Goal: Task Accomplishment & Management: Complete application form

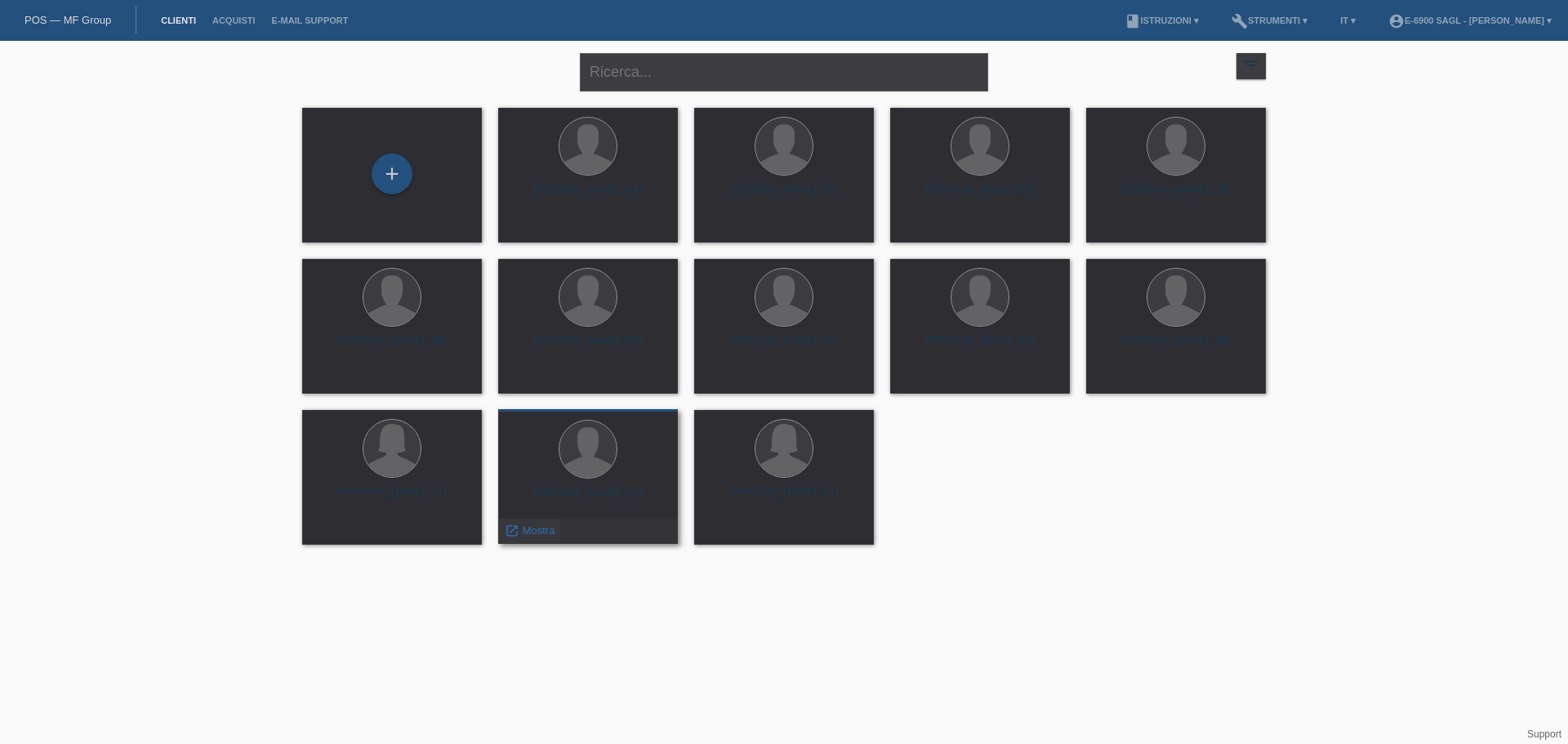
click at [549, 527] on span "Mostra" at bounding box center [538, 530] width 32 height 13
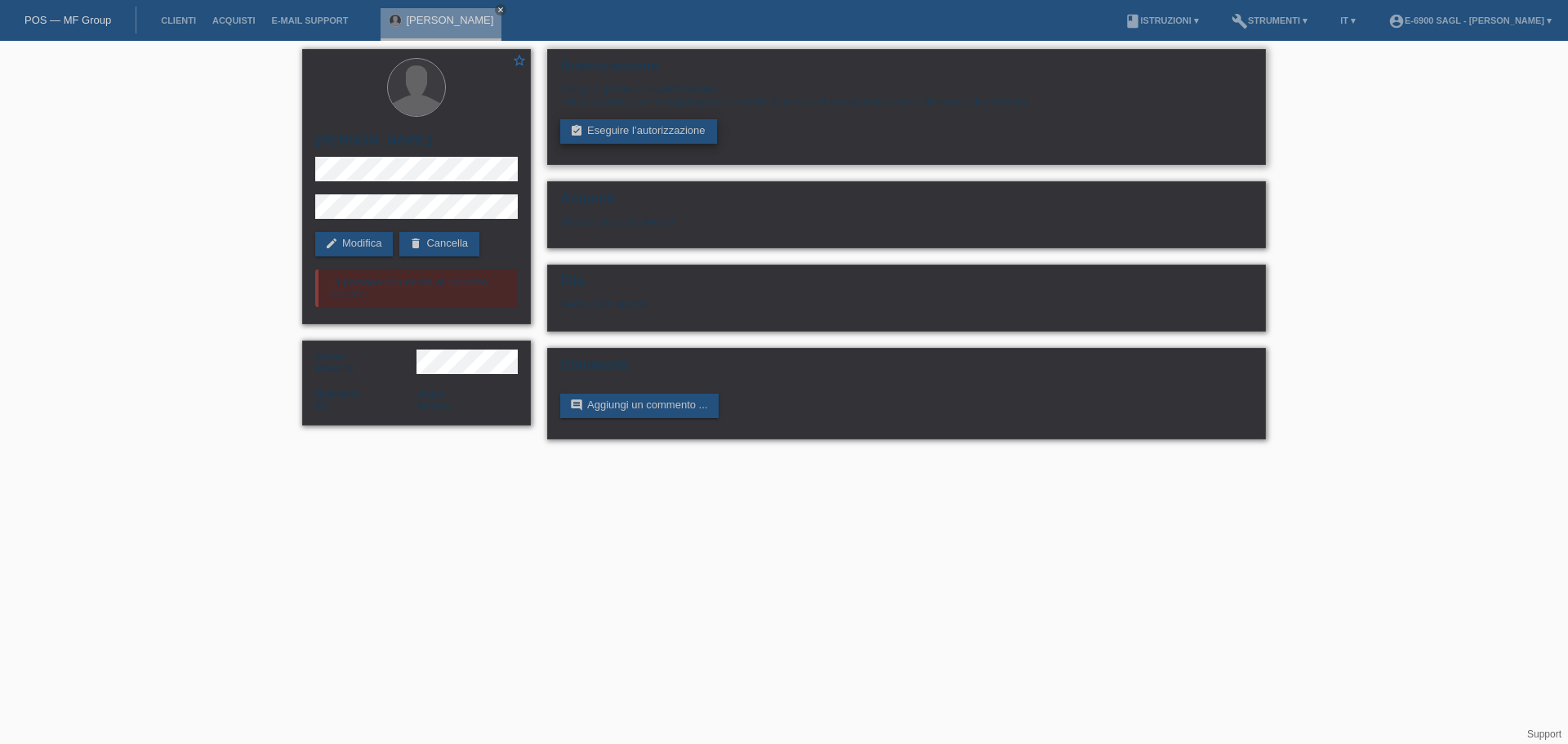
click at [640, 120] on link "assignment_turned_in Eseguire l’autorizzazione" at bounding box center [639, 131] width 157 height 25
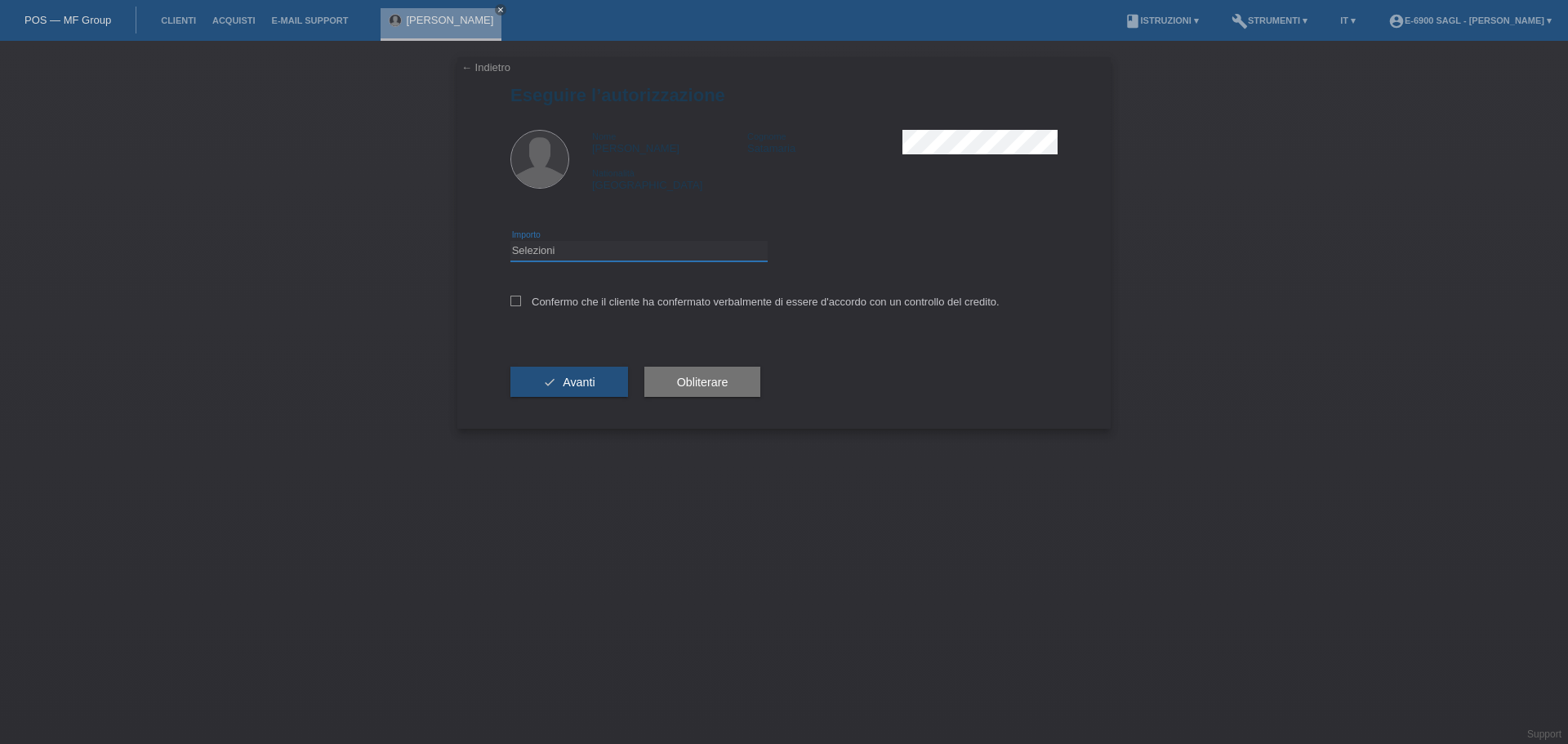
drag, startPoint x: 634, startPoint y: 244, endPoint x: 630, endPoint y: 258, distance: 14.6
click at [634, 244] on select "Selezioni CHF 1.00 - CHF 499.00 CHF 500.00 - CHF 1'999.00 CHF 2'000.00 - CHF 6'…" at bounding box center [639, 251] width 258 height 20
select select "3"
click at [511, 241] on select "Selezioni CHF 1.00 - CHF 499.00 CHF 500.00 - CHF 1'999.00 CHF 2'000.00 - CHF 6'…" at bounding box center [639, 251] width 258 height 20
click at [594, 381] on span "Avanti" at bounding box center [578, 381] width 32 height 13
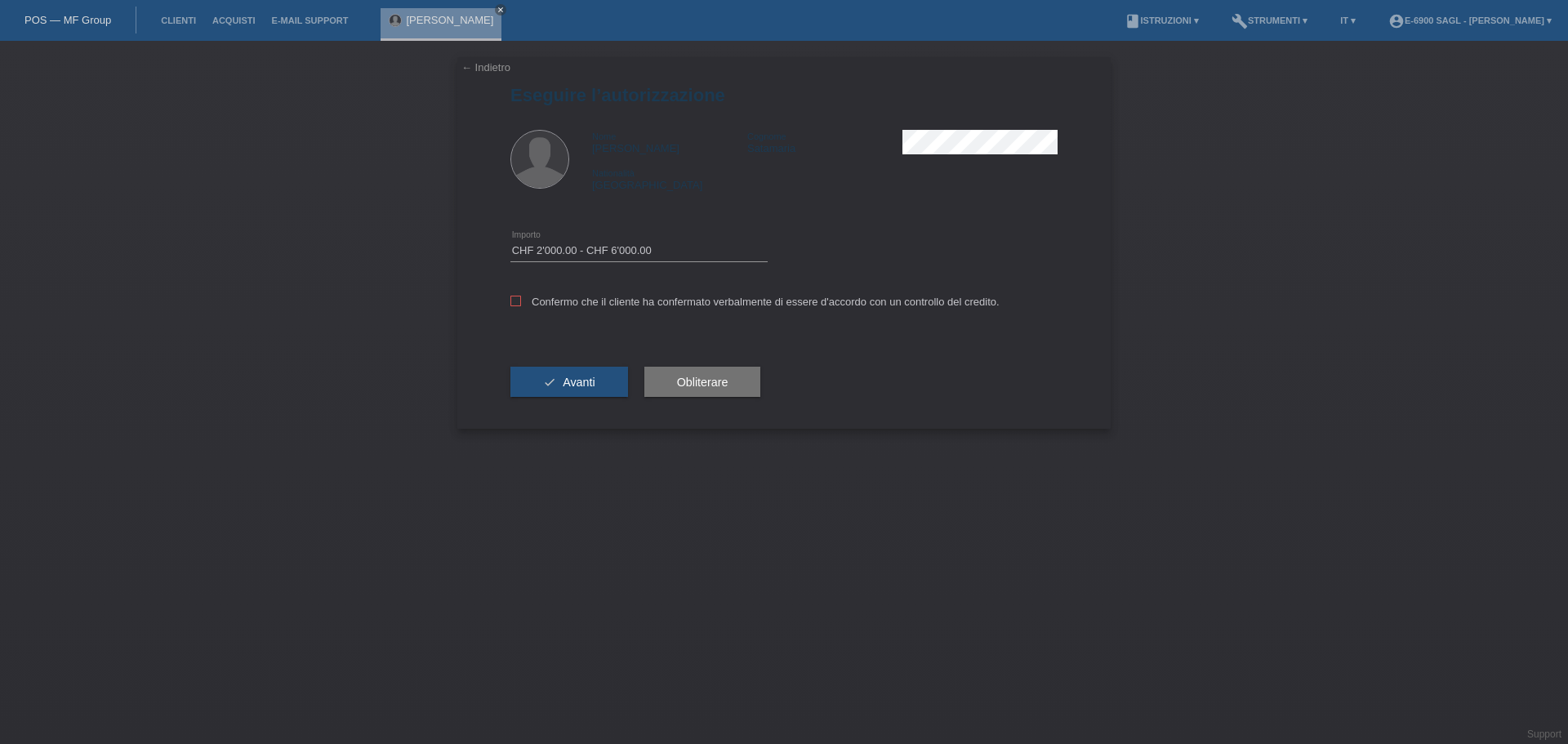
click at [608, 296] on label "Confermo che il cliente ha confermato verbalmente di essere d'accordo con un co…" at bounding box center [755, 302] width 489 height 13
click at [521, 296] on input "Confermo che il cliente ha confermato verbalmente di essere d'accordo con un co…" at bounding box center [515, 301] width 11 height 11
checkbox input "true"
click at [591, 382] on span "Avanti" at bounding box center [578, 381] width 32 height 13
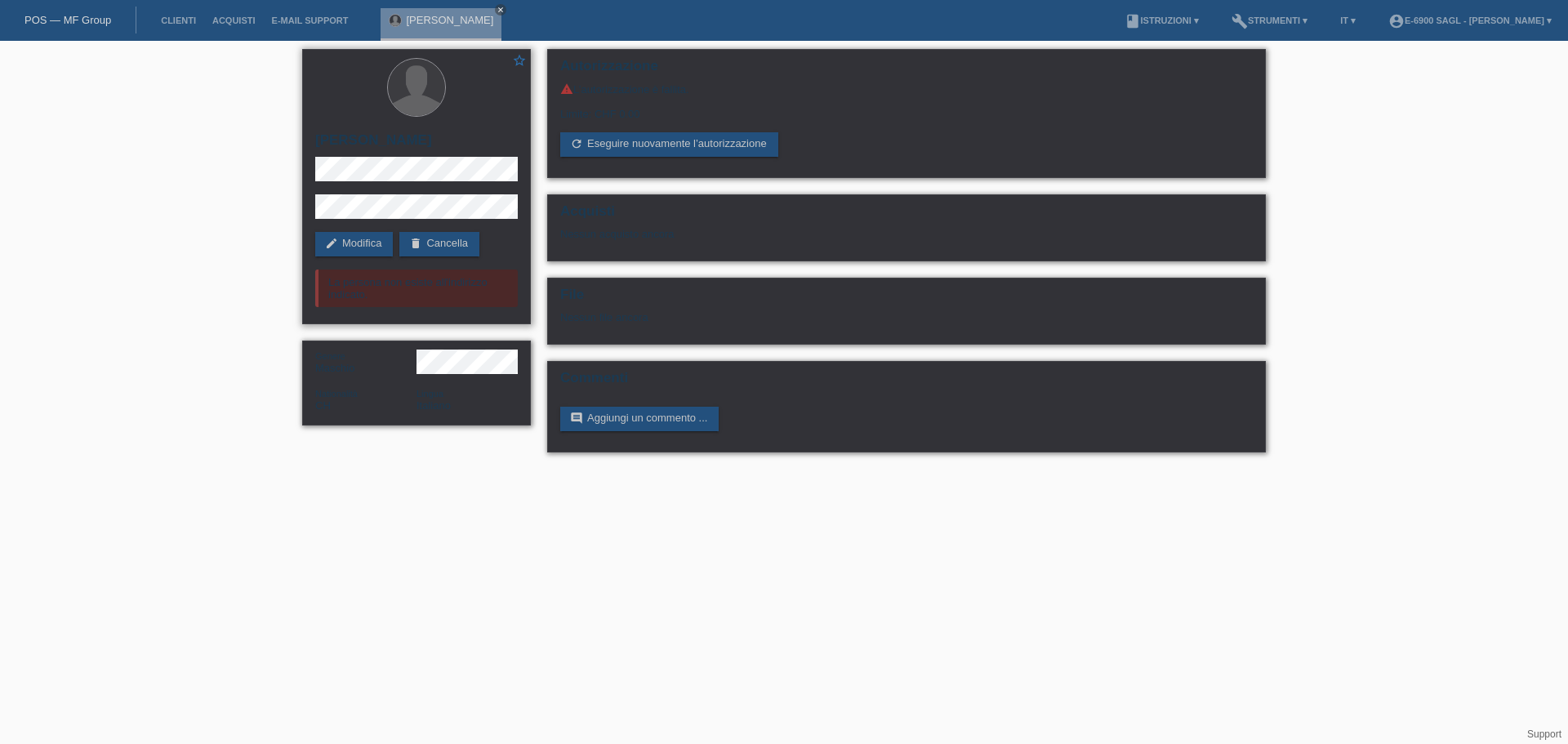
click at [337, 277] on div "La persona non esiste all'indirizzo indicato." at bounding box center [416, 288] width 203 height 37
click at [362, 244] on link "edit Modifica" at bounding box center [354, 244] width 77 height 25
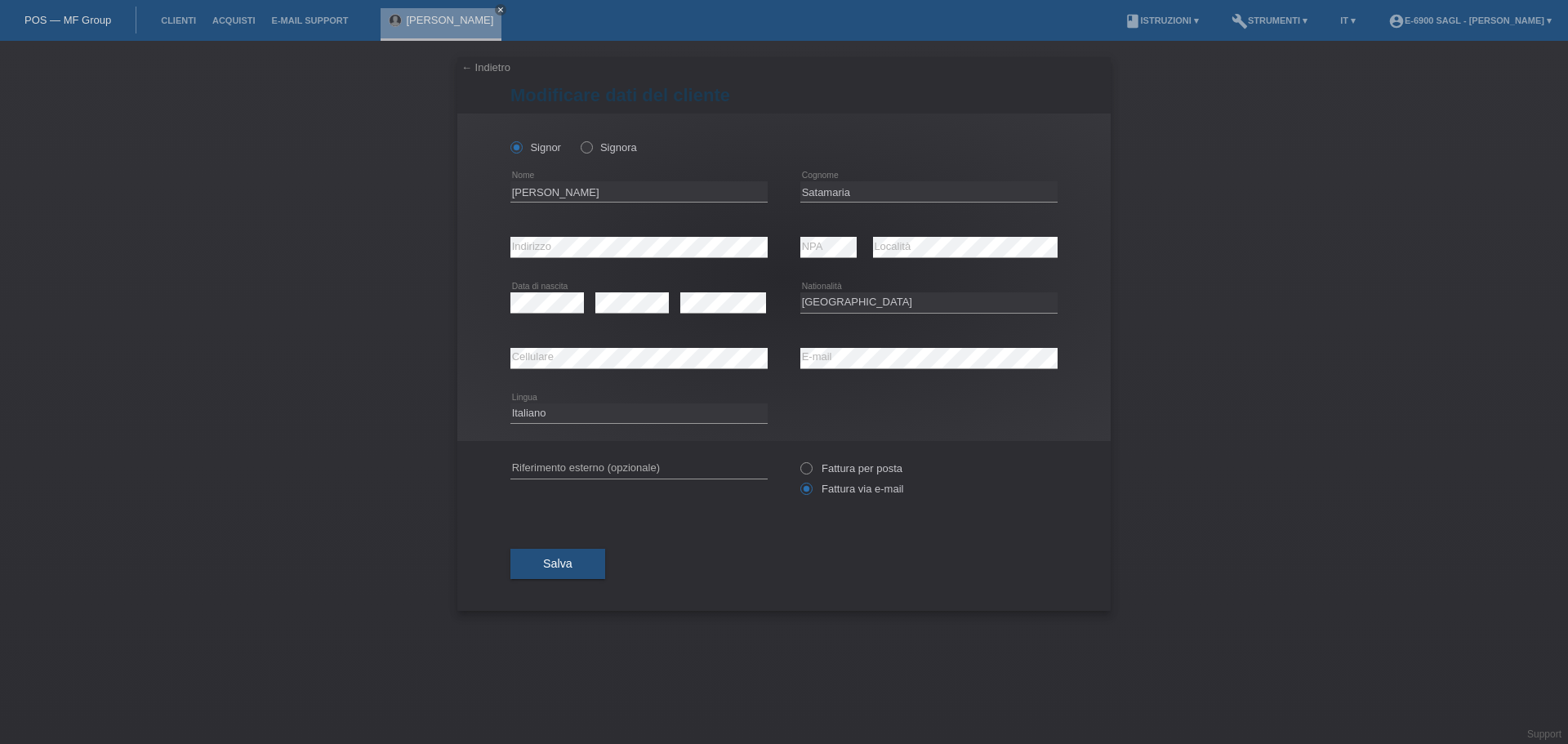
select select "CH"
click at [758, 271] on div "error Indirizzo" at bounding box center [639, 247] width 258 height 56
click at [498, 8] on div "Lorenzo Satamaria close" at bounding box center [445, 21] width 129 height 41
click at [503, 7] on icon "close" at bounding box center [501, 10] width 8 height 8
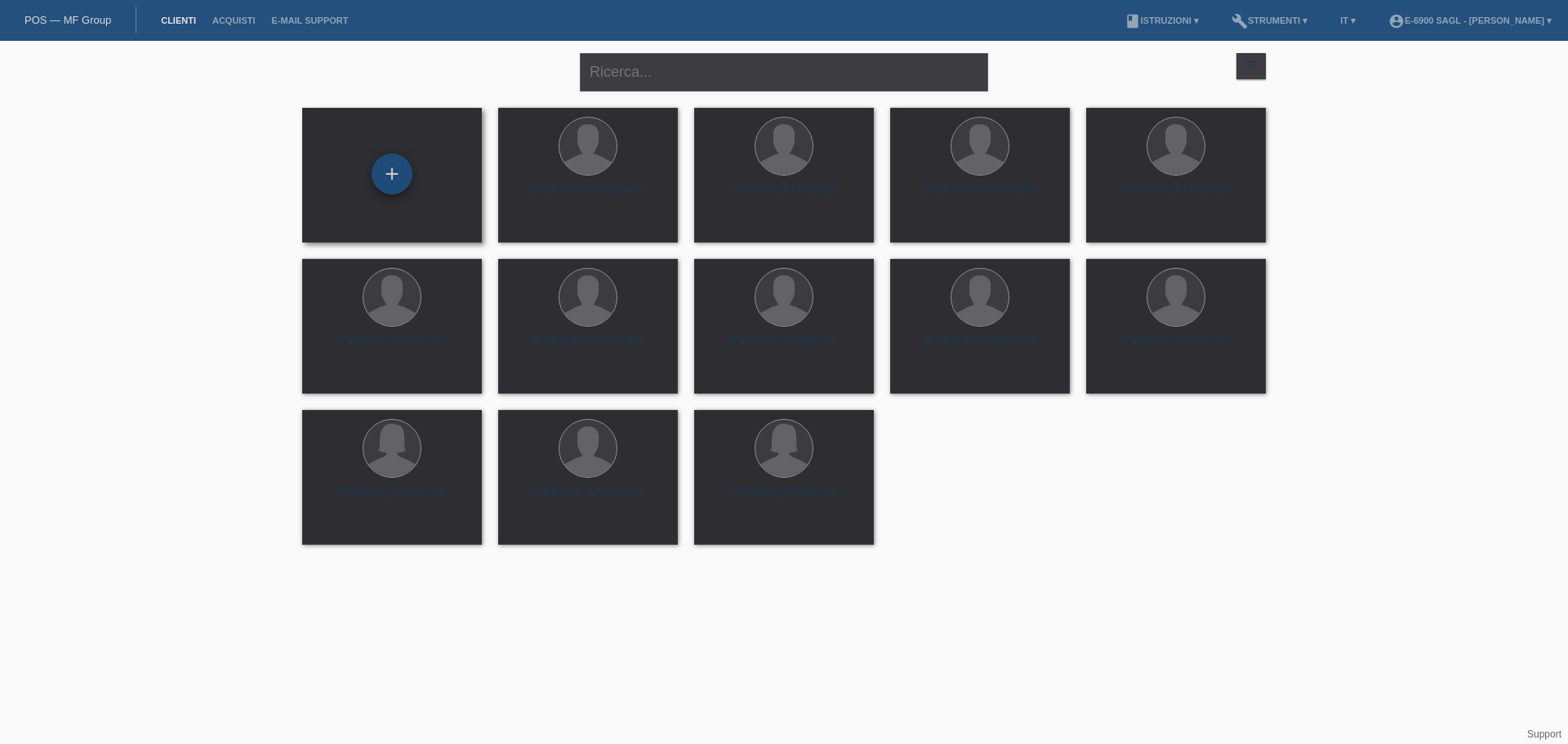
click at [385, 157] on div "+" at bounding box center [392, 174] width 41 height 41
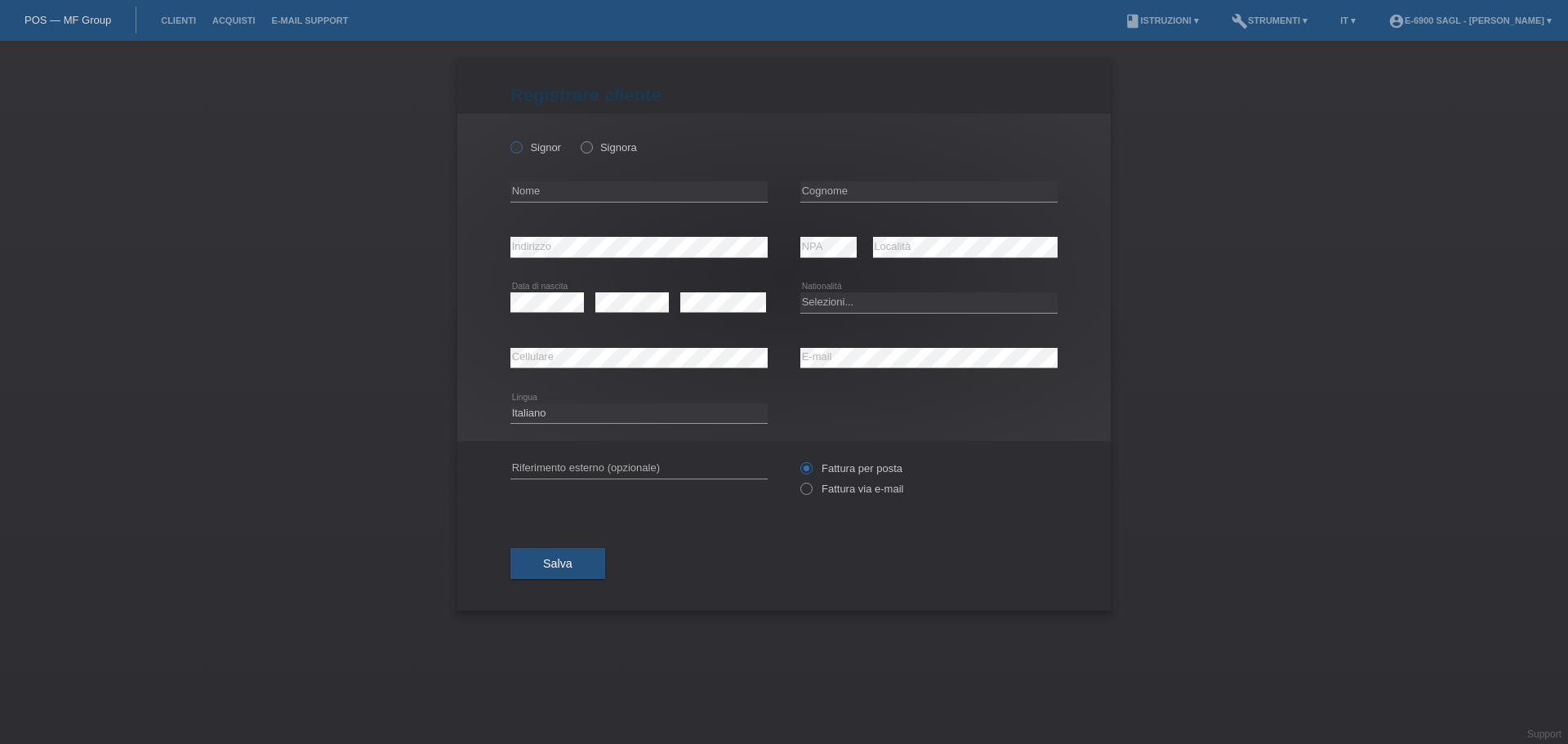
click at [535, 153] on label "Signor" at bounding box center [536, 147] width 51 height 13
click at [521, 152] on input "Signor" at bounding box center [515, 146] width 11 height 11
radio input "true"
click at [550, 194] on input "text" at bounding box center [639, 191] width 258 height 21
type input "[PERSON_NAME]"
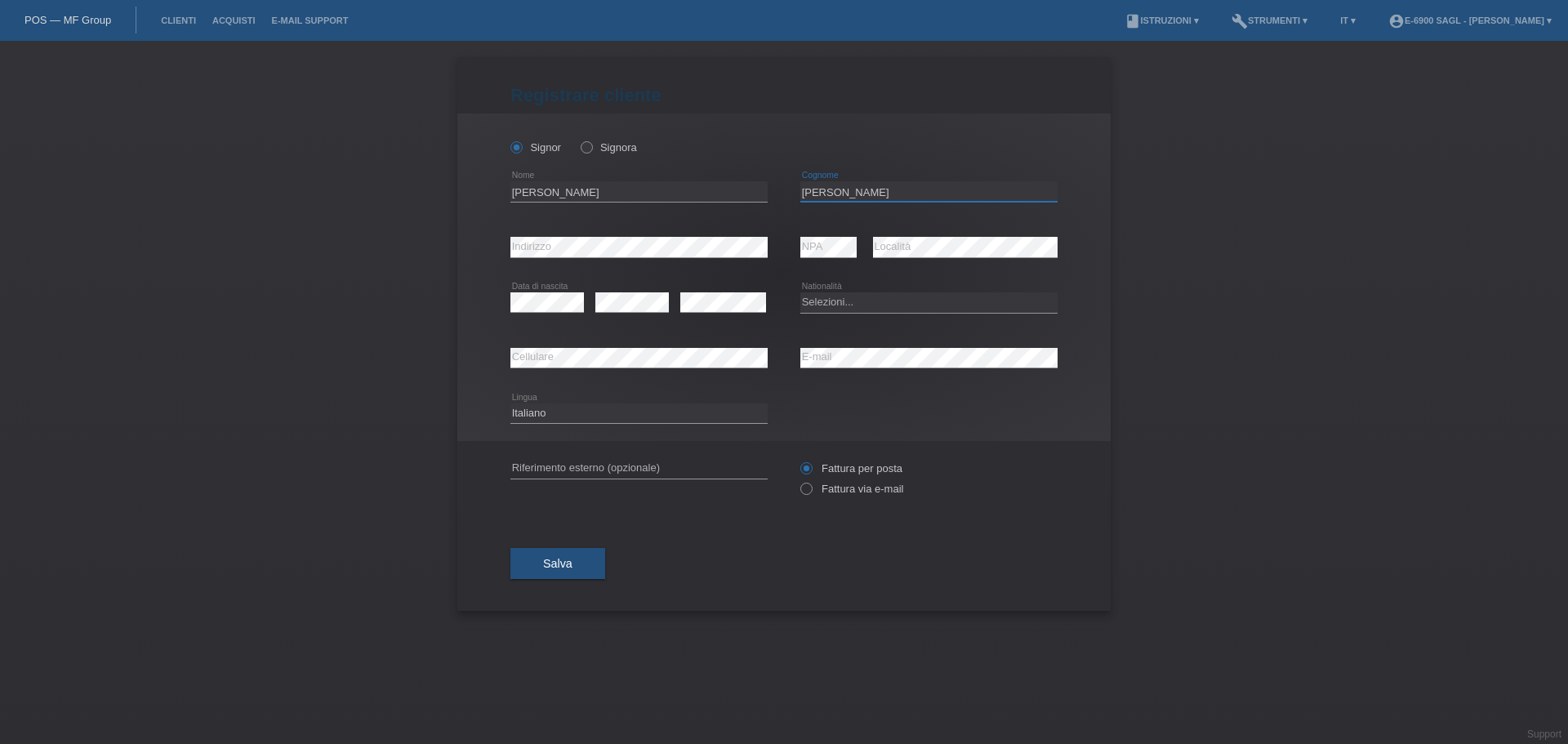
type input "[PERSON_NAME]"
click at [847, 225] on div "error NPA" at bounding box center [829, 247] width 57 height 56
click at [860, 282] on div "Selezioni... Svizzera Austria Germania Liechtenstein ------------ Afghanistan A…" at bounding box center [929, 303] width 258 height 56
click at [836, 303] on select "Selezioni... Svizzera Austria Germania Liechtenstein ------------ Afghanistan A…" at bounding box center [929, 302] width 258 height 20
select select "CU"
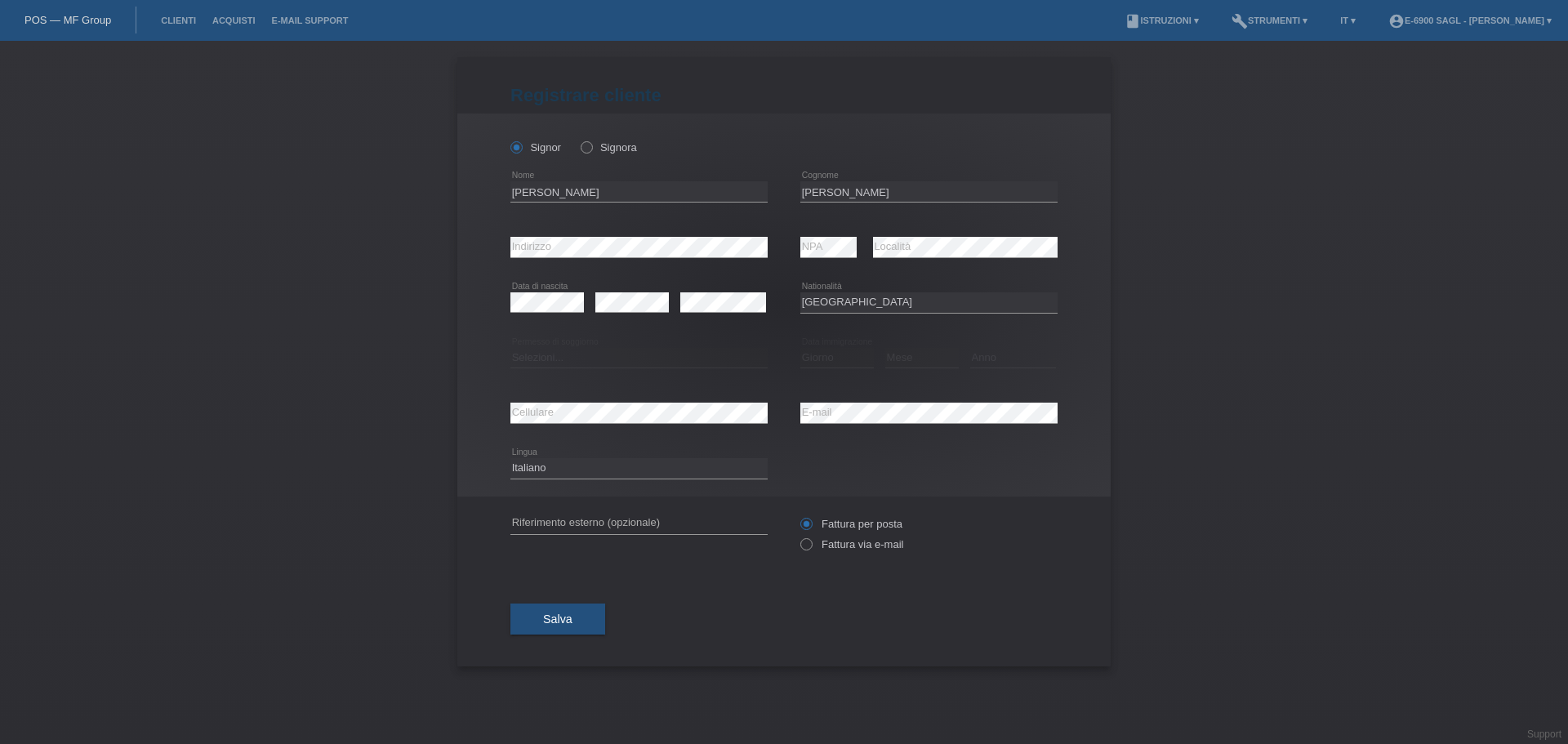
click at [833, 282] on div "Selezioni... Svizzera Austria Germania Liechtenstein ------------ Afghanistan A…" at bounding box center [929, 303] width 258 height 56
click at [557, 356] on select "Selezioni... C B B - Status di rifugiato Altro" at bounding box center [639, 358] width 258 height 20
select select "B"
click at [511, 348] on select "Selezioni... C B B - Status di rifugiato Altro" at bounding box center [639, 358] width 258 height 20
click at [576, 391] on div "error Cellulare" at bounding box center [639, 413] width 258 height 56
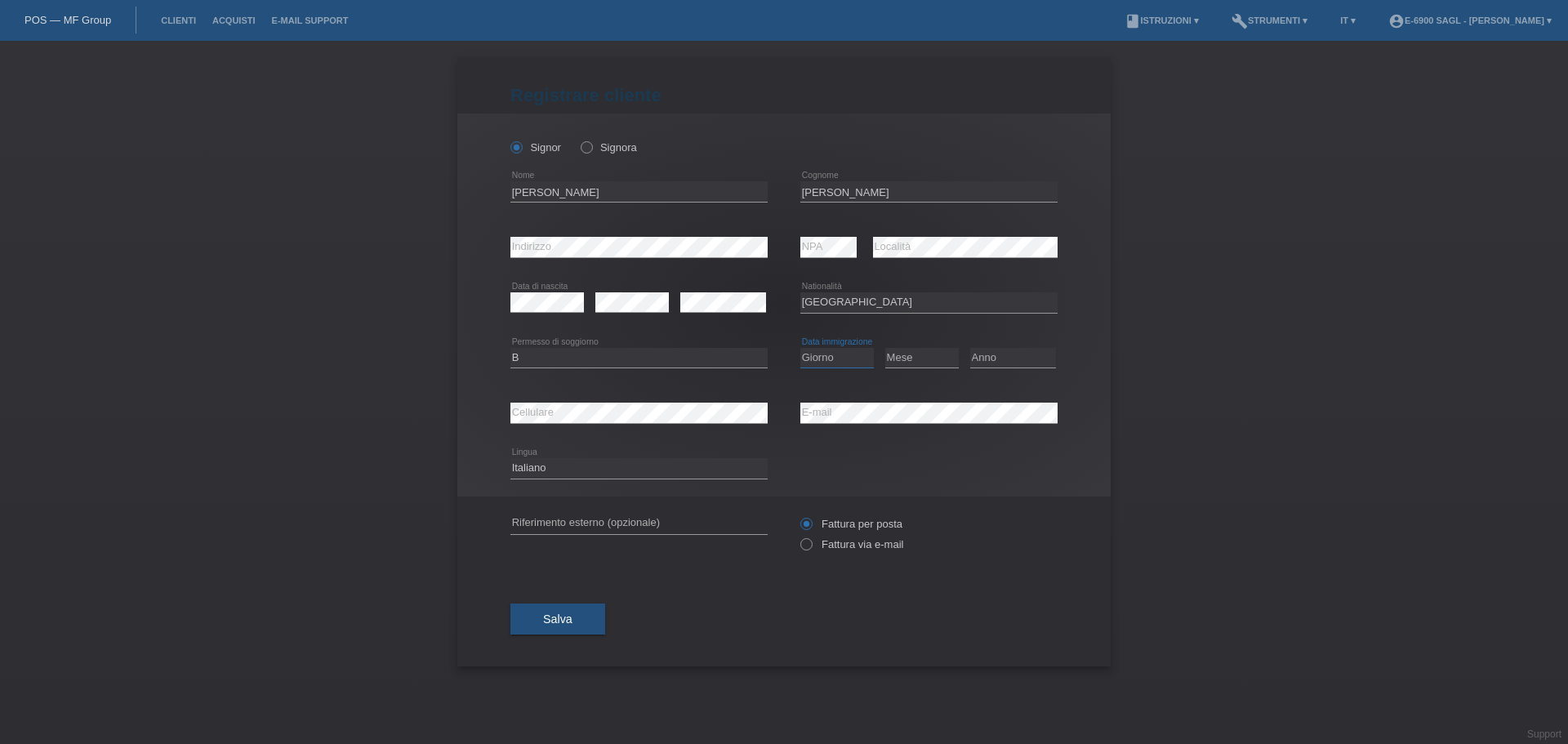
click at [854, 361] on select "Giorno 01 02 03 04 05 06 07 08 09 10" at bounding box center [837, 358] width 74 height 20
click at [860, 380] on div "Giorno 01 02 03 04 05 06 07 08 09 10 11 12 13 14 15" at bounding box center [837, 359] width 74 height 56
click at [856, 350] on select "Giorno 01 02 03 04 05 06 07 08 09 10" at bounding box center [837, 358] width 74 height 20
select select "08"
click at [801, 348] on select "Giorno 01 02 03 04 05 06 07 08 09 10" at bounding box center [837, 358] width 74 height 20
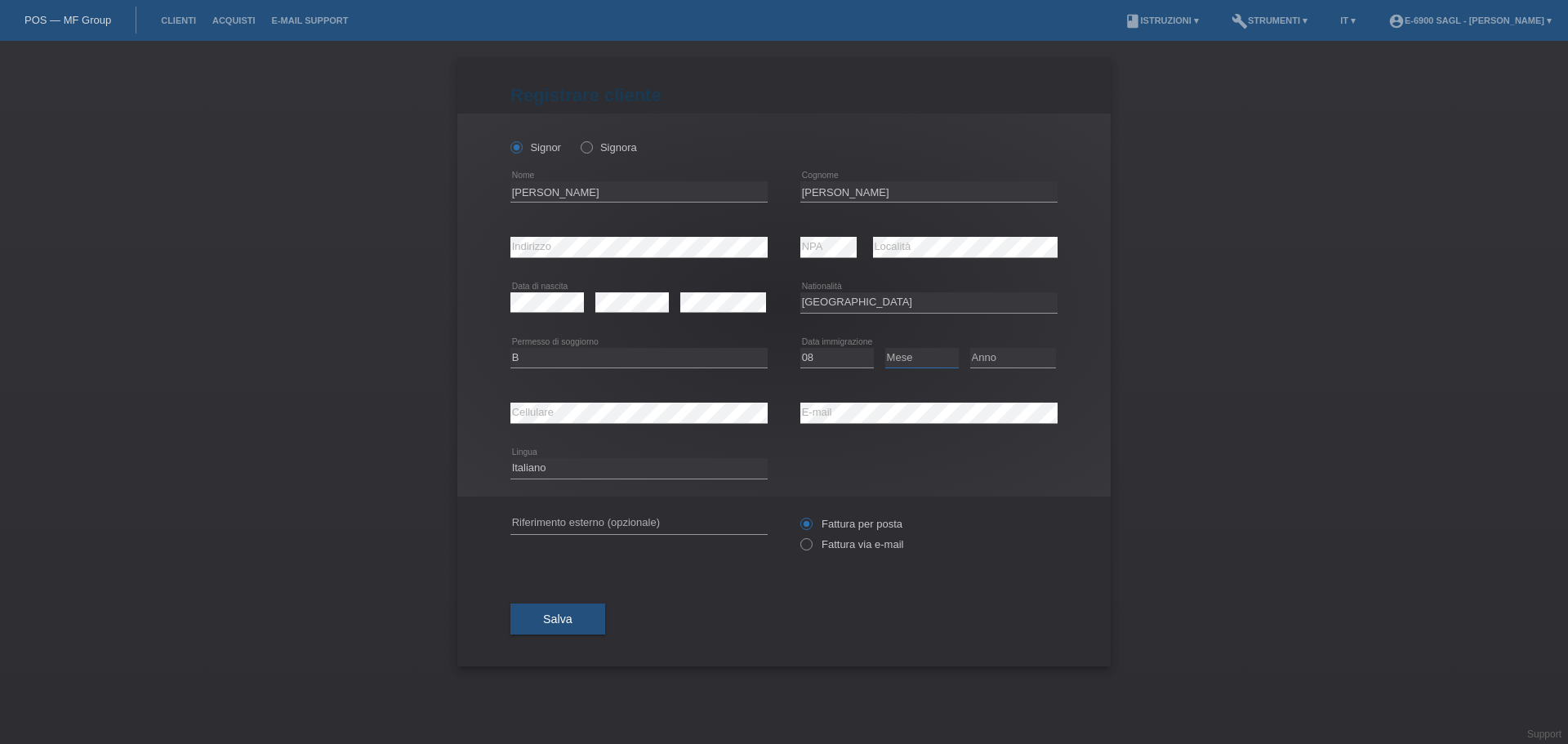
click at [929, 349] on select "Mese 01 02 03 04 05 06 07 08 09 10 11" at bounding box center [921, 358] width 74 height 20
select select "03"
click at [885, 348] on select "Mese 01 02 03 04 05 06 07 08 09 10 11" at bounding box center [921, 358] width 74 height 20
click at [1006, 350] on select "Anno 2025 2024 2023 2022 2021 2020 2019 2018 2017 2016 2015 2014 2013 2012 2011…" at bounding box center [1013, 358] width 86 height 20
select select "2021"
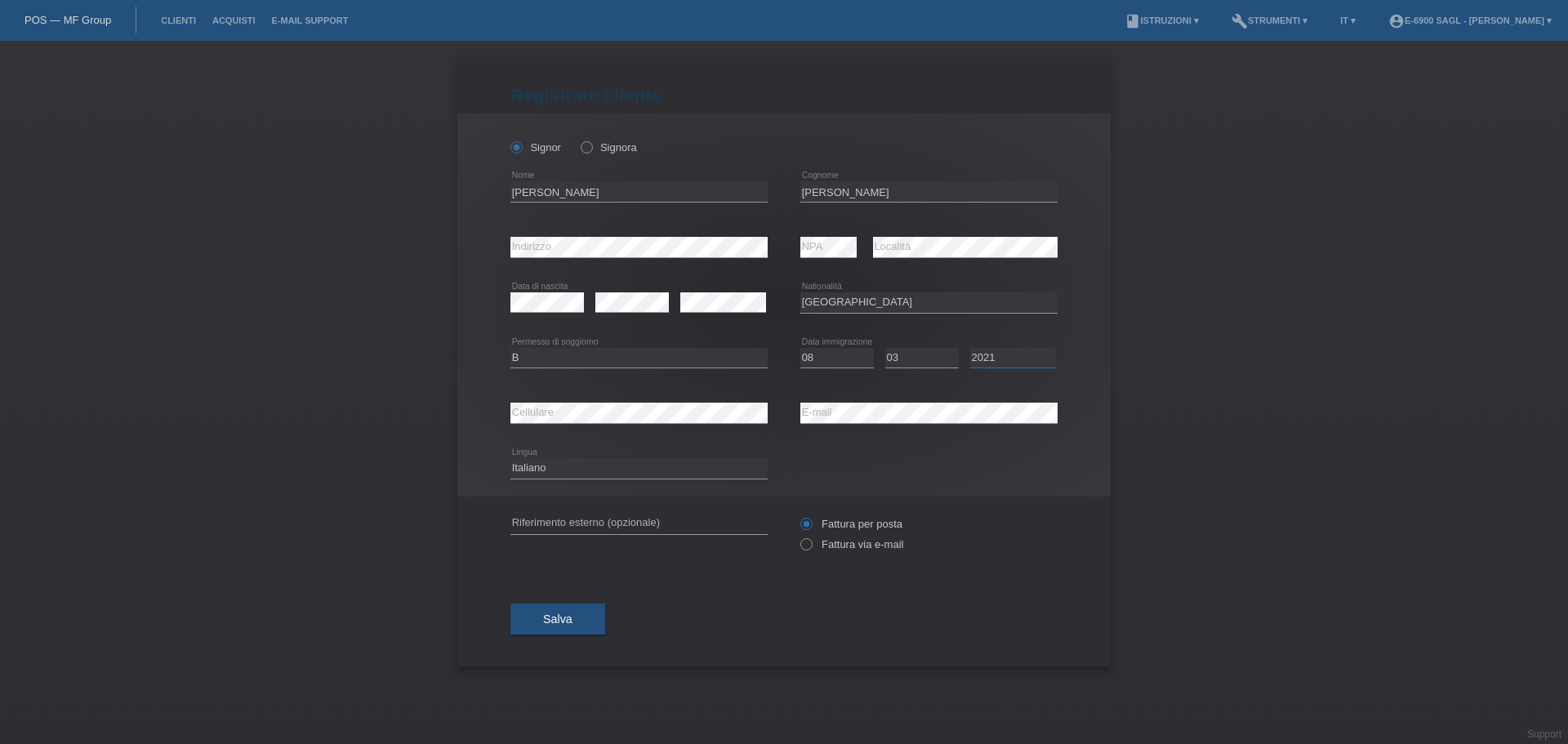
click at [970, 348] on select "Anno 2025 2024 2023 2022 2021 2020 2019 2018 2017 2016 2015 2014 2013 2012 2011…" at bounding box center [1013, 358] width 86 height 20
click at [564, 390] on div "error Cellulare" at bounding box center [639, 413] width 258 height 56
click at [845, 544] on label "Fattura via e-mail" at bounding box center [852, 544] width 103 height 13
click at [811, 544] on input "Fattura via e-mail" at bounding box center [806, 548] width 11 height 21
radio input "true"
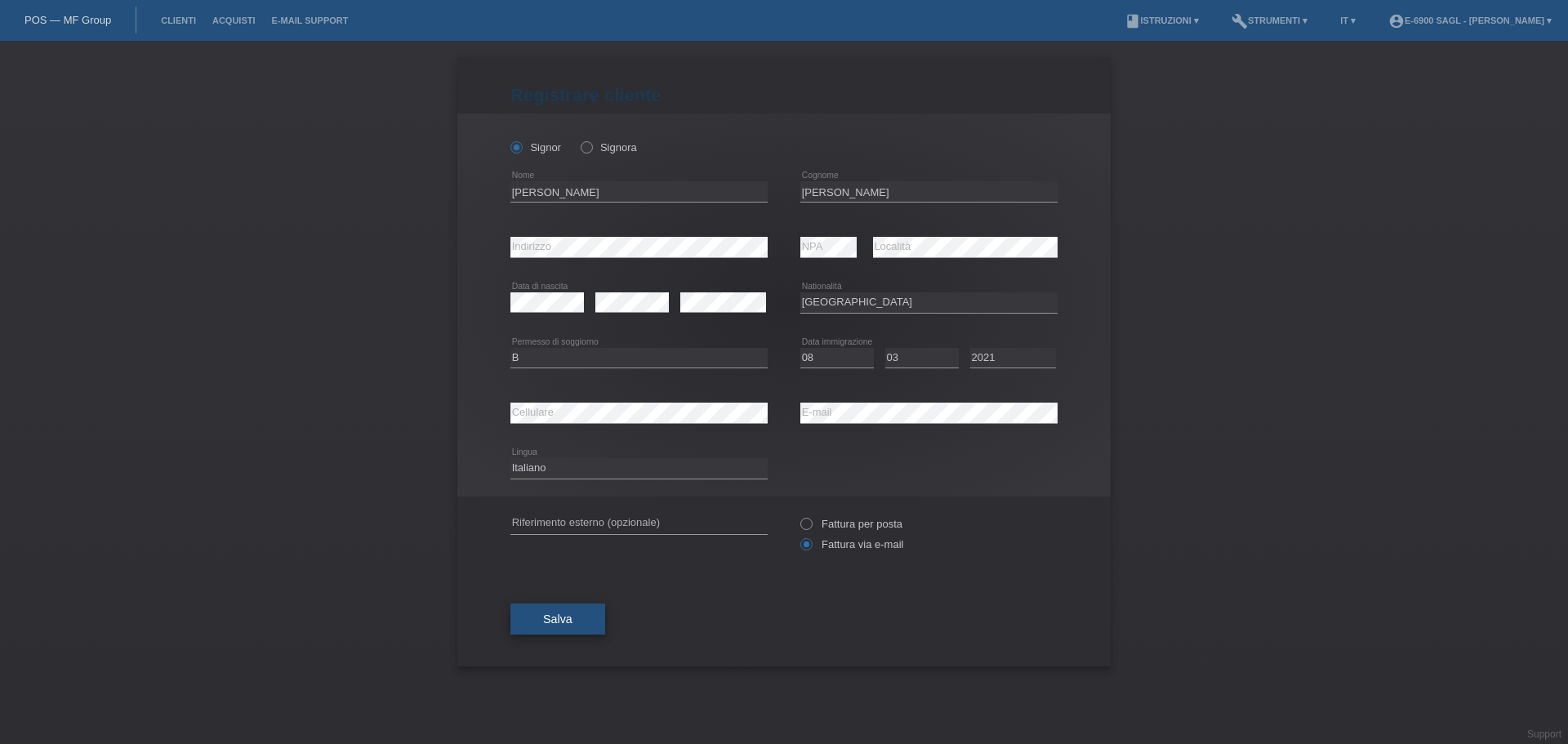
click at [576, 615] on button "Salva" at bounding box center [558, 620] width 95 height 31
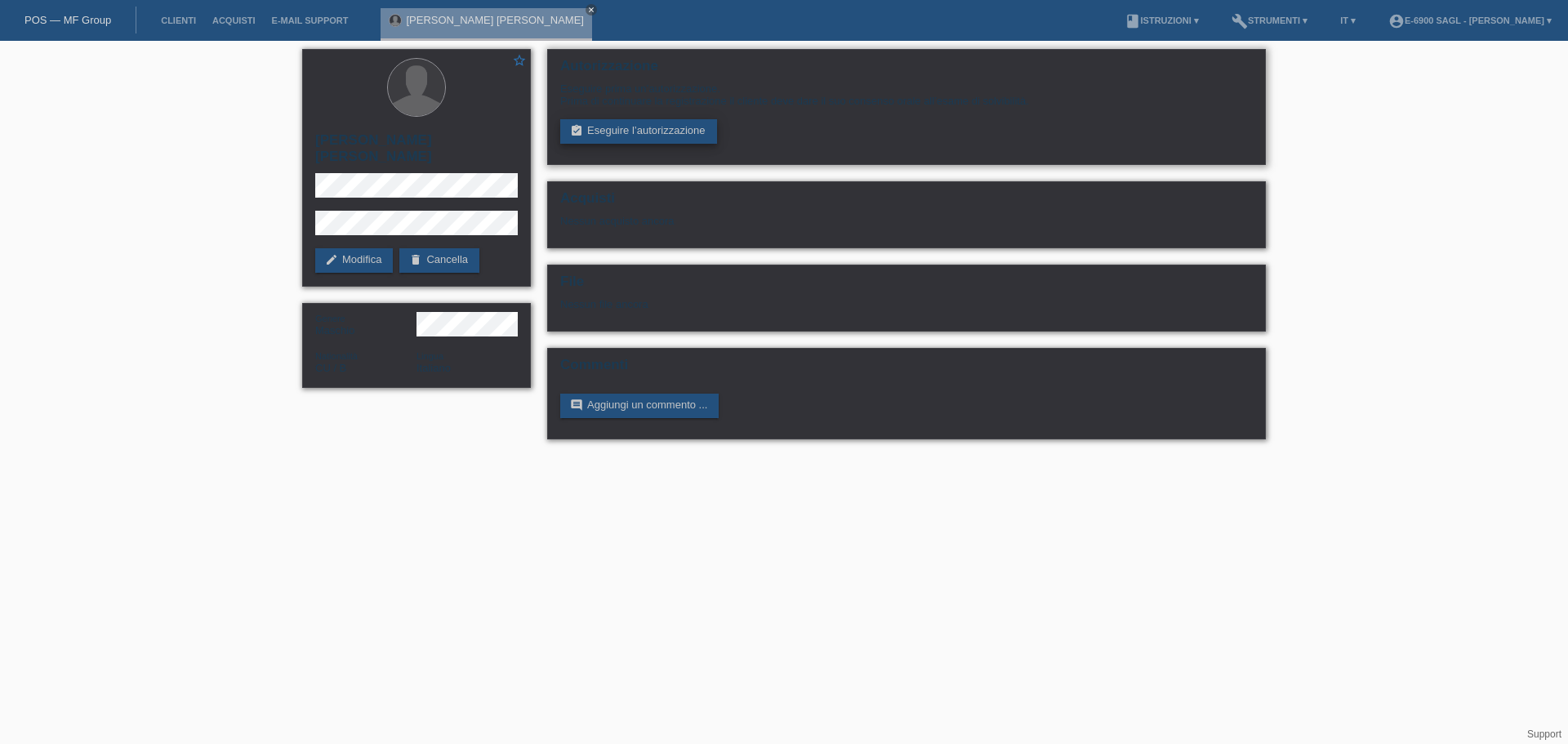
click at [620, 132] on link "assignment_turned_in Eseguire l’autorizzazione" at bounding box center [639, 131] width 157 height 25
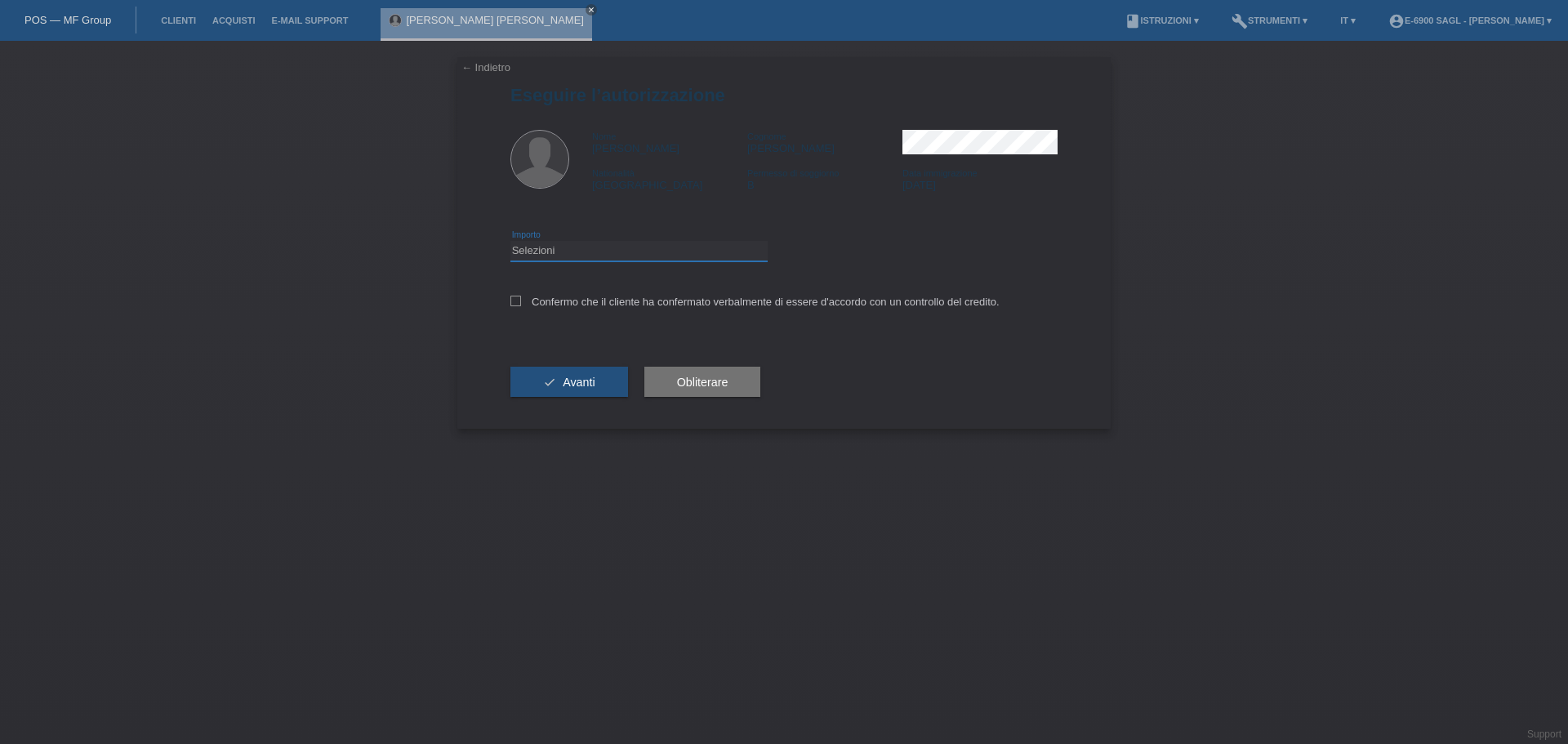
click at [557, 246] on select "Selezioni CHF 1.00 - CHF 499.00 CHF 500.00 - CHF 1'999.00 CHF 2'000.00 - CHF 6'…" at bounding box center [639, 251] width 258 height 20
select select "3"
click at [511, 241] on select "Selezioni CHF 1.00 - CHF 499.00 CHF 500.00 - CHF 1'999.00 CHF 2'000.00 - CHF 6'…" at bounding box center [639, 251] width 258 height 20
click at [566, 296] on label "Confermo che il cliente ha confermato verbalmente di essere d'accordo con un co…" at bounding box center [755, 302] width 489 height 13
click at [521, 296] on input "Confermo che il cliente ha confermato verbalmente di essere d'accordo con un co…" at bounding box center [515, 301] width 11 height 11
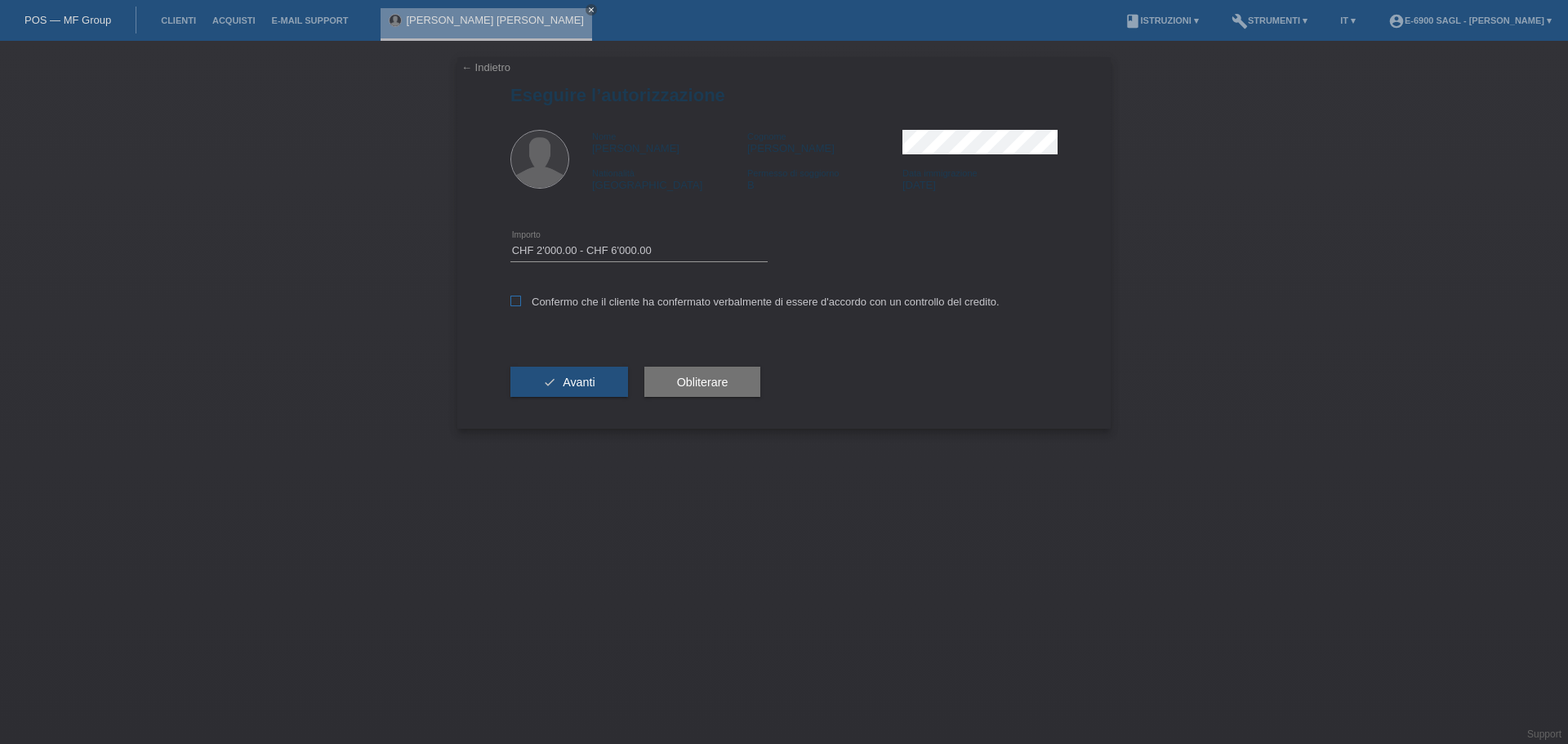
checkbox input "true"
click at [601, 384] on button "check Avanti" at bounding box center [569, 382] width 118 height 31
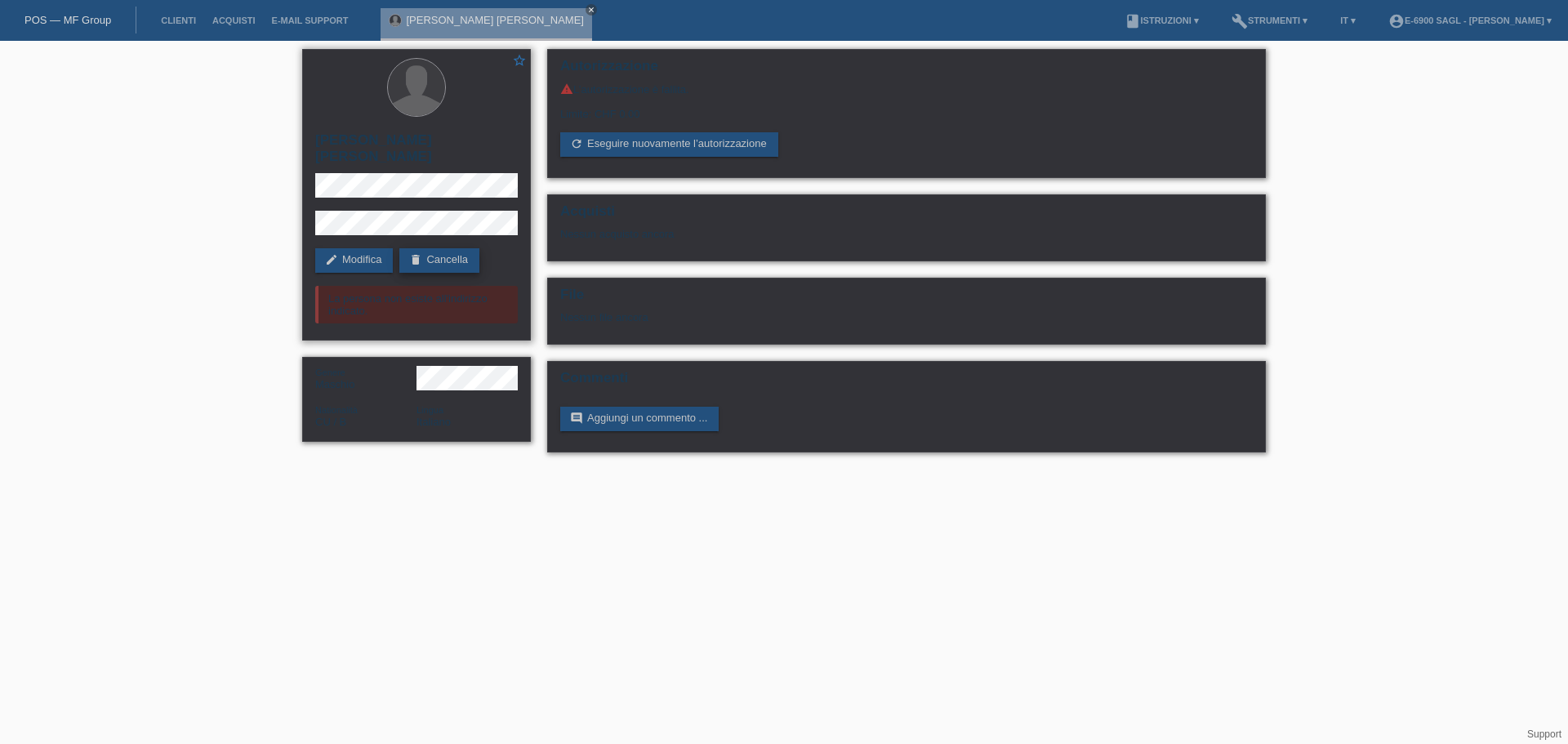
click at [418, 253] on icon "delete" at bounding box center [416, 259] width 13 height 13
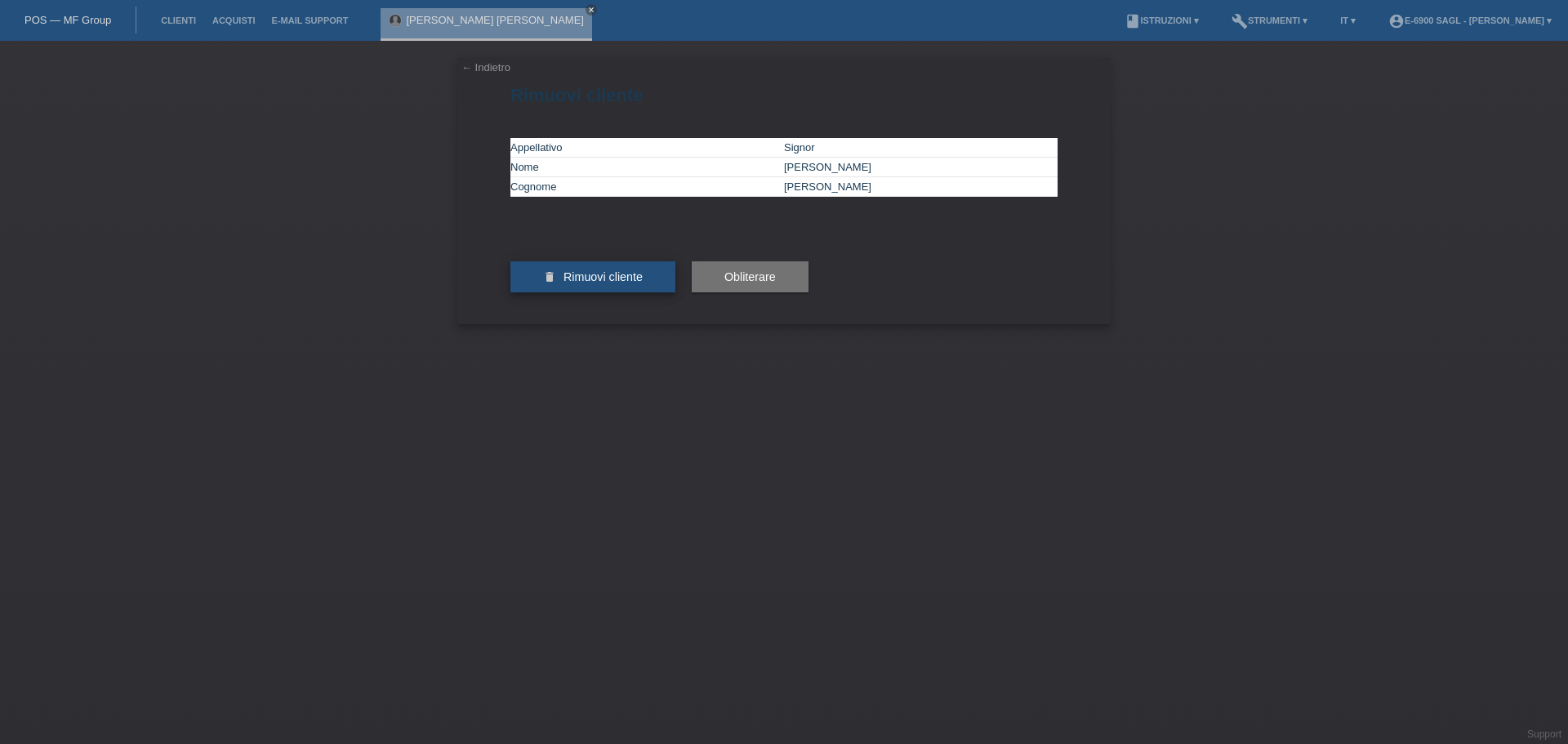
click at [636, 283] on span "Rimuovi cliente" at bounding box center [603, 276] width 79 height 13
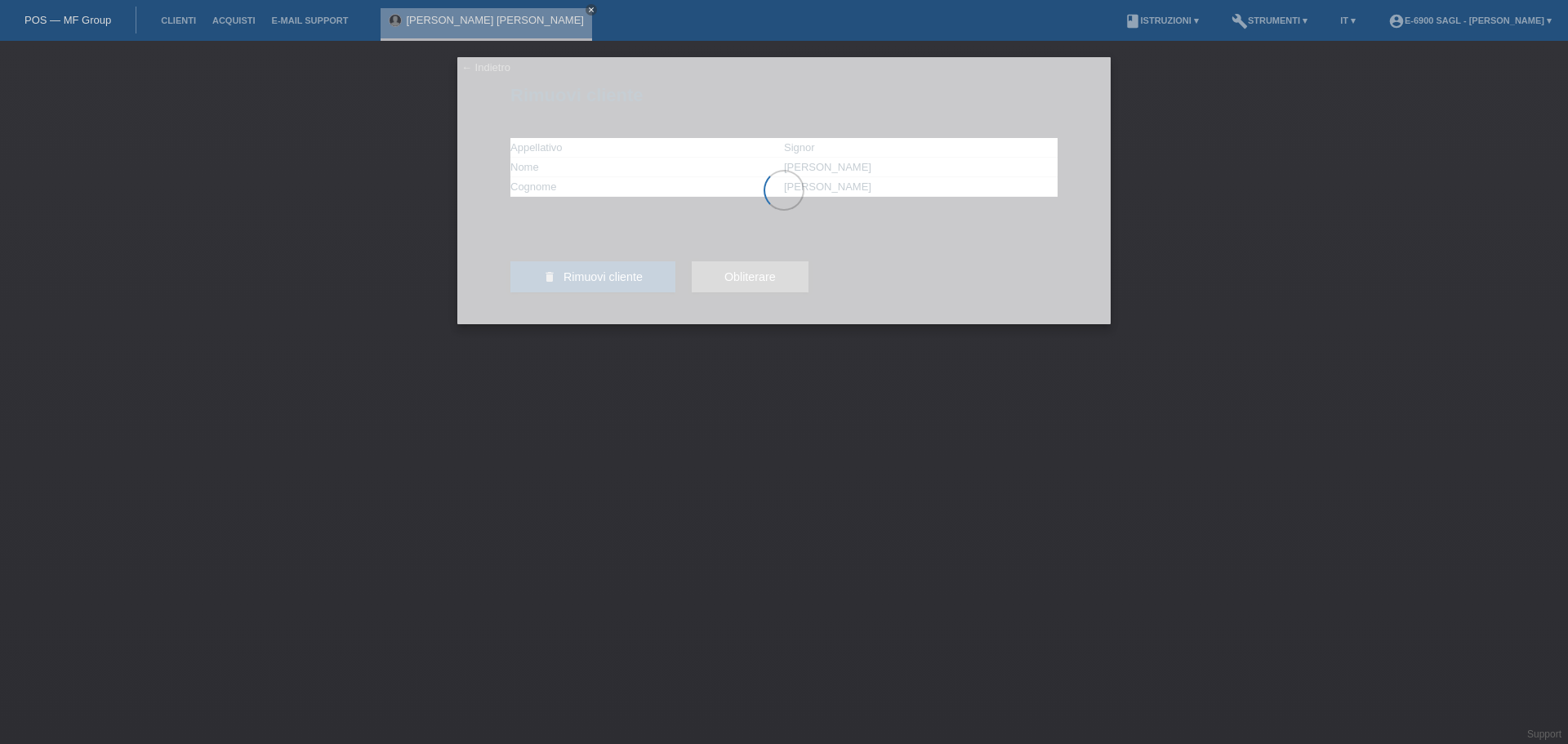
click at [41, 17] on link "POS — MF Group" at bounding box center [68, 20] width 86 height 13
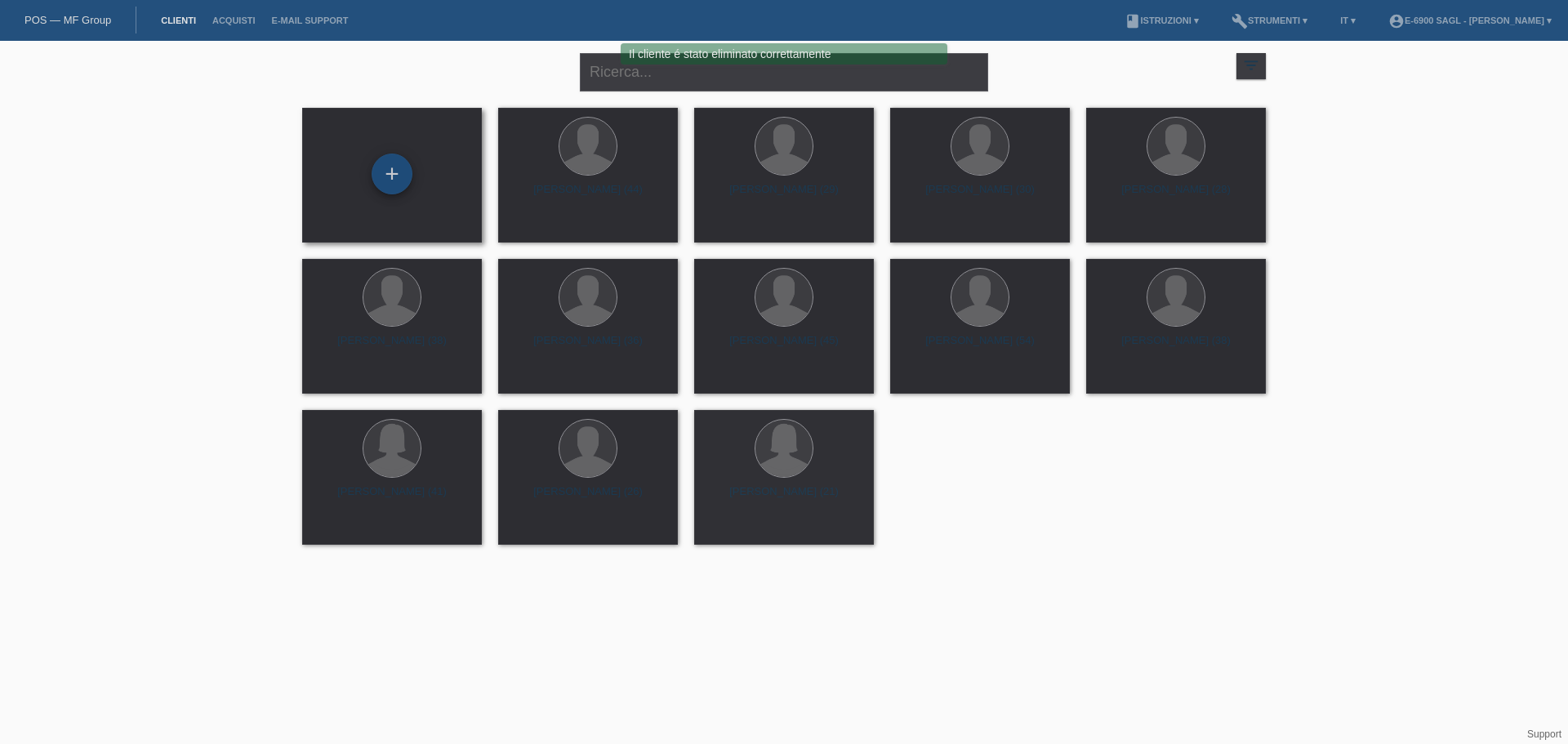
click at [401, 170] on div "+" at bounding box center [392, 174] width 41 height 41
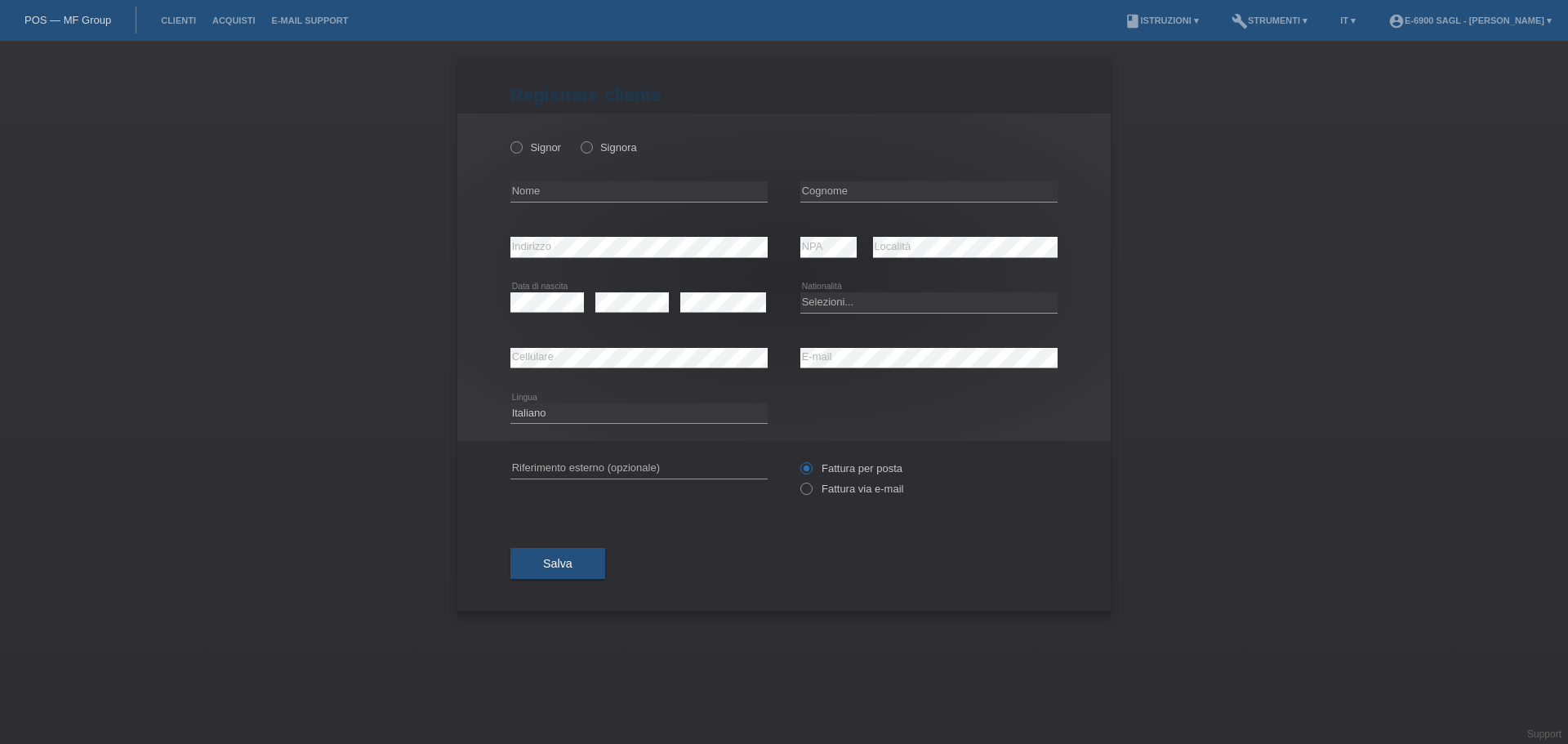
drag, startPoint x: 545, startPoint y: 140, endPoint x: 549, endPoint y: 130, distance: 10.8
click at [545, 137] on div "[PERSON_NAME]" at bounding box center [639, 147] width 258 height 33
click at [542, 150] on label "Signor" at bounding box center [536, 147] width 51 height 13
click at [521, 150] on input "Signor" at bounding box center [515, 146] width 11 height 11
radio input "true"
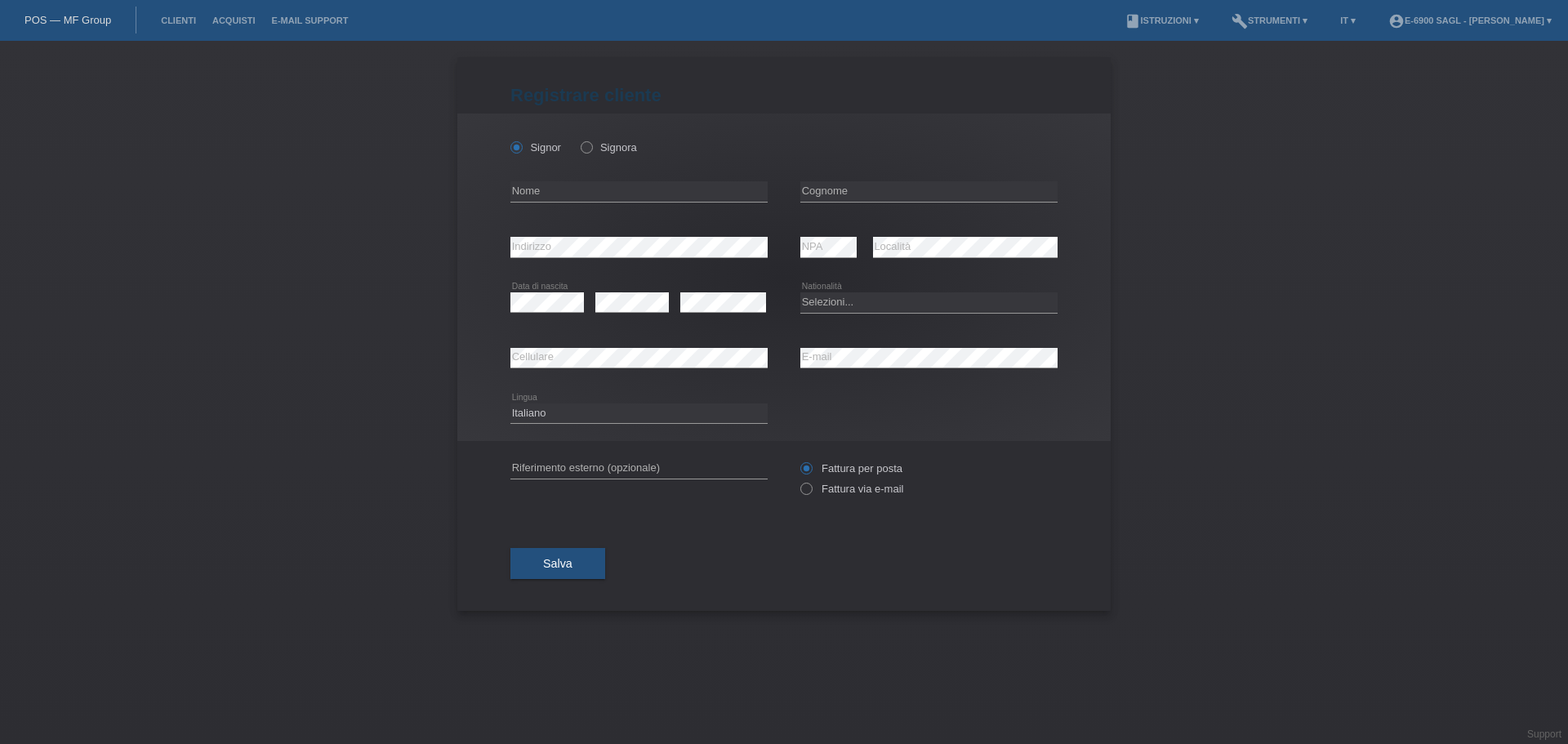
click at [187, 12] on li "Clienti" at bounding box center [178, 21] width 52 height 42
click at [207, 25] on link "Acquisti" at bounding box center [233, 21] width 60 height 10
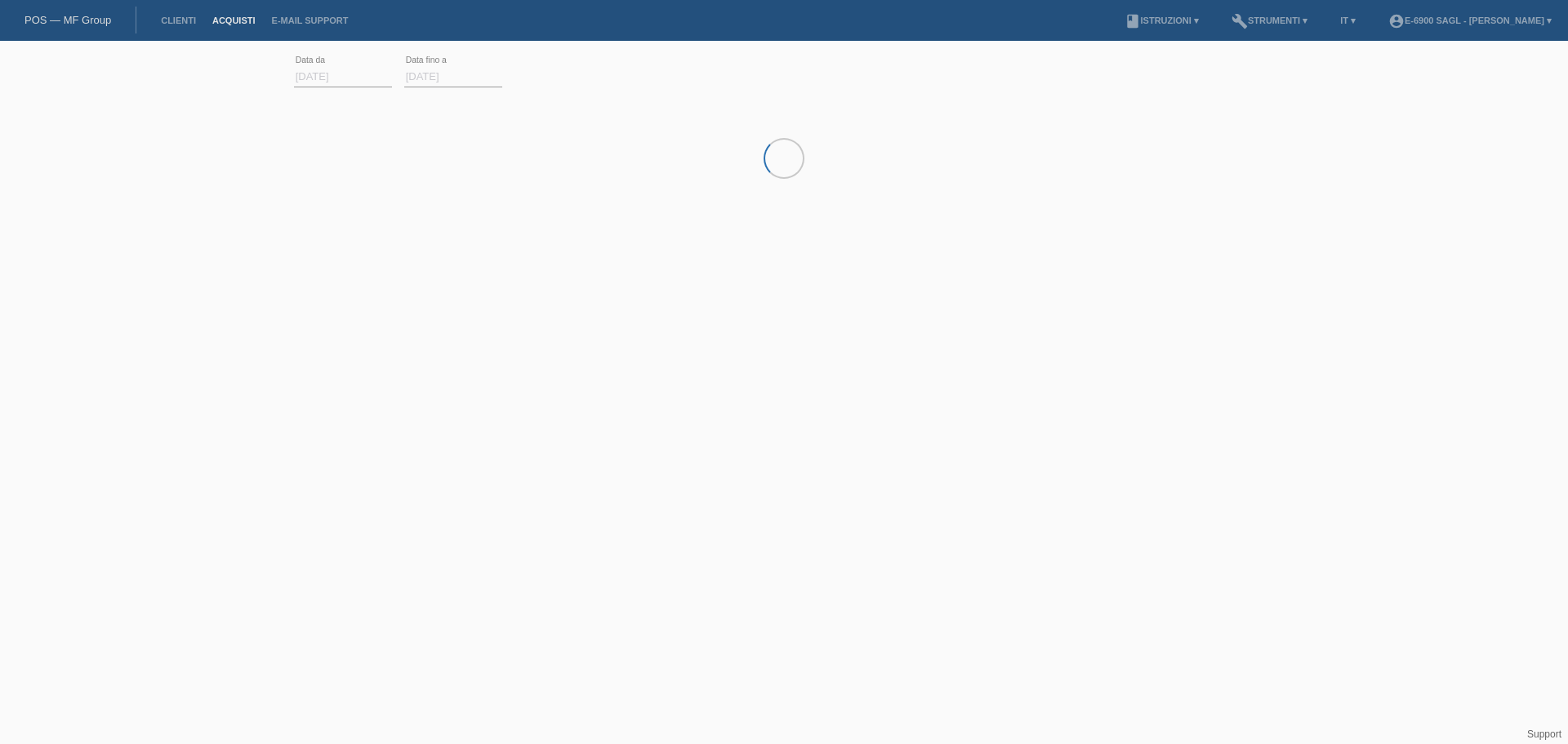
click at [186, 27] on li "Clienti" at bounding box center [178, 21] width 52 height 42
click at [184, 20] on link "Clienti" at bounding box center [178, 21] width 52 height 10
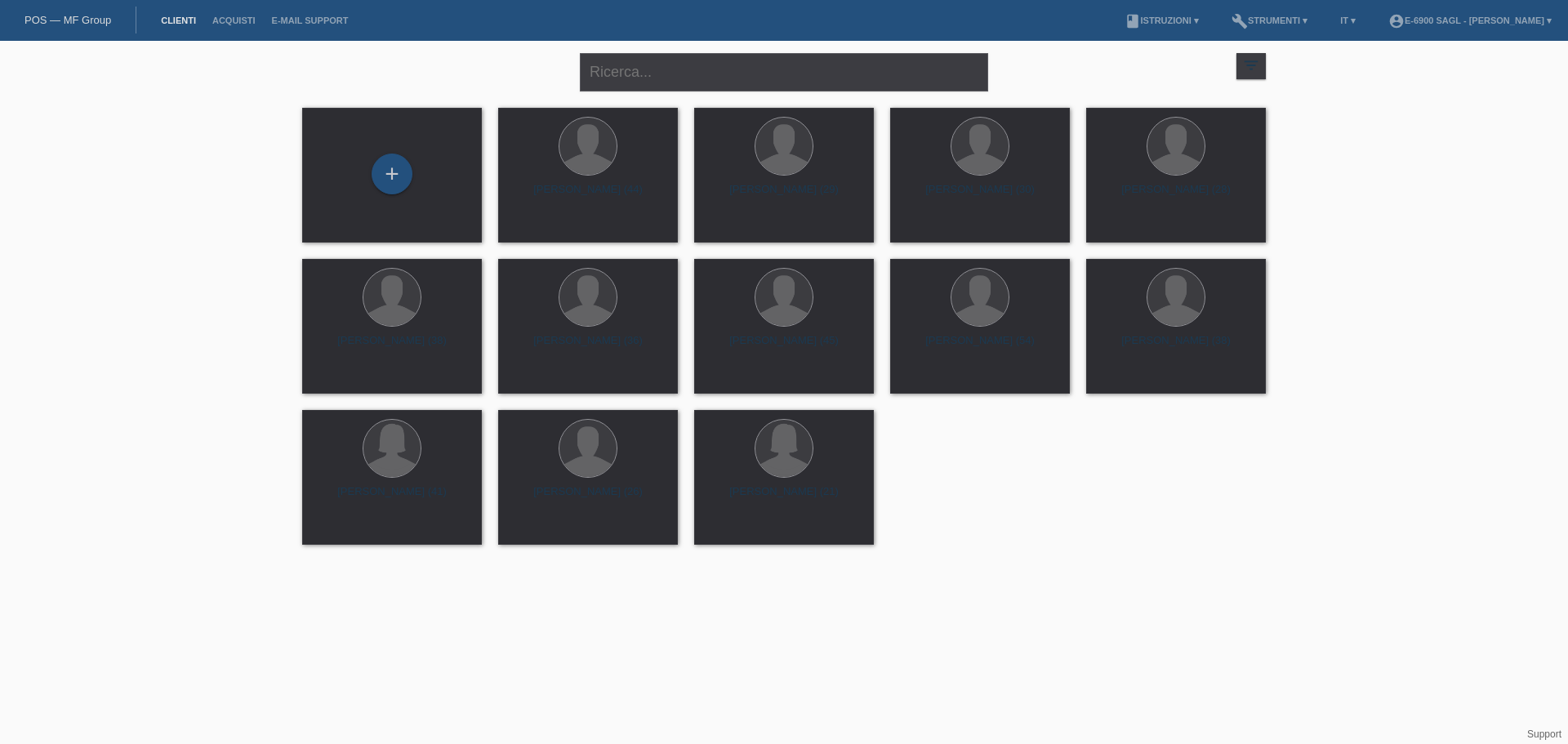
click at [84, 26] on div "POS — MF Group" at bounding box center [68, 21] width 136 height 27
click at [86, 20] on link "POS — MF Group" at bounding box center [68, 20] width 86 height 13
click at [387, 161] on div "+" at bounding box center [392, 174] width 41 height 41
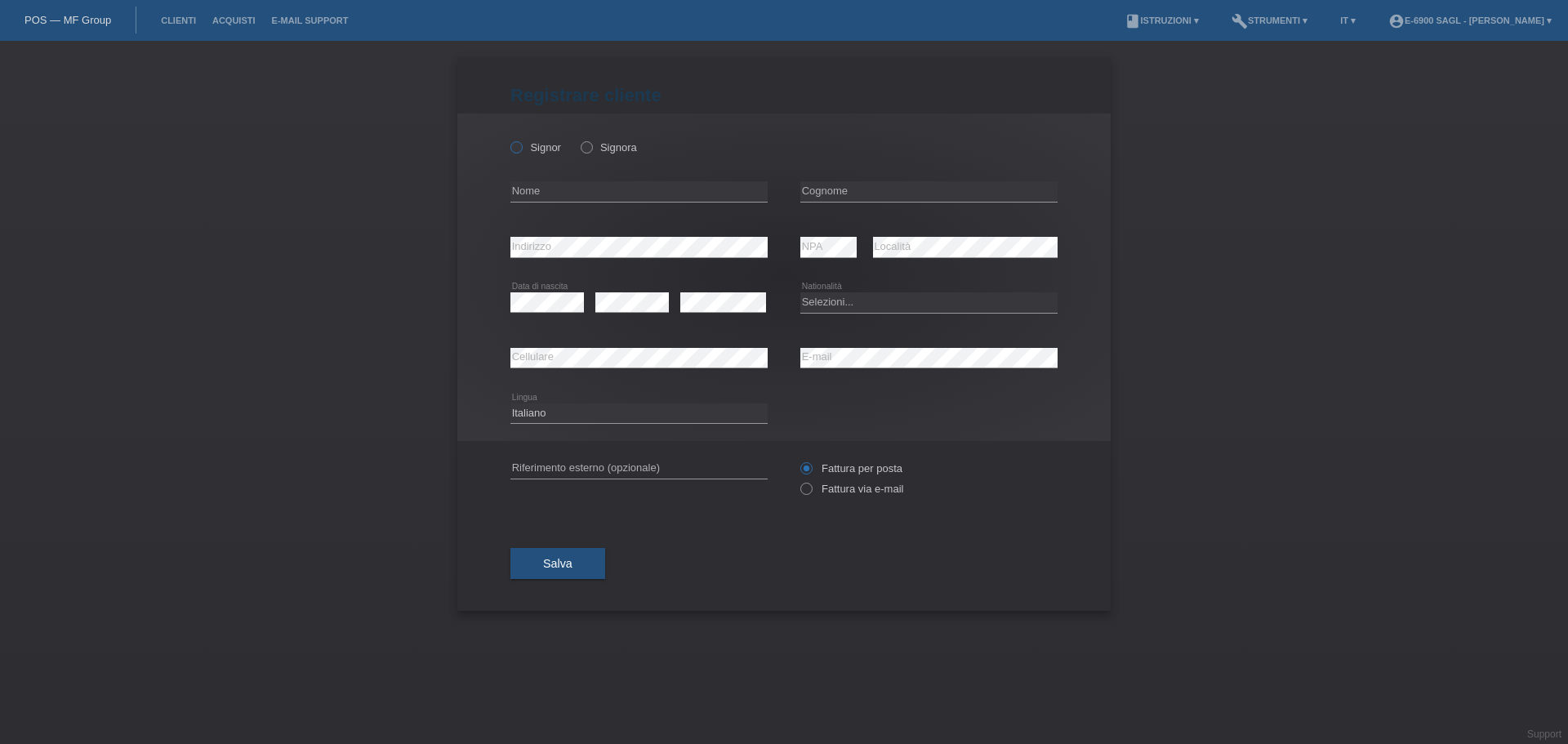
click at [531, 144] on label "Signor" at bounding box center [536, 147] width 51 height 13
click at [521, 144] on input "Signor" at bounding box center [515, 146] width 11 height 11
radio input "true"
click at [532, 199] on input "text" at bounding box center [639, 191] width 258 height 21
type input "[PERSON_NAME]"
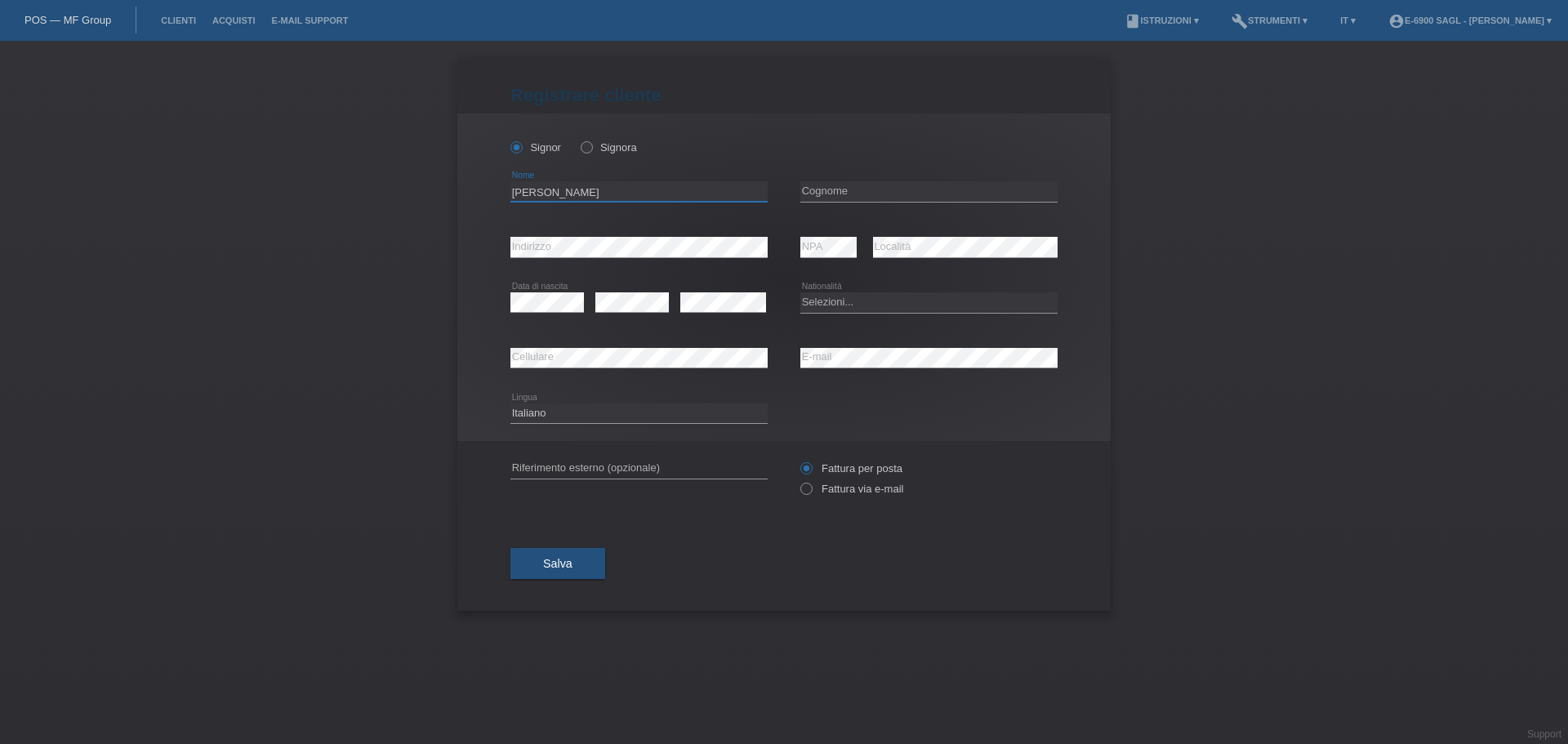
type input "Tremolada"
select select "CH"
type input "[PERSON_NAME]"
click at [843, 488] on label "Fattura via e-mail" at bounding box center [852, 489] width 103 height 13
click at [811, 488] on input "Fattura via e-mail" at bounding box center [806, 493] width 11 height 21
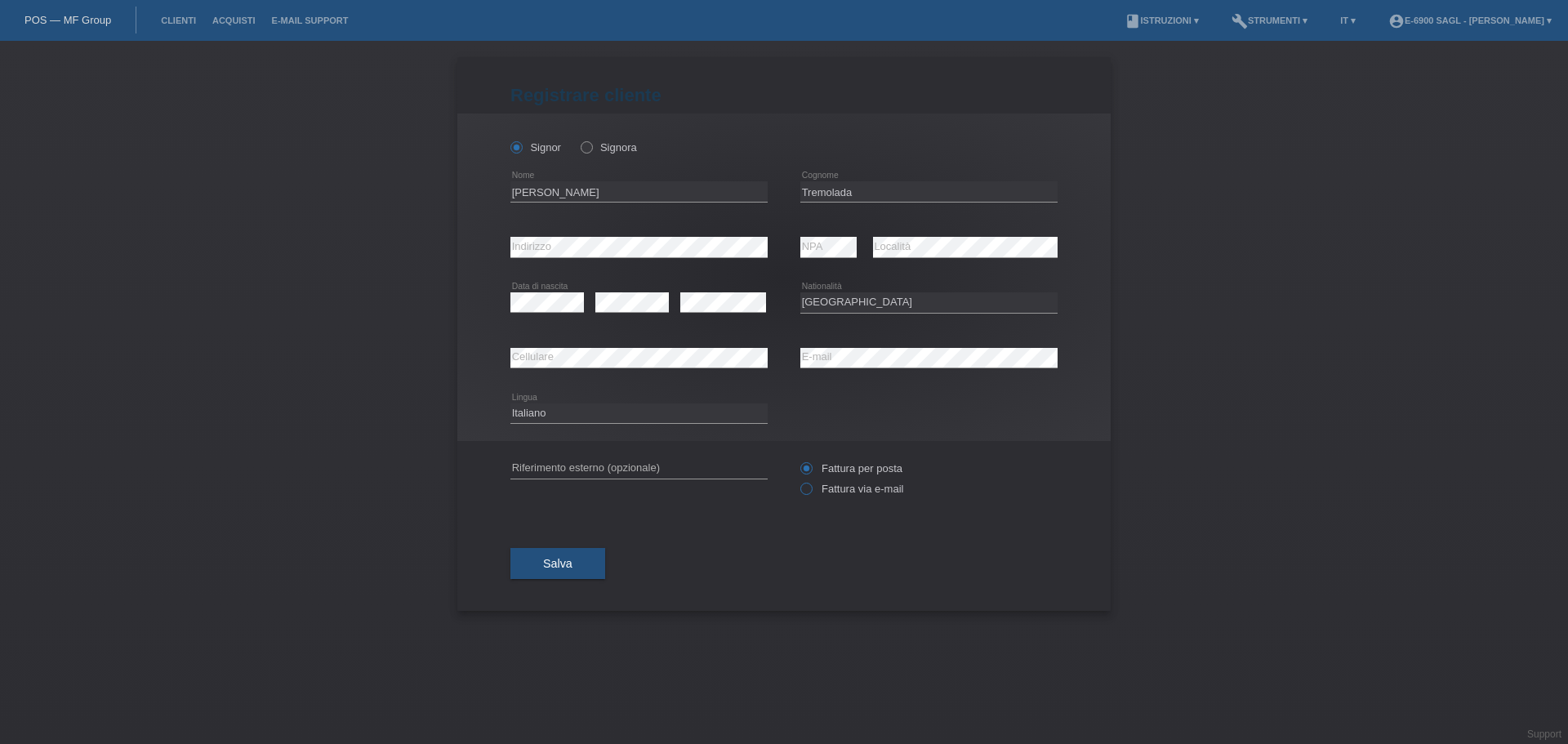
radio input "true"
click at [572, 561] on button "Salva" at bounding box center [558, 564] width 95 height 31
click at [566, 570] on button "Salva" at bounding box center [558, 564] width 95 height 31
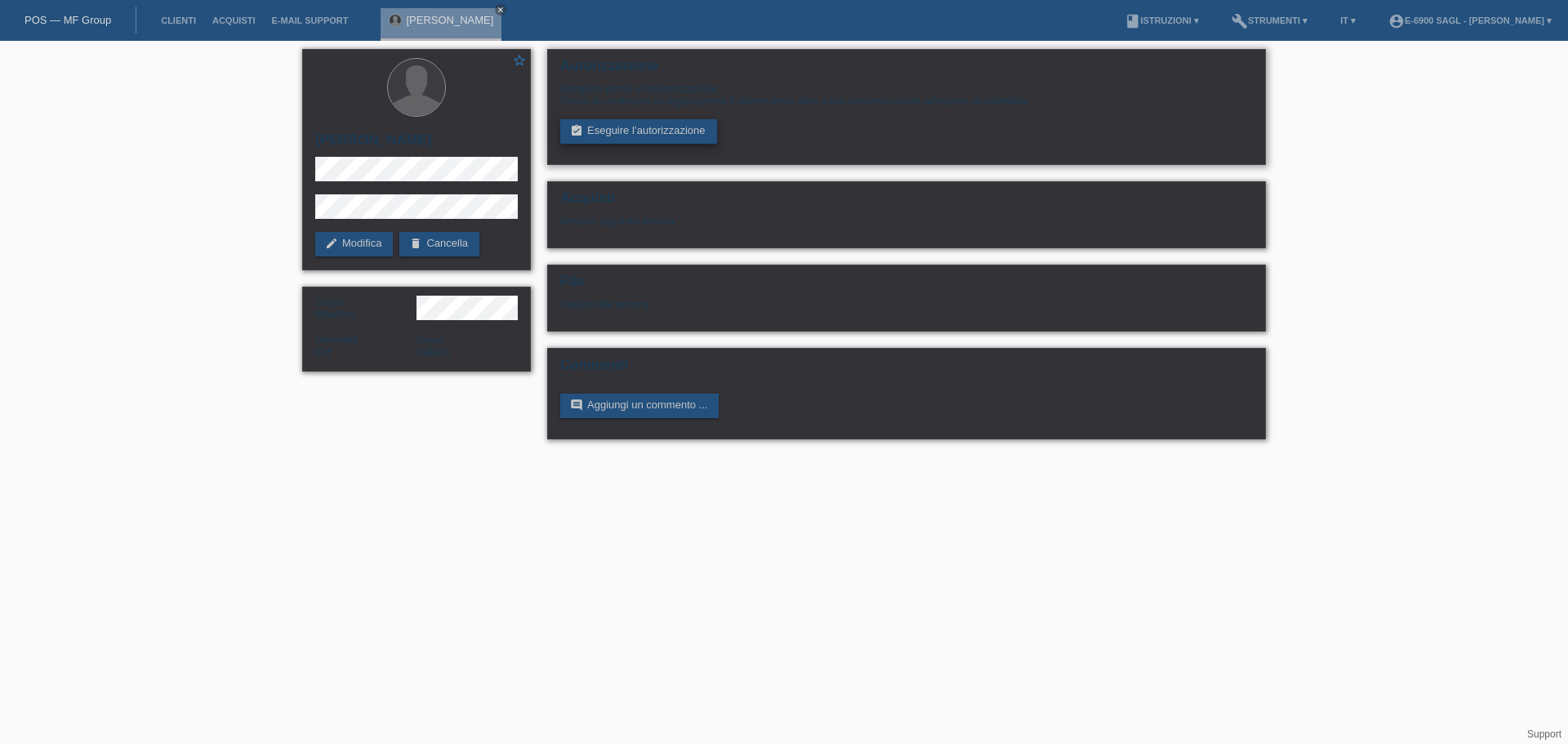
click at [666, 123] on link "assignment_turned_in Eseguire l’autorizzazione" at bounding box center [639, 131] width 157 height 25
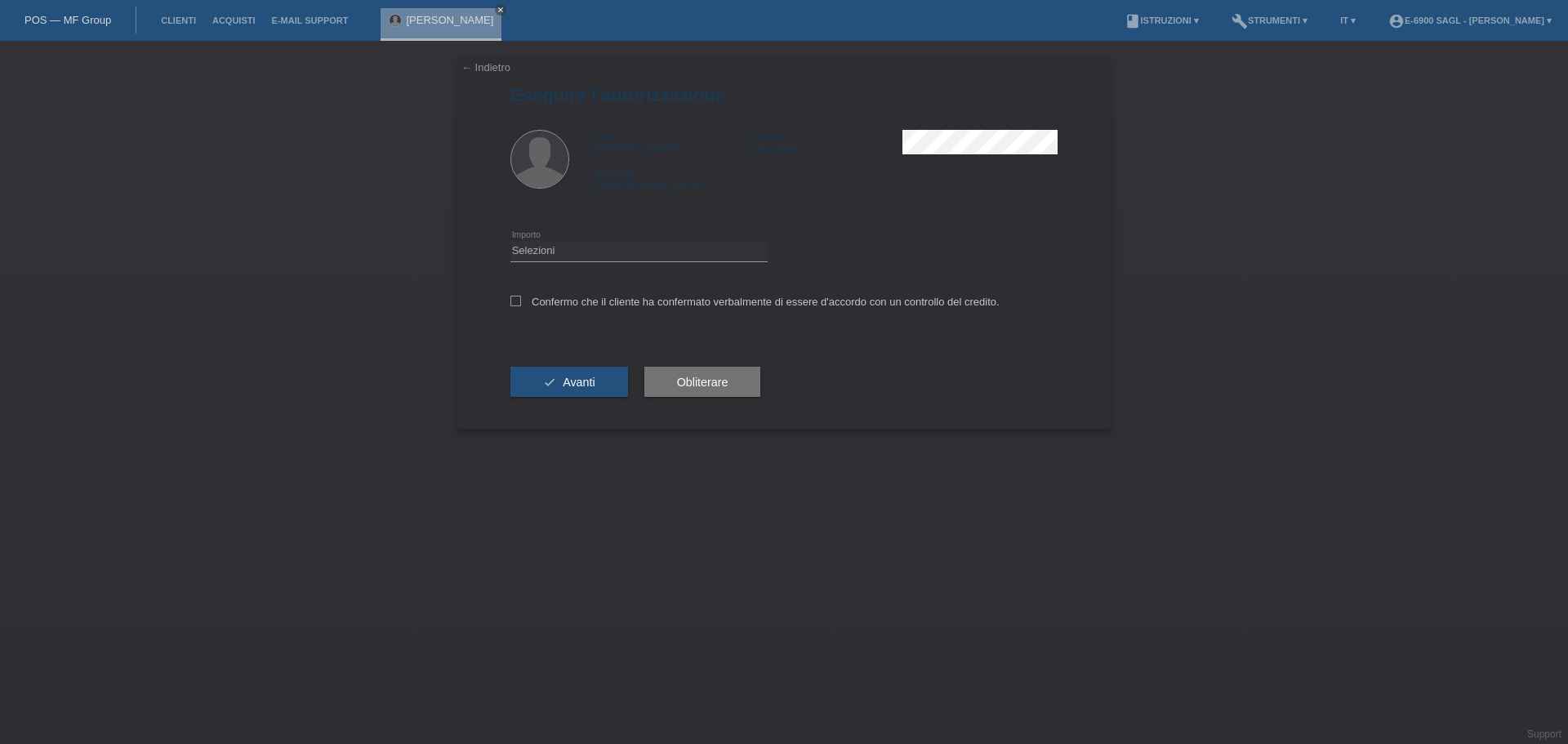
click at [589, 262] on icon at bounding box center [639, 262] width 258 height 1
click at [588, 259] on select "Selezioni CHF 1.00 - CHF 499.00 CHF 500.00 - CHF 1'999.00 CHF 2'000.00 - CHF 6'…" at bounding box center [639, 251] width 258 height 20
select select "3"
click at [511, 241] on select "Selezioni CHF 1.00 - CHF 499.00 CHF 500.00 - CHF 1'999.00 CHF 2'000.00 - CHF 6'…" at bounding box center [639, 251] width 258 height 20
click at [573, 307] on div "Confermo che il cliente ha confermato verbalmente di essere d'accordo con un co…" at bounding box center [784, 307] width 547 height 56
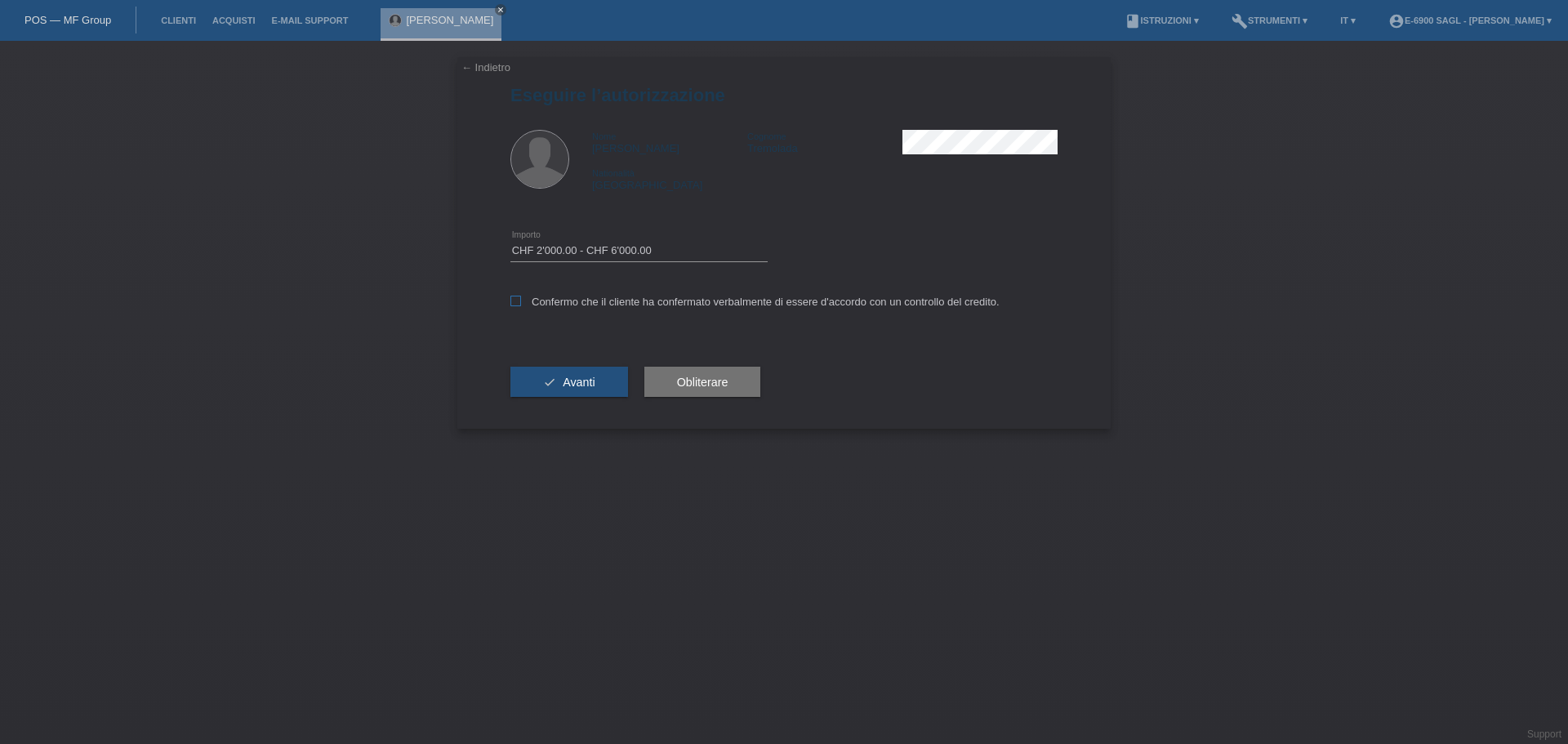
click at [573, 299] on label "Confermo che il cliente ha confermato verbalmente di essere d'accordo con un co…" at bounding box center [755, 302] width 489 height 13
click at [521, 299] on input "Confermo che il cliente ha confermato verbalmente di essere d'accordo con un co…" at bounding box center [515, 301] width 11 height 11
checkbox input "true"
click at [574, 387] on span "Avanti" at bounding box center [578, 381] width 32 height 13
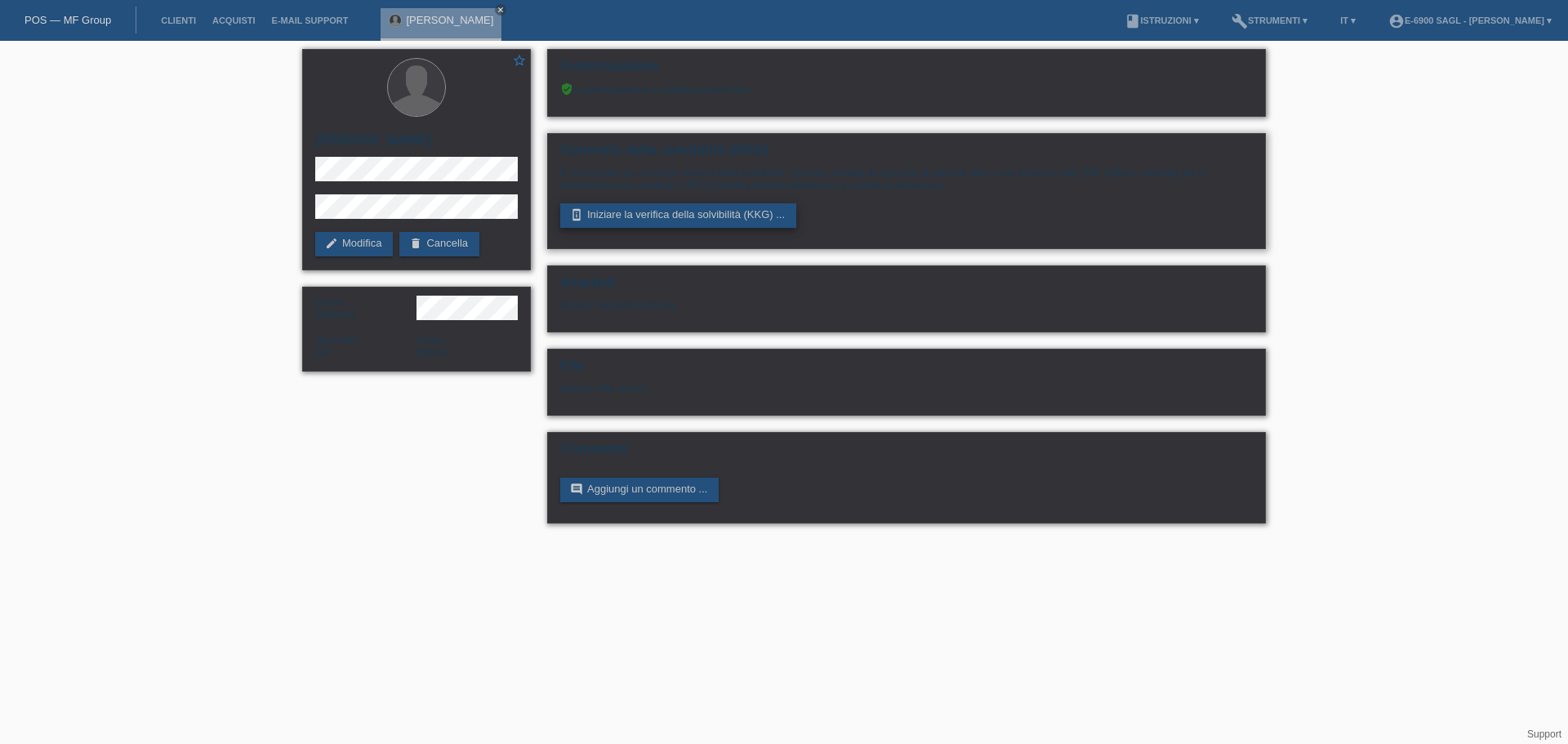
click at [639, 212] on link "perm_device_information Iniziare la verifica della solvibilità (KKG) ..." at bounding box center [678, 216] width 236 height 25
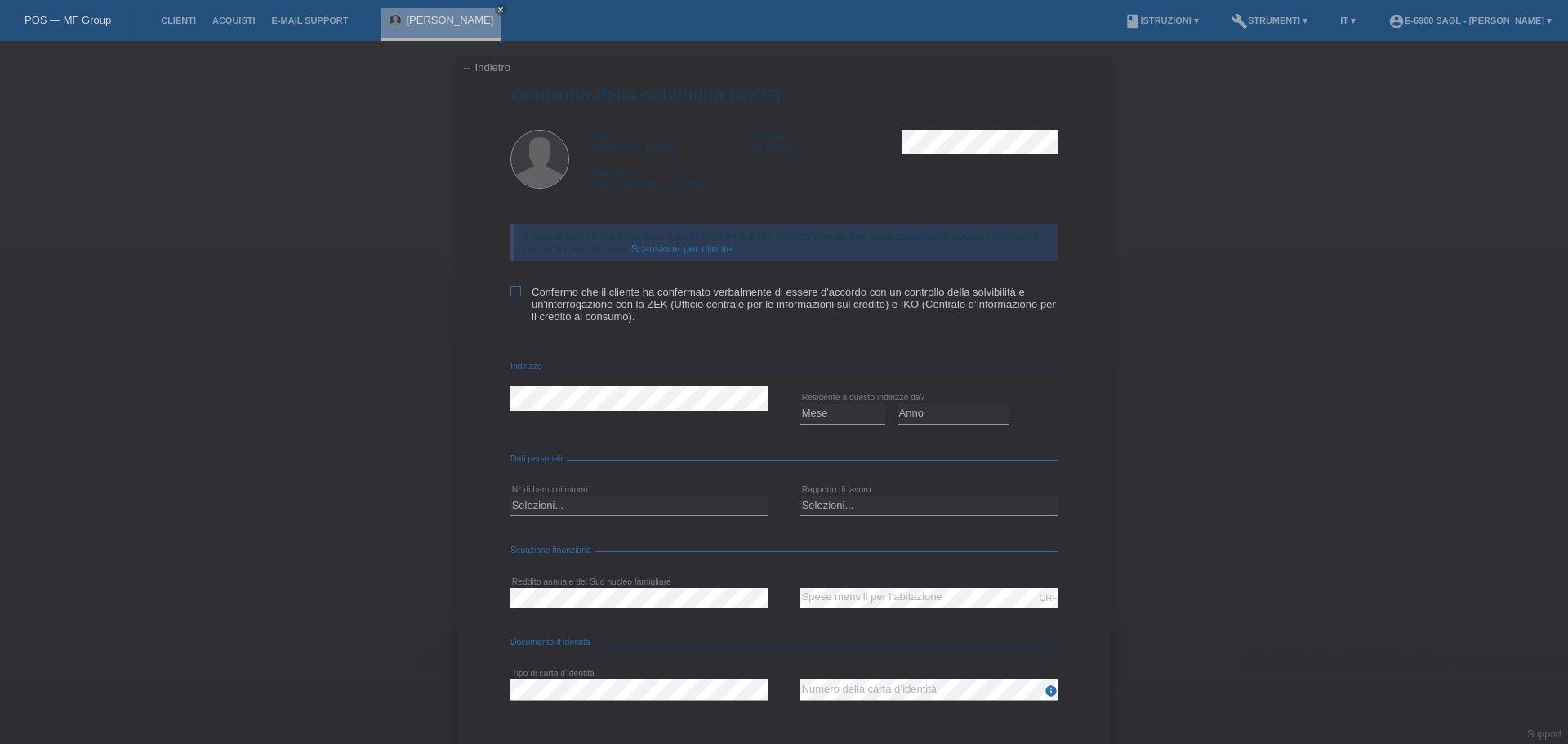
click at [517, 292] on label "Confermo che il cliente ha confermato verbalmente di essere d'accordo con un co…" at bounding box center [784, 305] width 547 height 37
click at [517, 292] on input "Confermo che il cliente ha confermato verbalmente di essere d'accordo con un co…" at bounding box center [515, 291] width 11 height 11
checkbox input "true"
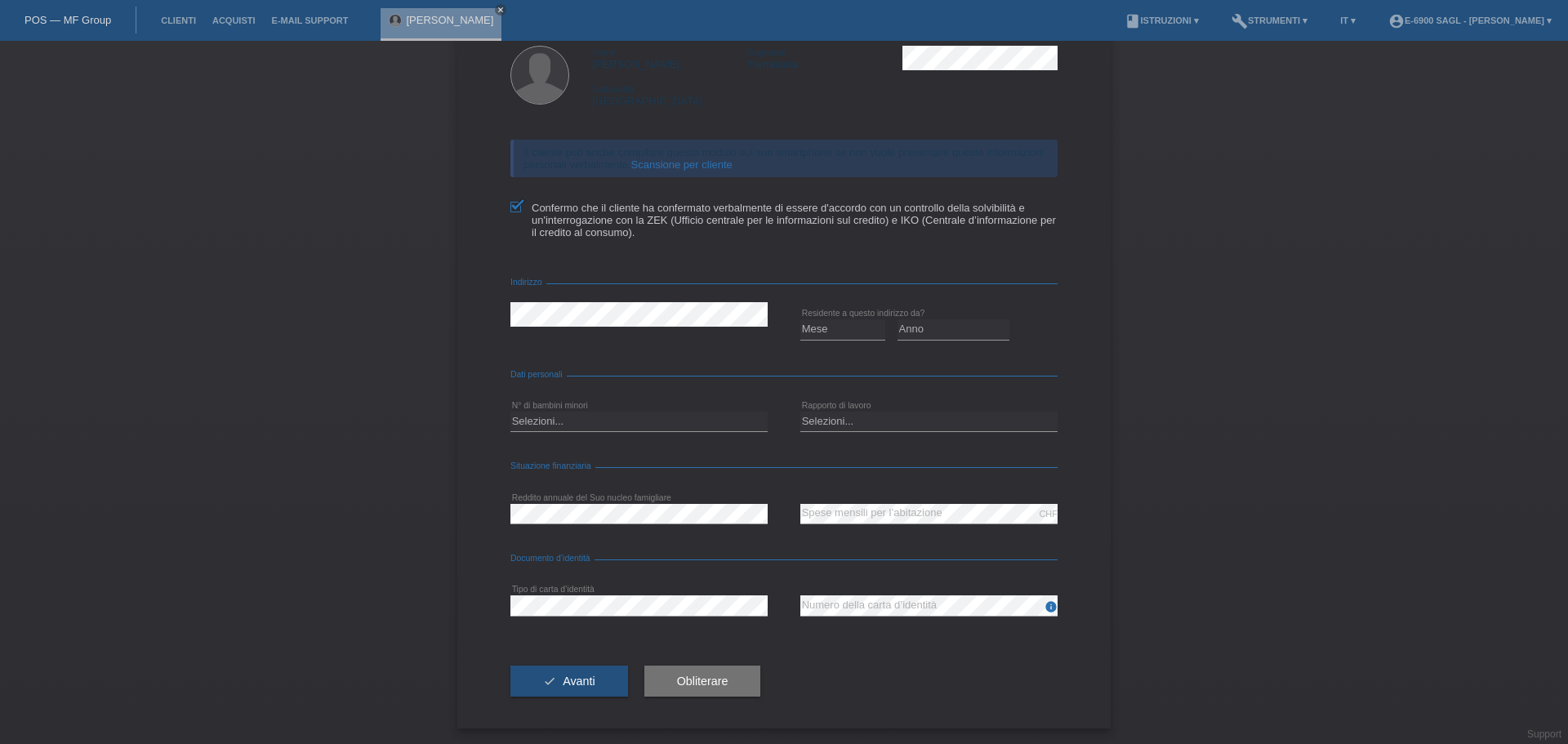
scroll to position [3, 0]
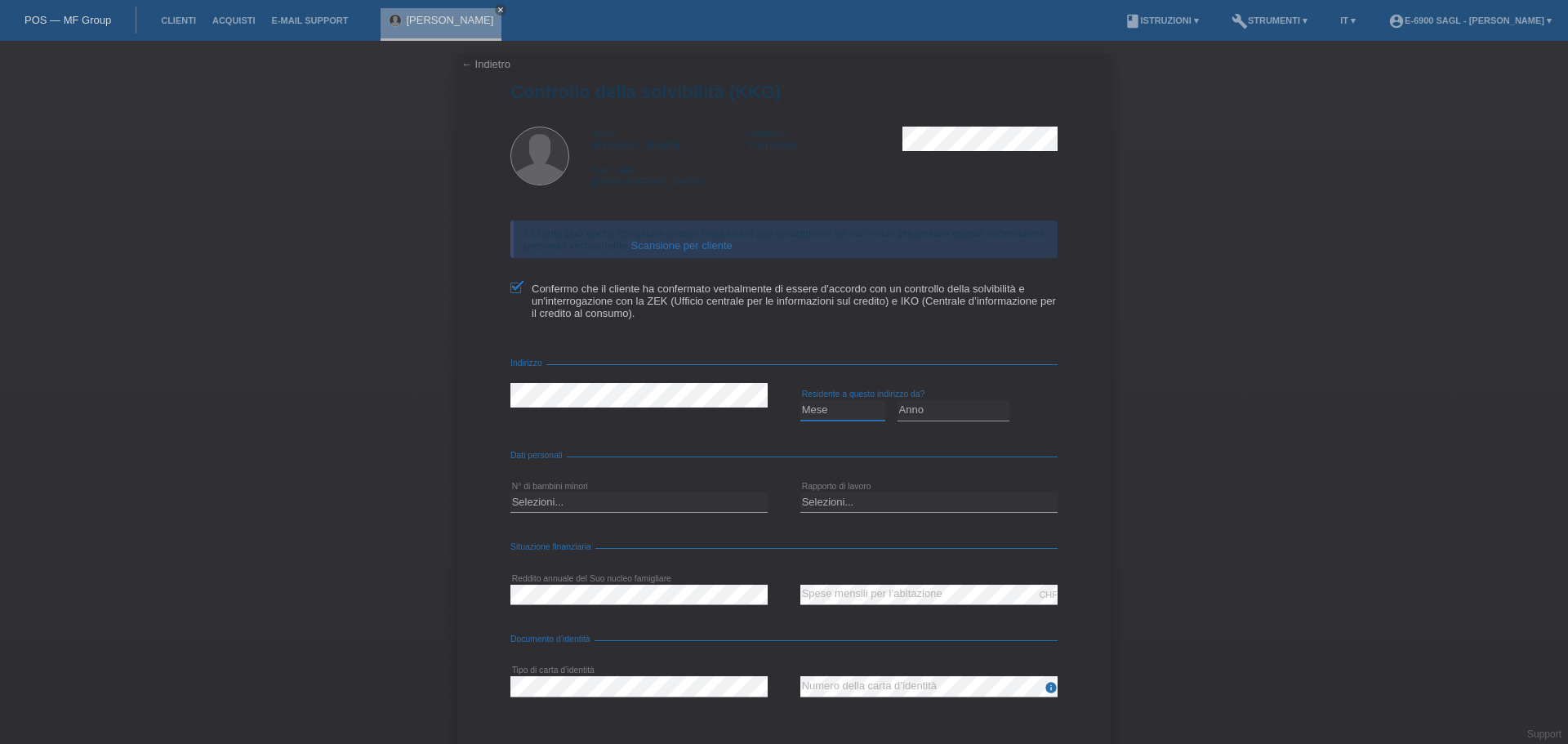
click at [821, 409] on select "Mese 01 02 03 04 05 06 07 08 09 10" at bounding box center [843, 410] width 85 height 20
click at [821, 385] on div "Mese 01 02 03 04 05 06 07 08 09 10 11 12 error" at bounding box center [843, 411] width 85 height 56
click at [824, 412] on select "Mese 01 02 03 04 05 06 07 08 09 10" at bounding box center [843, 410] width 85 height 20
drag, startPoint x: 718, startPoint y: 422, endPoint x: 854, endPoint y: 412, distance: 136.4
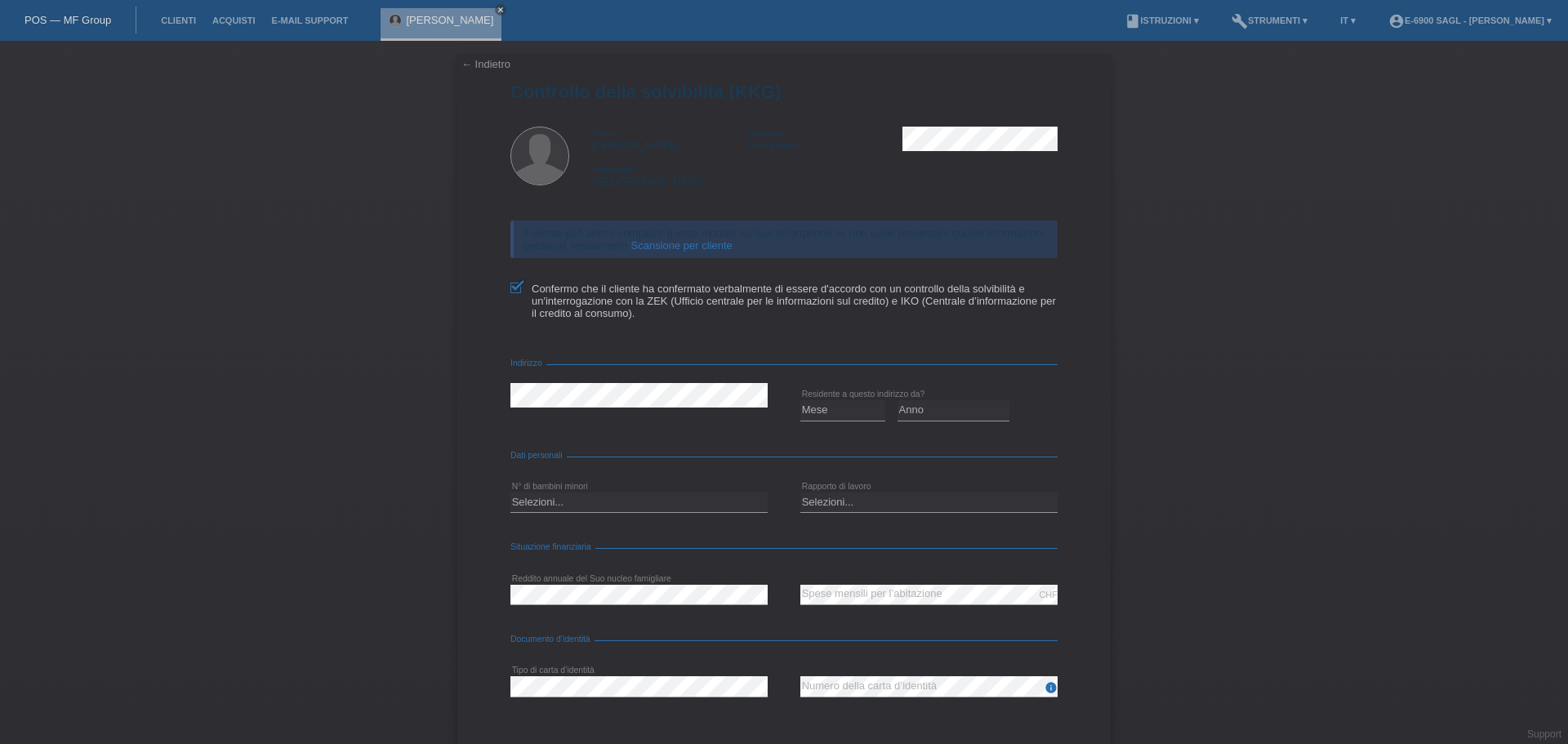
click at [774, 412] on div "Mese 01 02 03 04 05 06 07 08 09 10" at bounding box center [784, 411] width 547 height 56
click at [836, 413] on select "Mese 01 02 03 04 05 06 07 08 09 10" at bounding box center [843, 410] width 85 height 20
click at [840, 380] on form "Controllo della solvibilità (KKG) Nome [PERSON_NAME] Cognome Tremolada National…" at bounding box center [784, 445] width 547 height 727
click at [824, 420] on select "Mese 01 02 03 04 05 06 07 08 09 10" at bounding box center [843, 410] width 85 height 20
click at [952, 402] on select "Anno 2025 2024 2023 2022 2021 2020 2019 2018 2017 2016 2015 2014 2013 2012 2011…" at bounding box center [954, 410] width 113 height 20
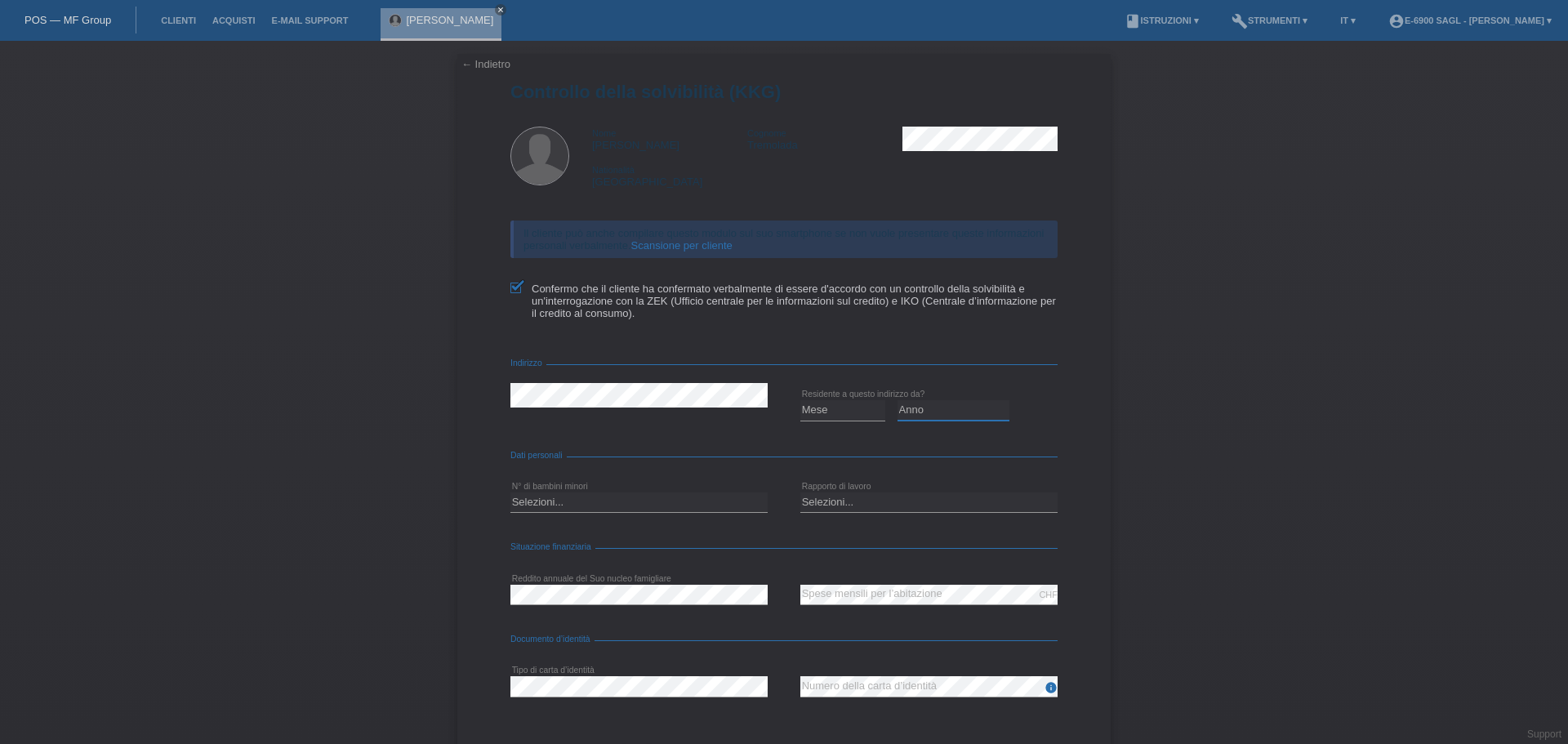
select select "2000"
click at [898, 400] on select "Anno 2025 2024 2023 2022 2021 2020 2019 2018 2017 2016 2015 2014 2013 2012 2011…" at bounding box center [954, 410] width 113 height 20
click at [831, 416] on select "Mese 01 02 03 04 05 06 07 08 09 10" at bounding box center [843, 410] width 85 height 20
select select "03"
click at [801, 400] on select "Mese 01 02 03 04 05 06 07 08 09 10" at bounding box center [843, 410] width 85 height 20
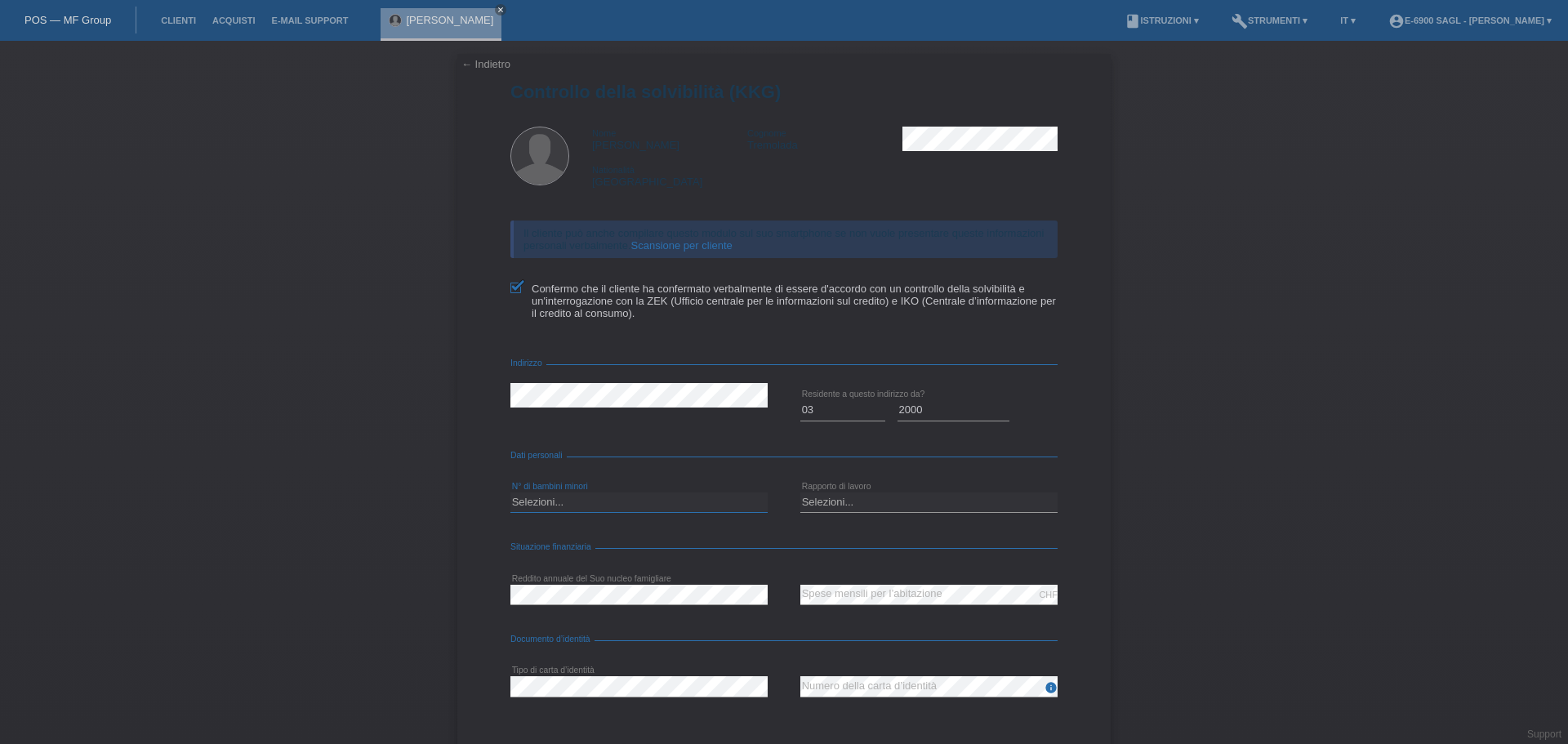
click at [529, 502] on select "Selezioni... 0 1 2 3 4 5 6 7 8 9" at bounding box center [639, 503] width 258 height 20
select select "0"
click at [511, 493] on select "Selezioni... 0 1 2 3 4 5 6 7 8 9" at bounding box center [639, 503] width 258 height 20
click at [841, 495] on select "Selezioni... A tempo indeterminato A tempo determinato Apprendista/studente Pen…" at bounding box center [929, 503] width 258 height 20
select select "UNLIMITED"
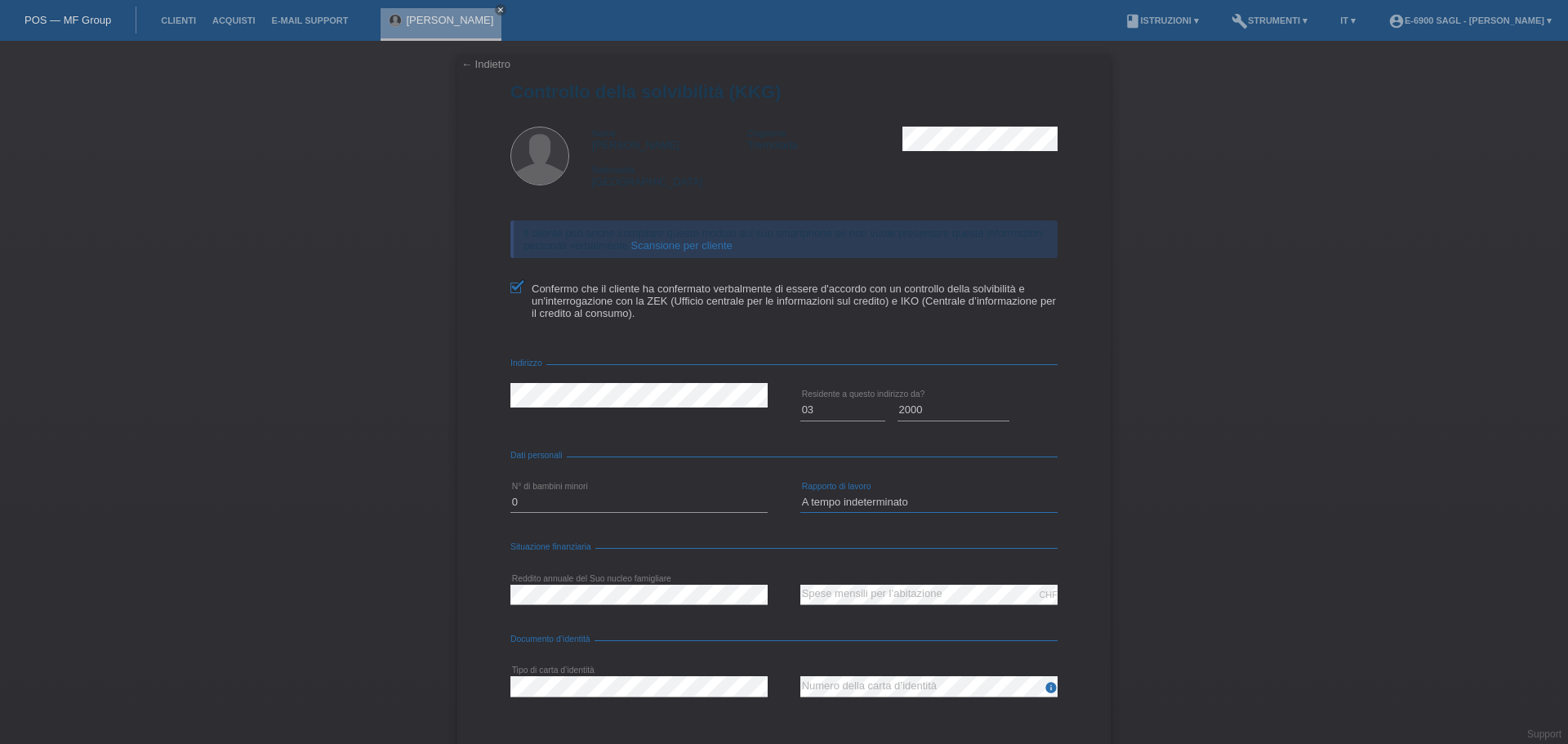
click at [801, 493] on select "Selezioni... A tempo indeterminato A tempo determinato Apprendista/studente Pen…" at bounding box center [929, 503] width 258 height 20
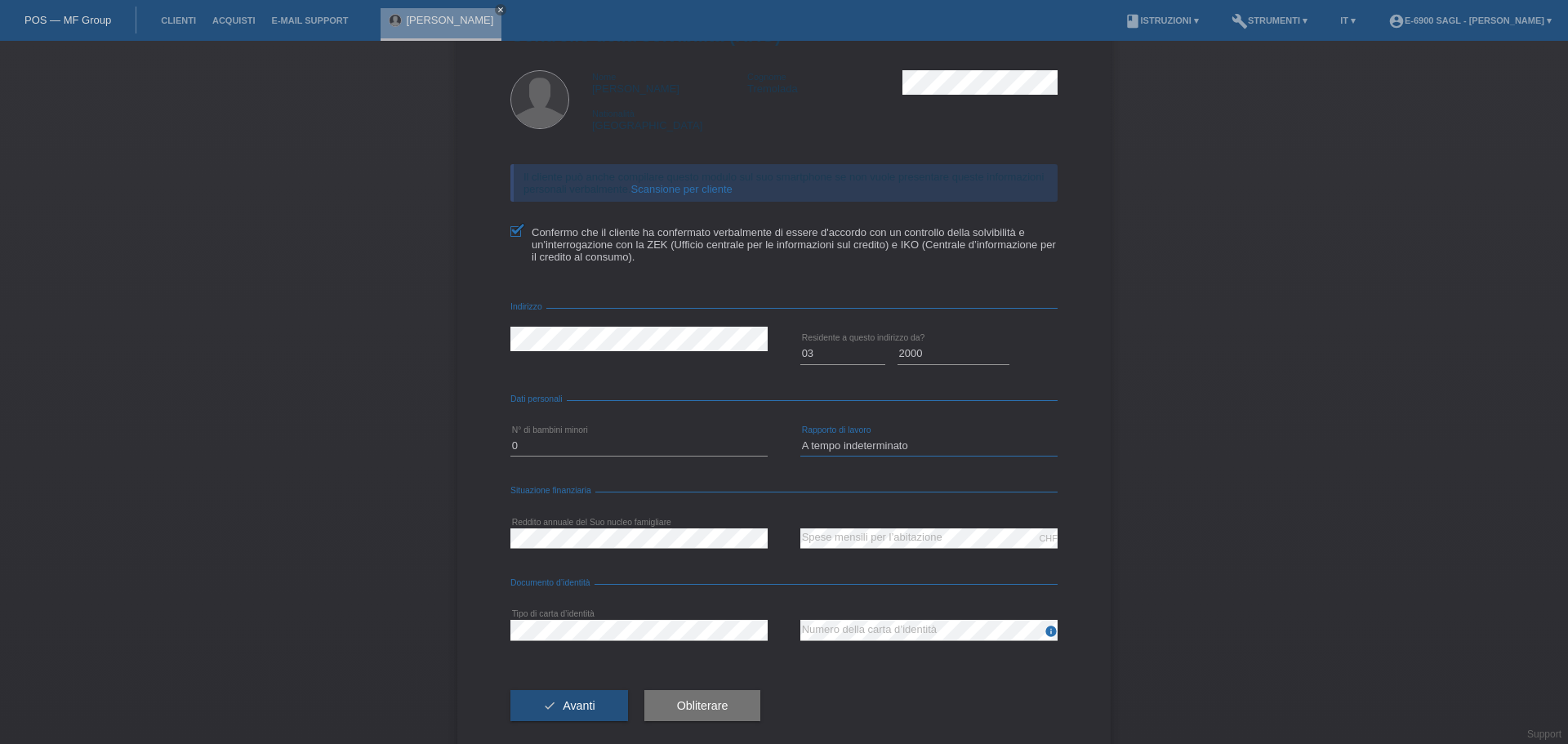
scroll to position [85, 0]
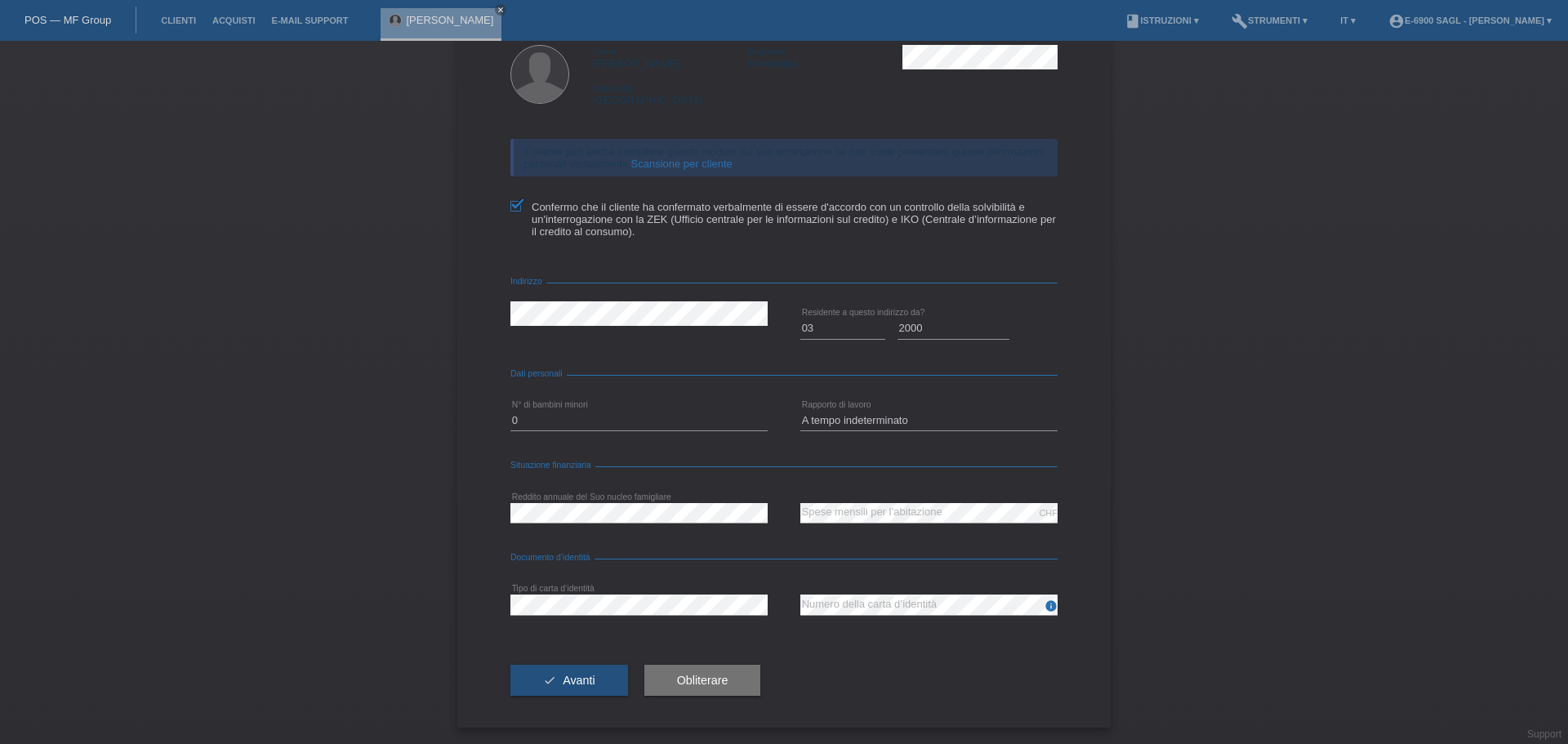
click at [872, 638] on div "check Avanti Obliterare" at bounding box center [784, 680] width 547 height 95
click at [856, 541] on div "CHF error Spese mensili per l’abitazione" at bounding box center [929, 513] width 258 height 56
click at [885, 539] on div "CHF error Spese mensili per l’abitazione" at bounding box center [929, 513] width 258 height 56
click at [828, 542] on form "Controllo della solvibilità (KKG) Nome Walter Cognome Tremolada Nationalità Svi…" at bounding box center [784, 364] width 547 height 727
click at [922, 339] on icon at bounding box center [954, 339] width 113 height 1
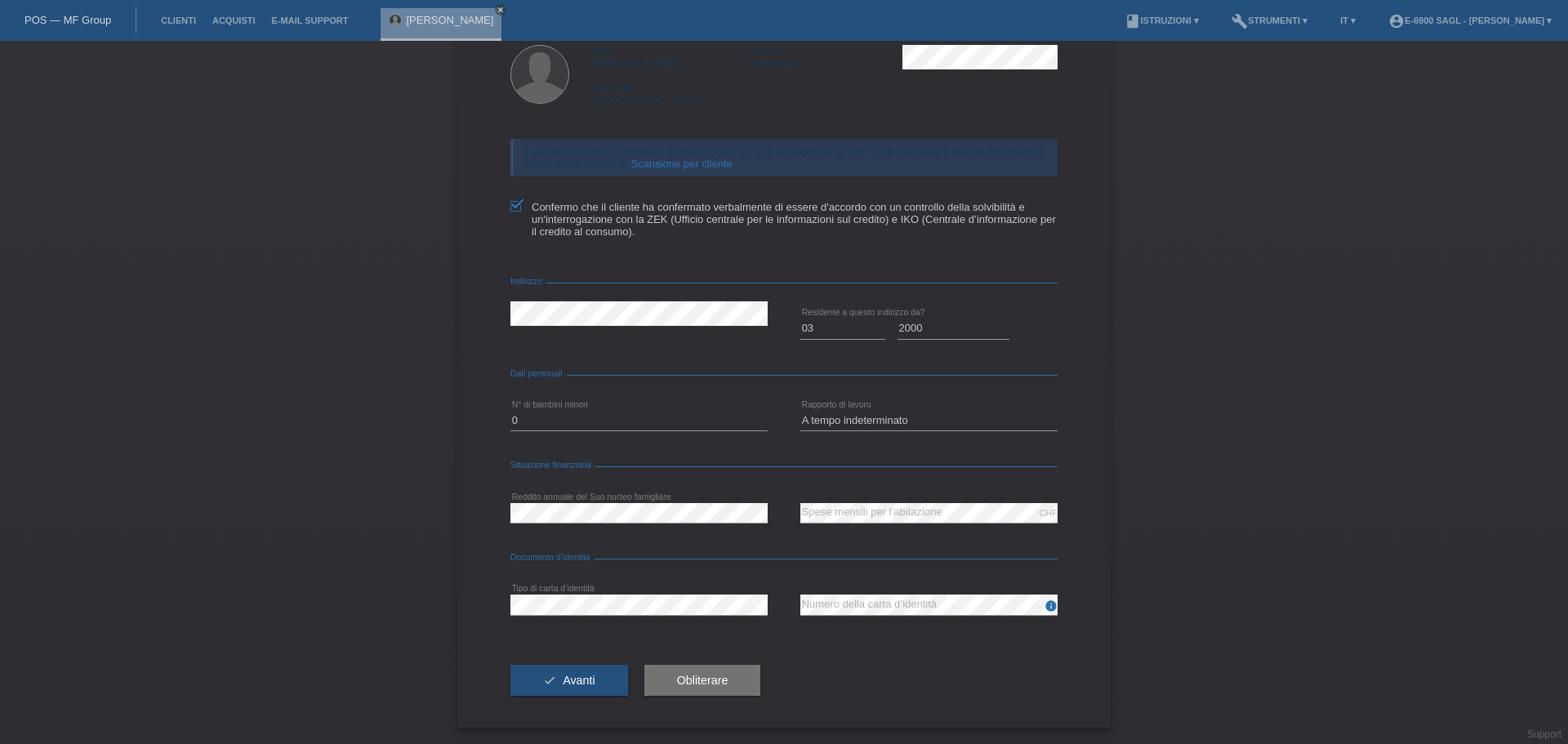
click at [809, 575] on form "Controllo della solvibilità (KKG) Nome Walter Cognome Tremolada Nationalità Svi…" at bounding box center [784, 364] width 547 height 727
click at [480, 627] on div "← Indietro Controllo della solvibilità (KKG) Nome Walter Cognome Tremolada Nati…" at bounding box center [784, 350] width 654 height 756
click at [580, 681] on span "Avanti" at bounding box center [578, 680] width 32 height 13
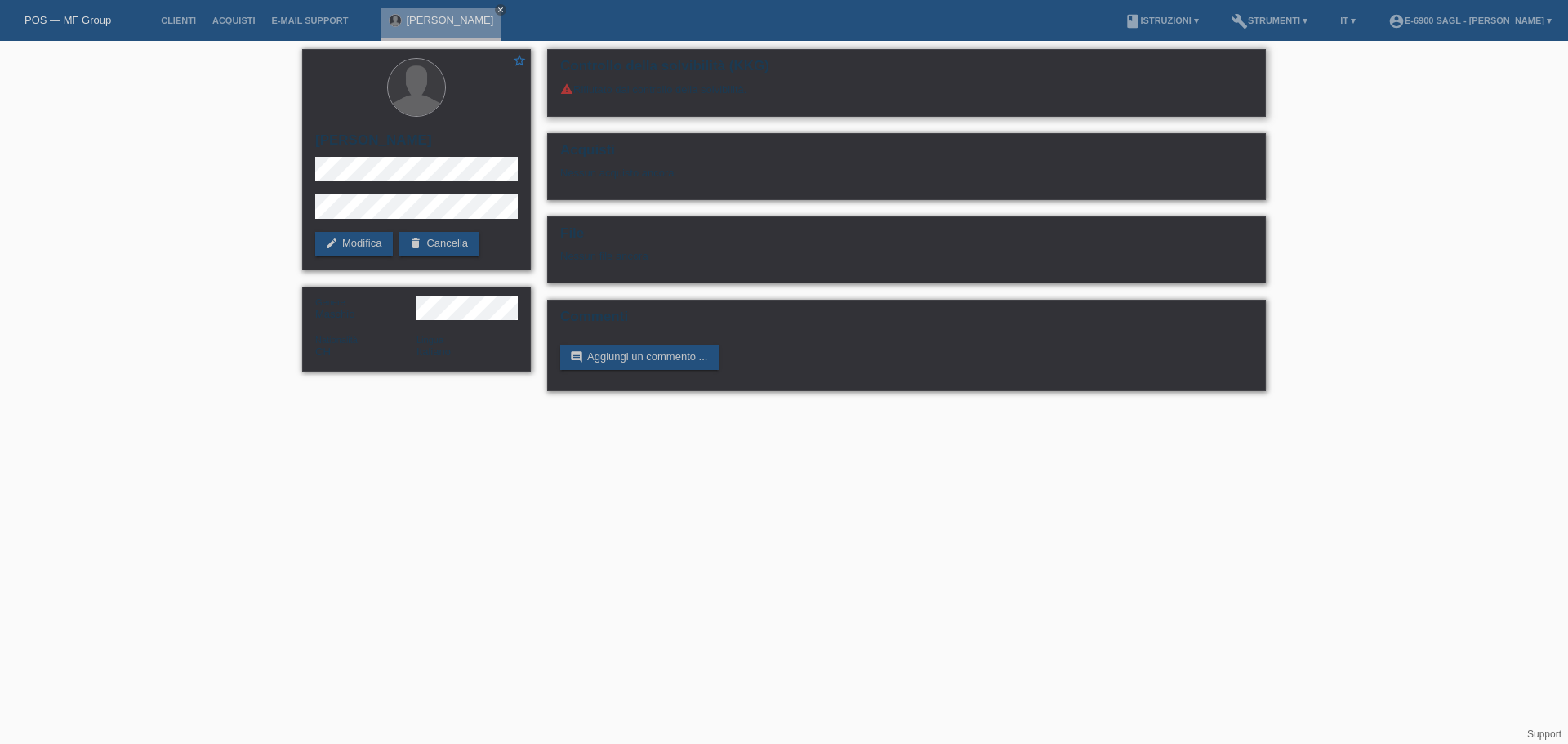
drag, startPoint x: 682, startPoint y: 104, endPoint x: 678, endPoint y: 96, distance: 8.9
click at [681, 103] on div "warning Rifiutato dal controllo della solvibilità." at bounding box center [906, 95] width 693 height 25
click at [677, 96] on div "warning Rifiutato dal controllo della solvibilità." at bounding box center [906, 95] width 693 height 25
click at [675, 96] on div "warning Rifiutato dal controllo della solvibilità." at bounding box center [906, 95] width 693 height 25
click at [366, 243] on link "edit Modifica" at bounding box center [354, 244] width 77 height 25
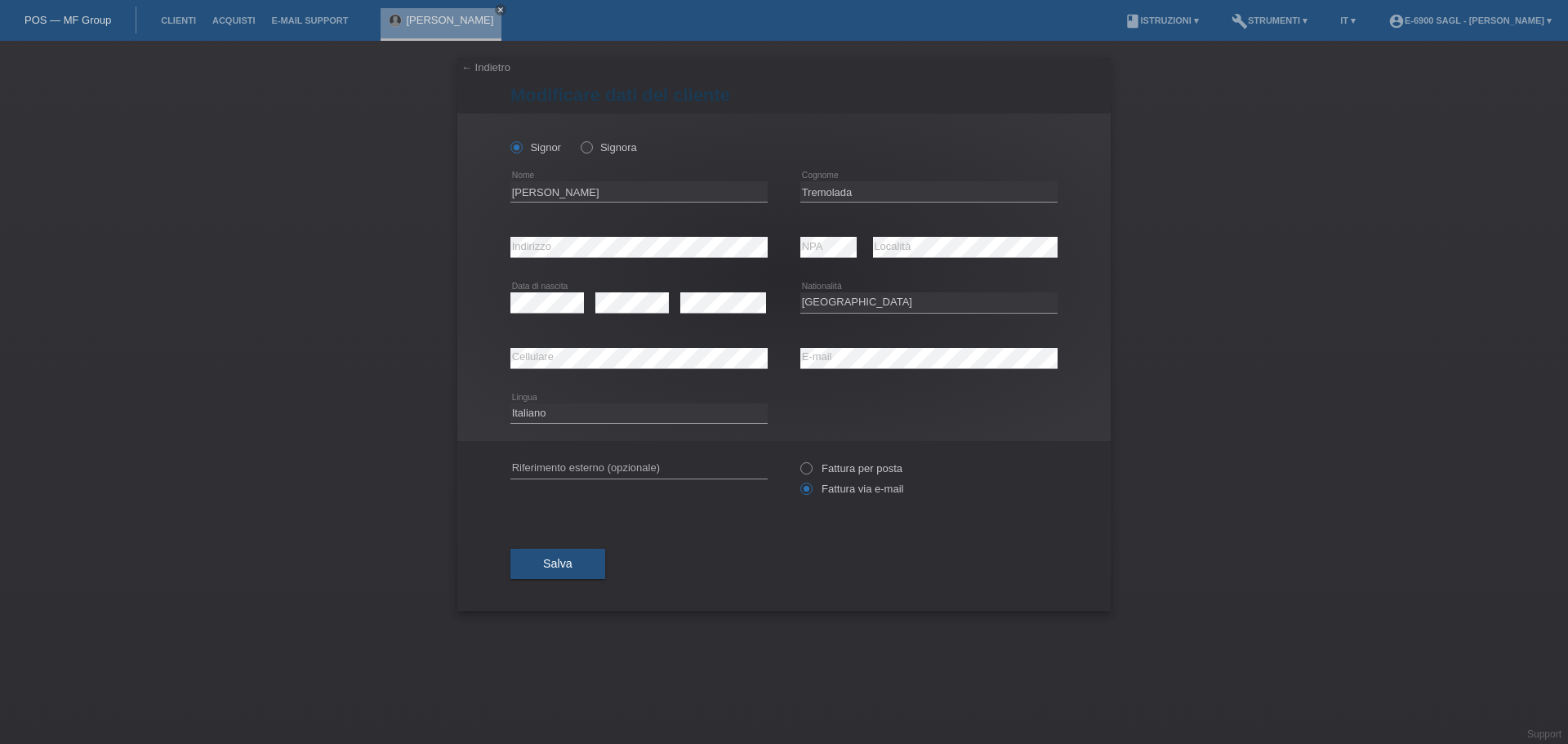
select select "CH"
click at [577, 557] on button "Salva" at bounding box center [558, 564] width 95 height 31
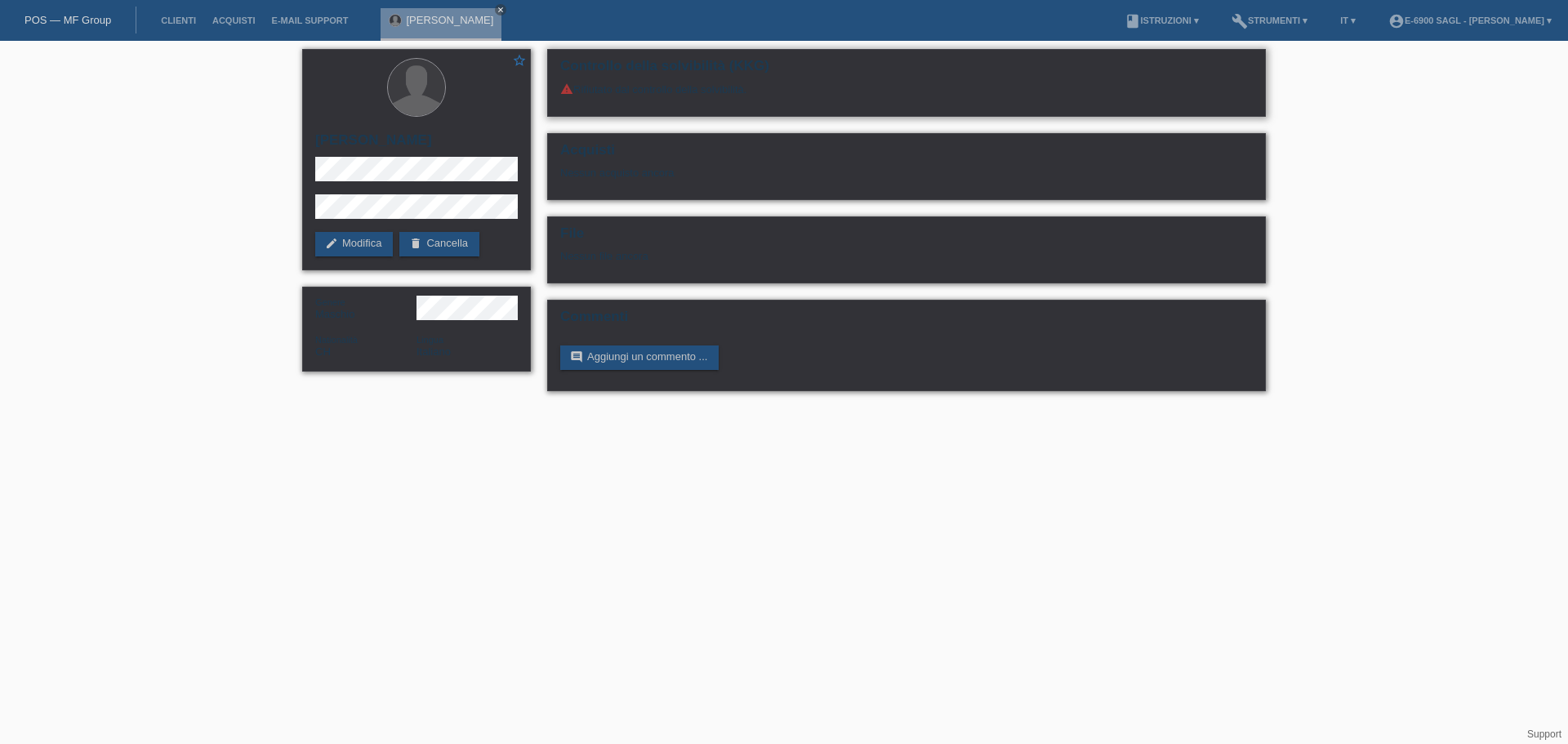
click at [599, 95] on div "warning Rifiutato dal controllo della solvibilità." at bounding box center [906, 95] width 693 height 25
drag, startPoint x: 599, startPoint y: 95, endPoint x: 753, endPoint y: 97, distance: 154.0
click at [751, 97] on div "warning Rifiutato dal controllo della solvibilità." at bounding box center [906, 95] width 693 height 25
click at [753, 97] on div "warning Rifiutato dal controllo della solvibilità." at bounding box center [906, 95] width 693 height 25
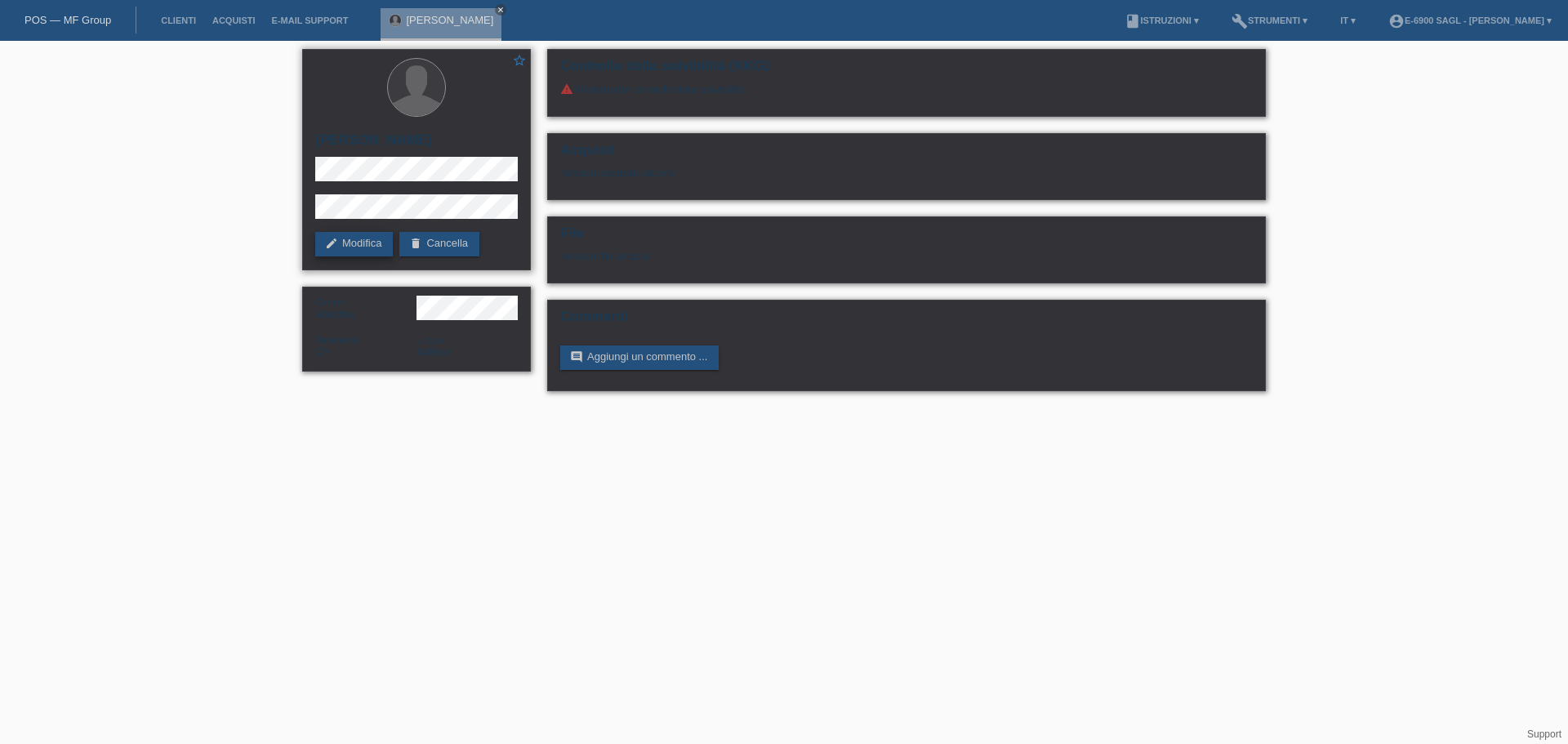
click at [345, 245] on link "edit Modifica" at bounding box center [354, 244] width 77 height 25
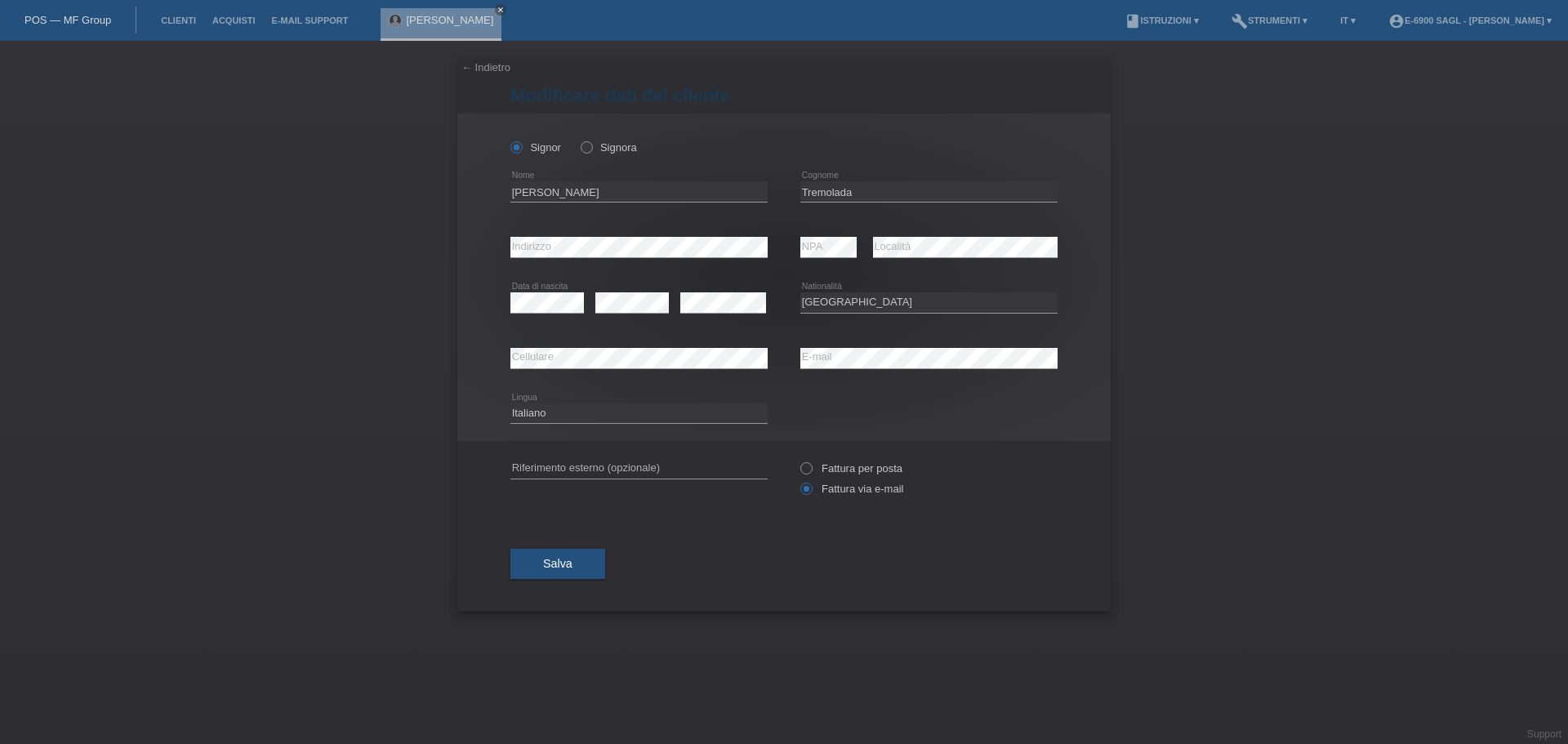
select select "CH"
click at [497, 6] on icon "close" at bounding box center [501, 10] width 8 height 8
click at [96, 25] on link "POS — MF Group" at bounding box center [68, 20] width 86 height 13
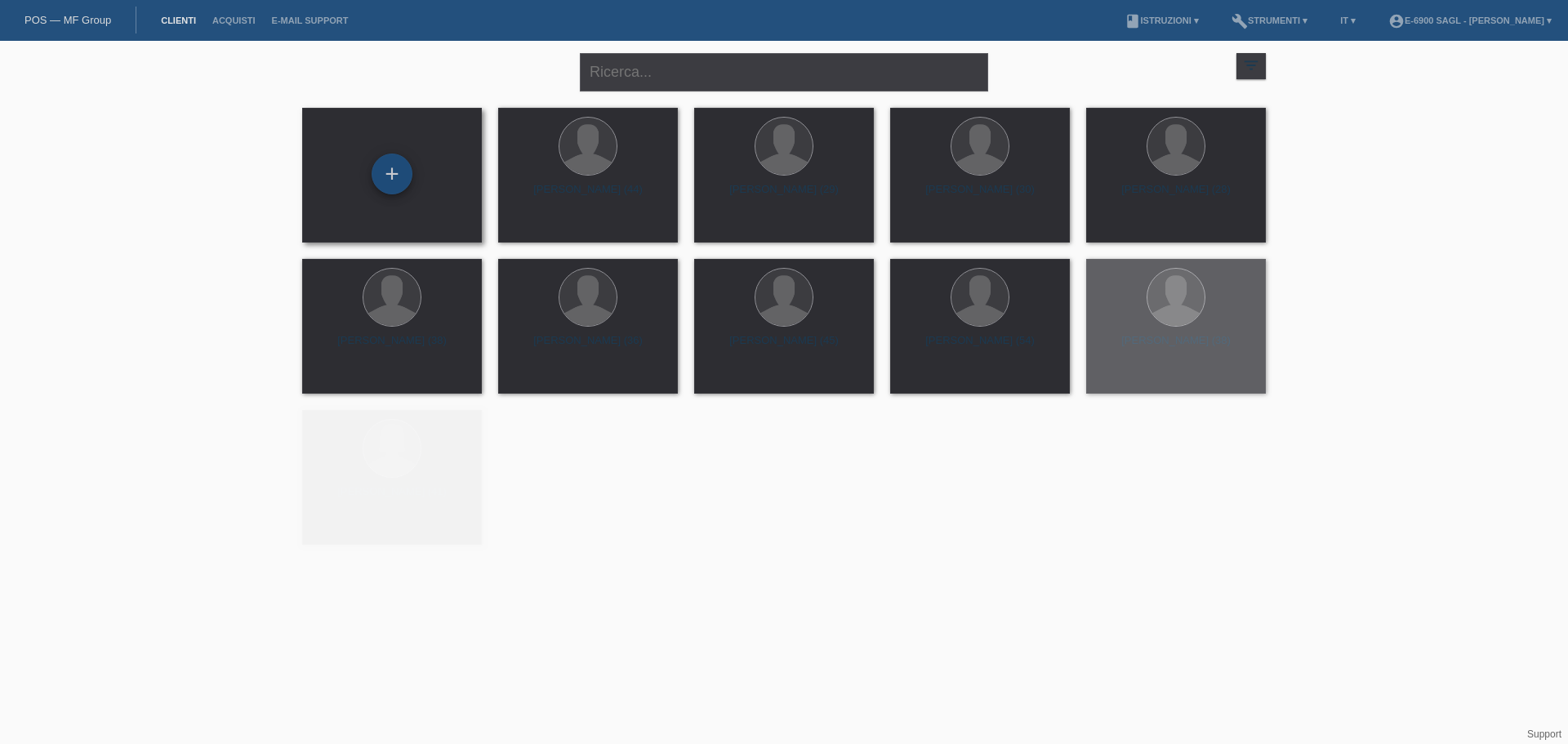
click at [383, 170] on div "+" at bounding box center [392, 174] width 41 height 41
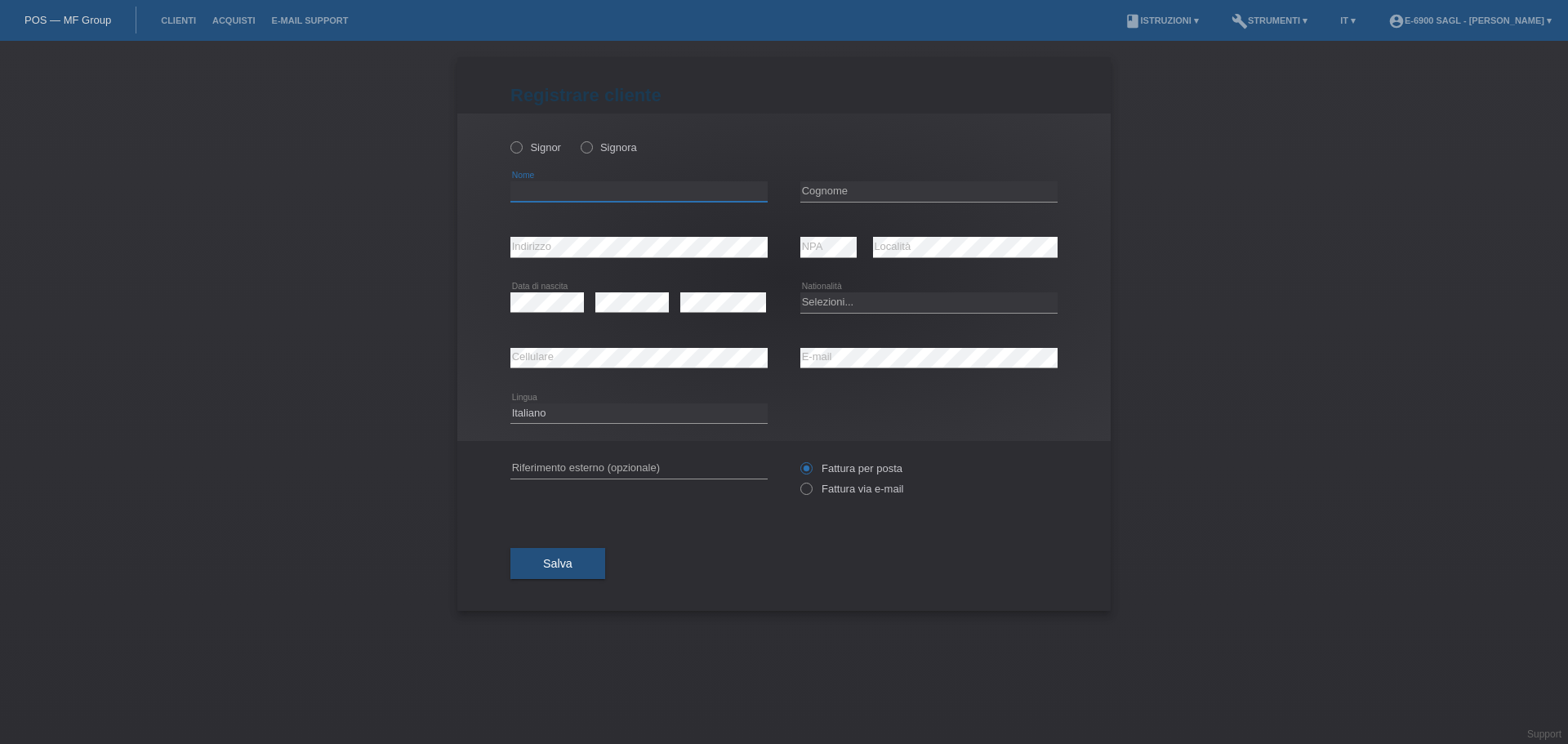
click at [603, 181] on input "text" at bounding box center [639, 191] width 258 height 21
type input "[PERSON_NAME]"
type input "Tremolada"
select select "CH"
click at [569, 296] on div "error Data di nascita" at bounding box center [547, 303] width 74 height 56
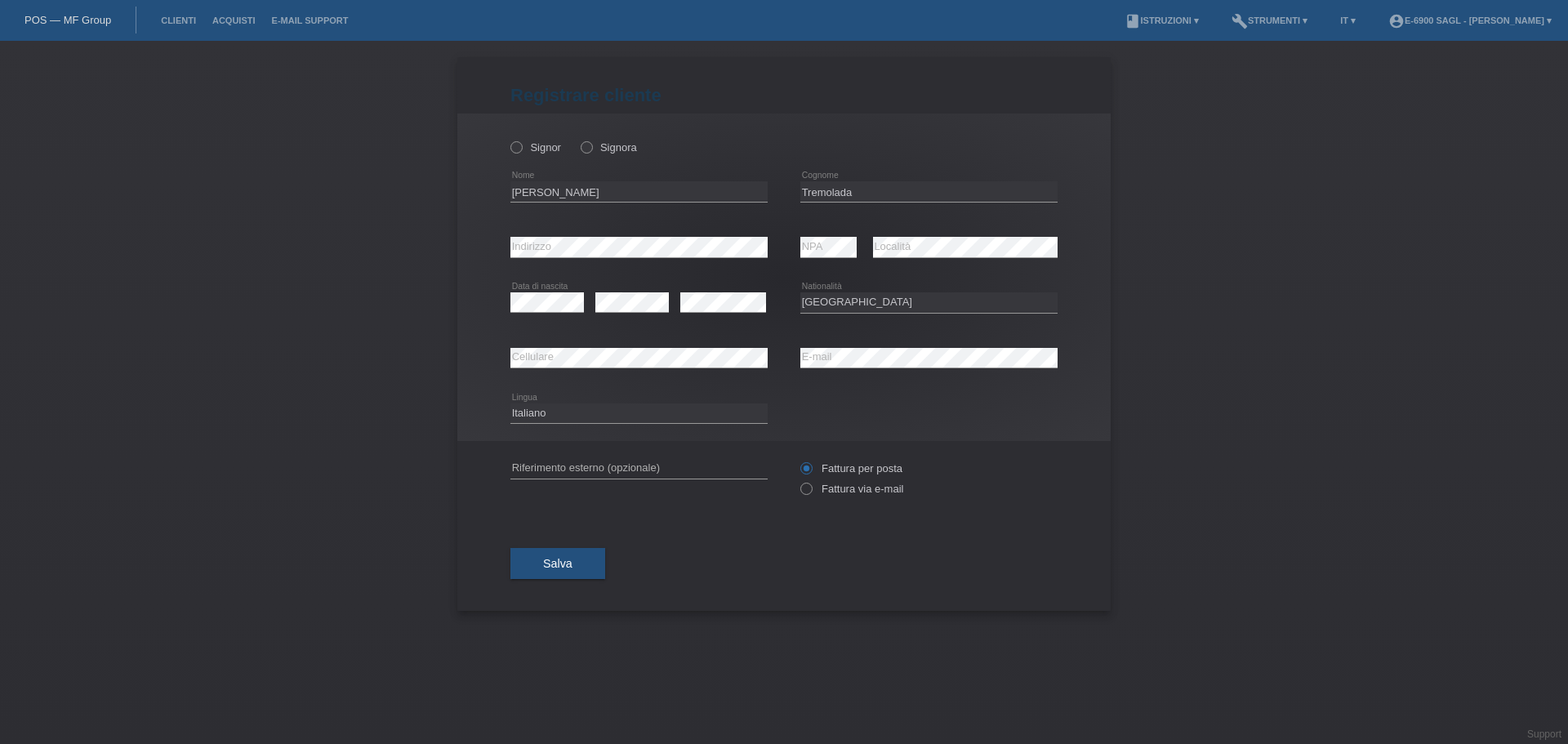
click at [734, 319] on div "error" at bounding box center [723, 303] width 86 height 56
click at [830, 481] on div "Fattura per posta Fattura via e-mail" at bounding box center [929, 479] width 258 height 41
click at [831, 493] on label "Fattura via e-mail" at bounding box center [852, 489] width 103 height 13
click at [811, 493] on input "Fattura via e-mail" at bounding box center [806, 493] width 11 height 21
radio input "true"
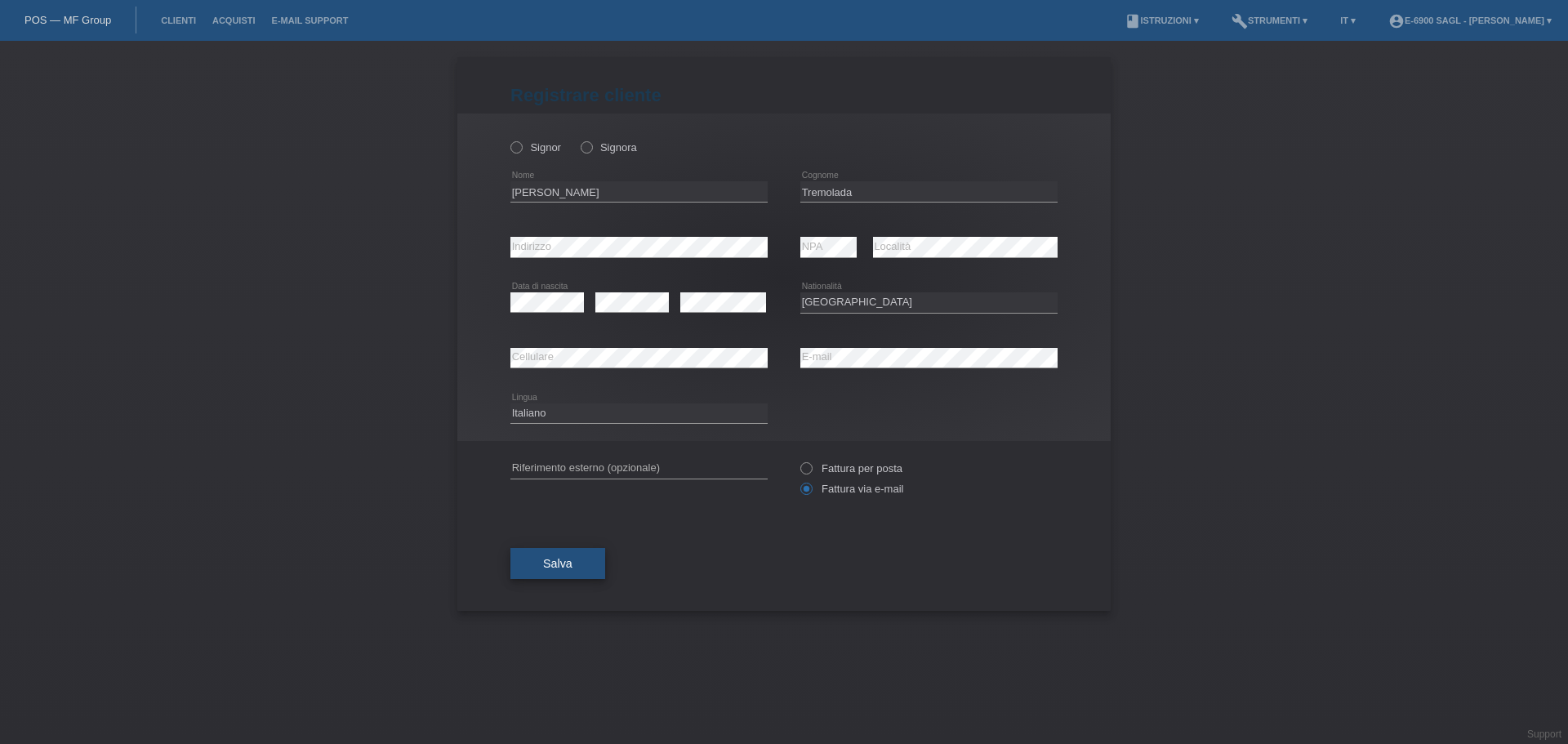
click at [580, 571] on button "Salva" at bounding box center [558, 564] width 95 height 31
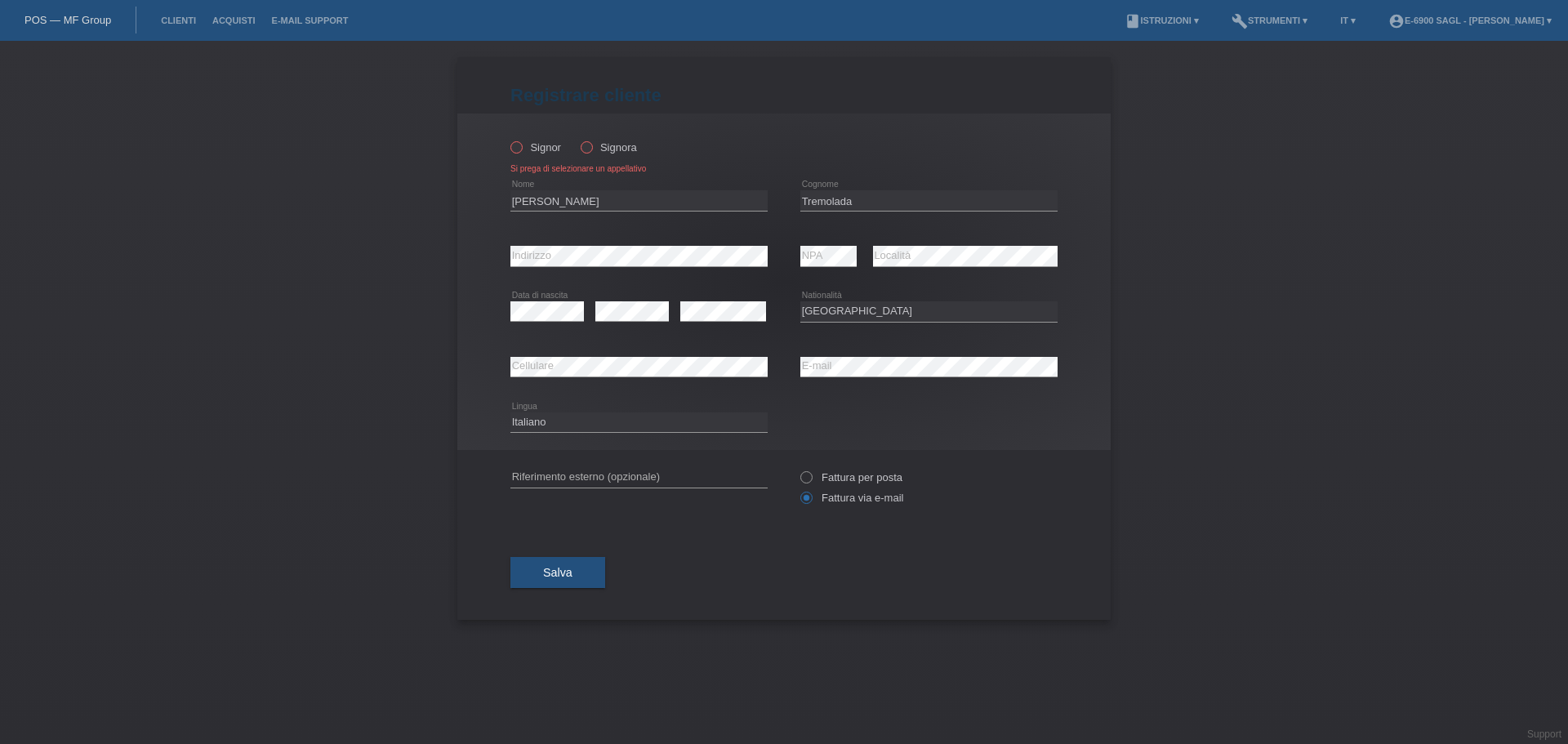
click at [553, 147] on label "Signor" at bounding box center [536, 147] width 51 height 13
click at [521, 147] on input "Signor" at bounding box center [515, 146] width 11 height 11
radio input "true"
click at [562, 567] on button "Salva" at bounding box center [558, 572] width 95 height 31
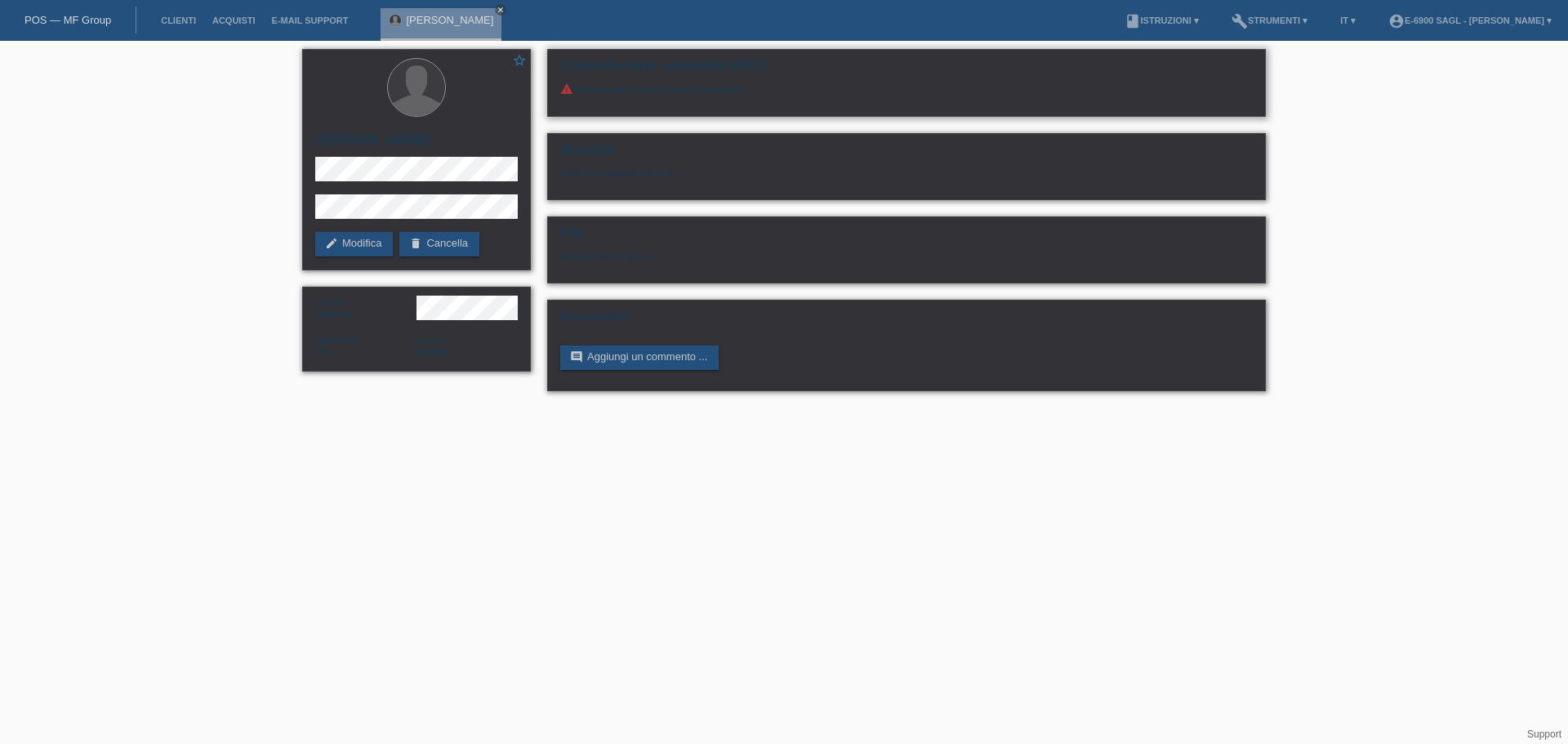
click at [649, 85] on div "warning Rifiutato dal controllo della solvibilità." at bounding box center [906, 95] width 693 height 25
click at [649, 87] on div "warning Rifiutato dal controllo della solvibilità." at bounding box center [906, 95] width 693 height 25
drag, startPoint x: 790, startPoint y: 86, endPoint x: 593, endPoint y: 98, distance: 197.4
click at [593, 98] on div "warning Rifiutato dal controllo della solvibilità." at bounding box center [906, 95] width 693 height 25
click at [416, 322] on div "Genere Maschio Nationalità CH Lingua Italiano" at bounding box center [416, 329] width 228 height 85
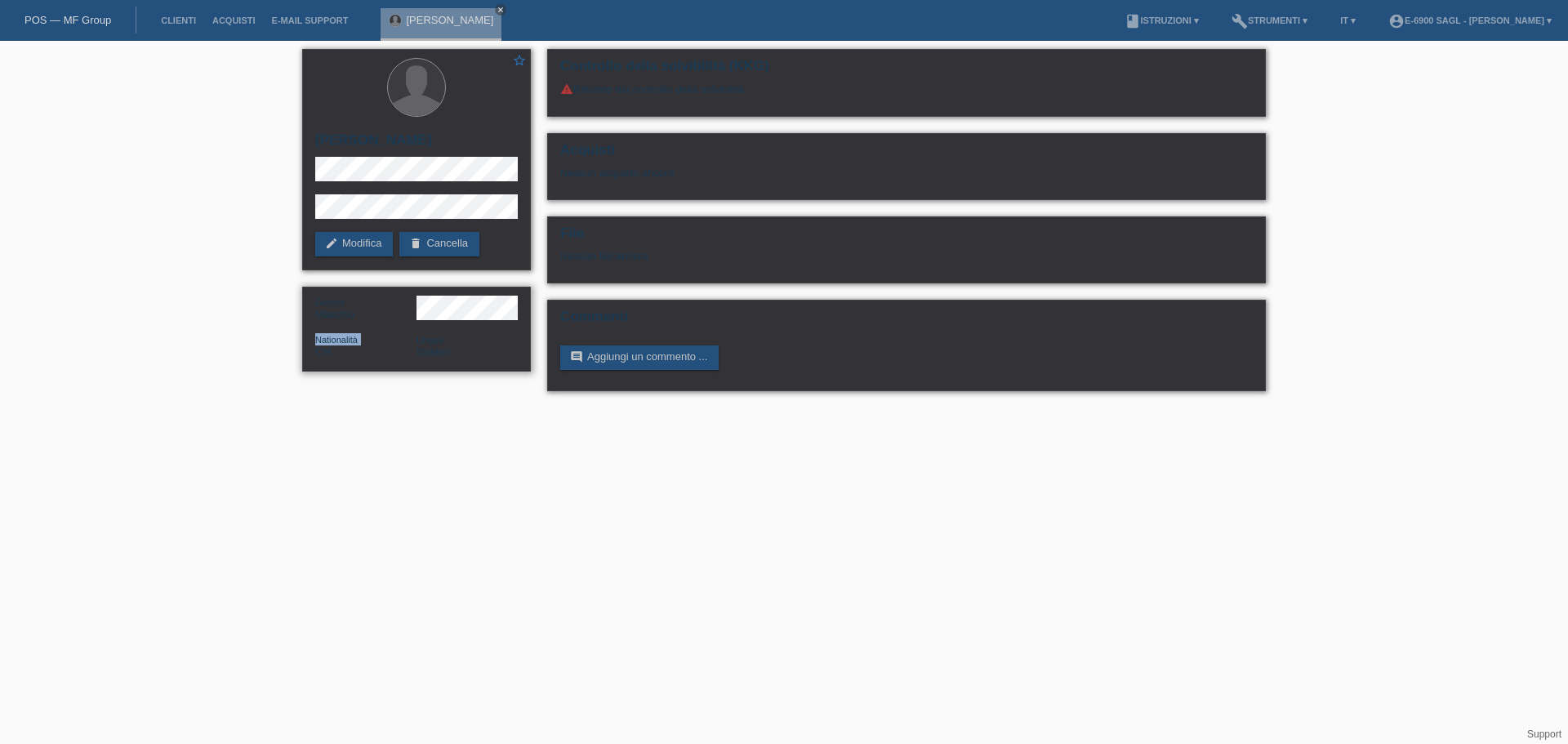
click at [416, 322] on div "Genere Maschio Nationalità CH Lingua Italiano" at bounding box center [416, 329] width 228 height 85
click at [385, 251] on link "edit Modifica" at bounding box center [354, 244] width 77 height 25
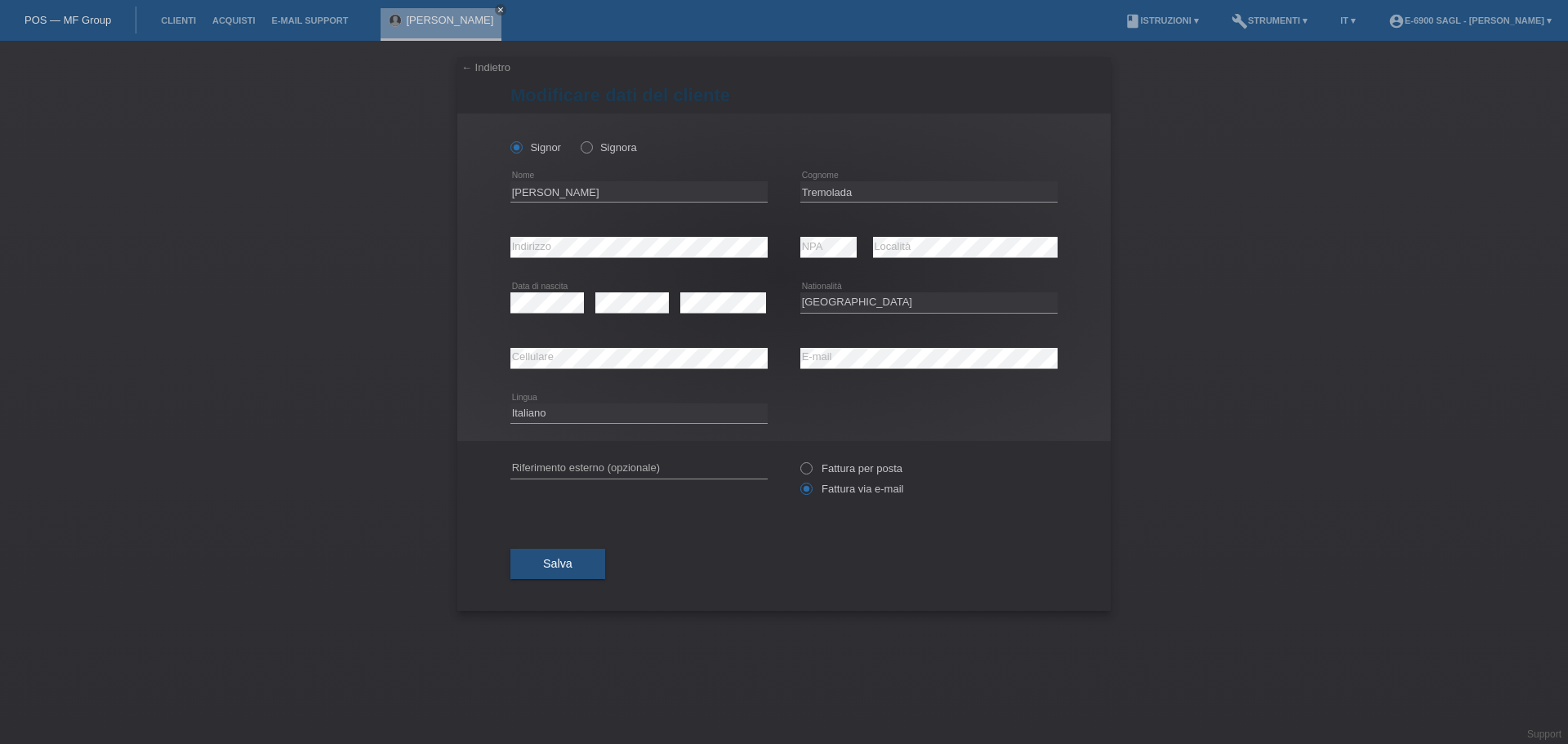
select select "CH"
drag, startPoint x: 838, startPoint y: 484, endPoint x: 831, endPoint y: 459, distance: 26.0
click at [837, 478] on div "Fattura per posta Fattura via e-mail" at bounding box center [929, 479] width 258 height 41
click at [831, 459] on div "Fattura per posta Fattura via e-mail" at bounding box center [929, 479] width 258 height 41
click at [826, 462] on div "Fattura per posta Fattura via e-mail" at bounding box center [929, 479] width 258 height 41
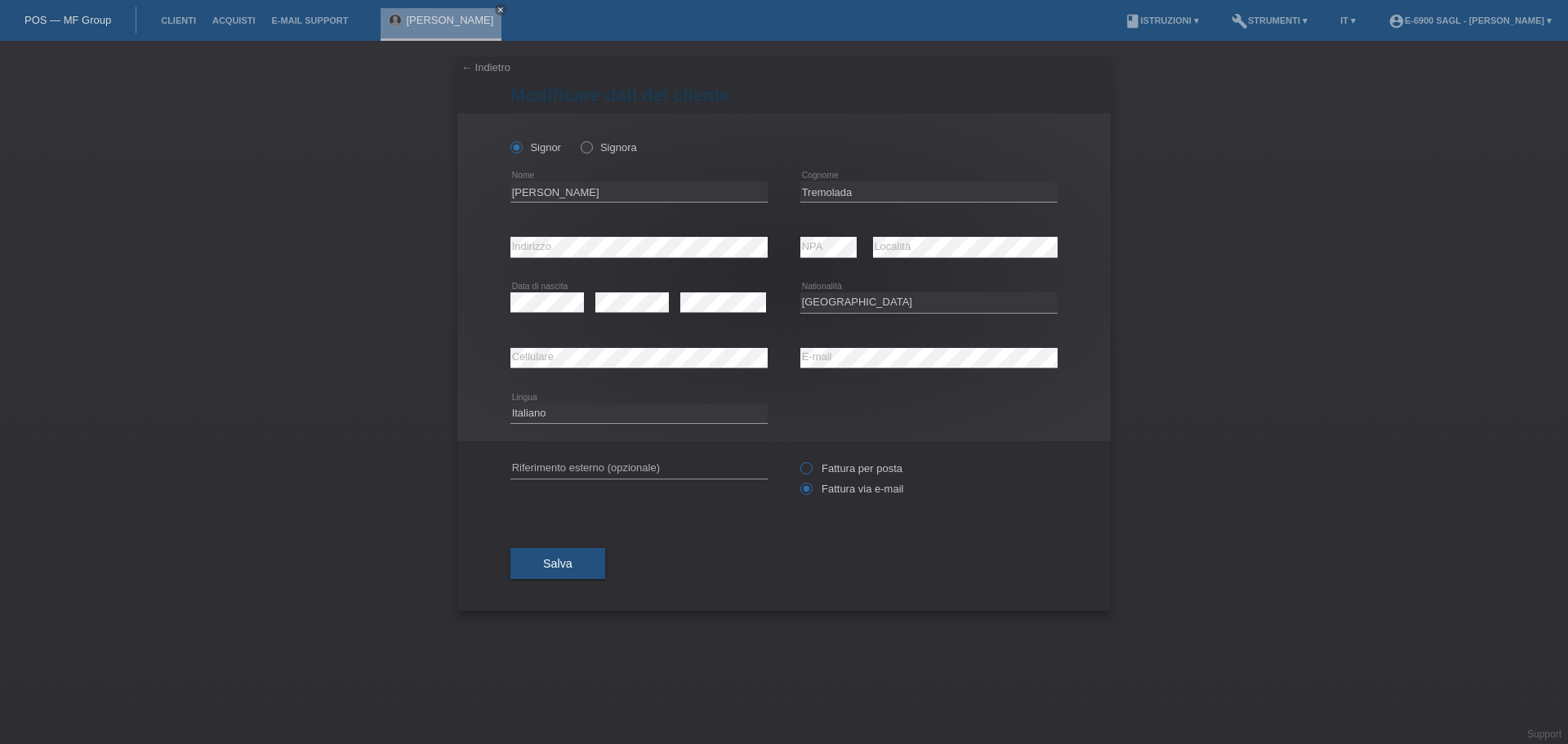
click at [798, 460] on icon at bounding box center [798, 460] width 0 height 0
click at [808, 469] on input "Fattura per posta" at bounding box center [806, 472] width 11 height 21
radio input "true"
click at [573, 562] on button "Salva" at bounding box center [558, 564] width 95 height 31
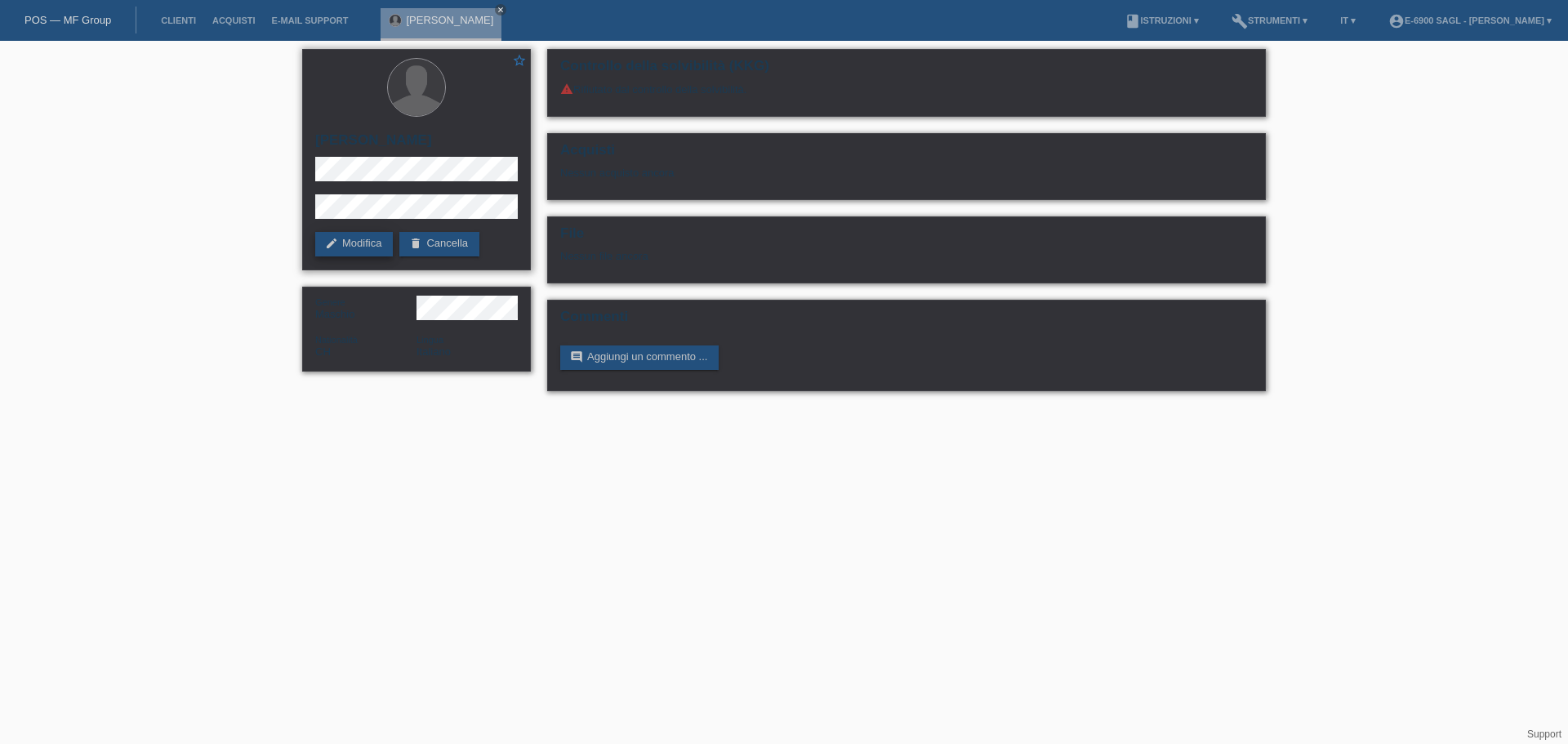
click at [340, 233] on link "edit Modifica" at bounding box center [354, 244] width 77 height 25
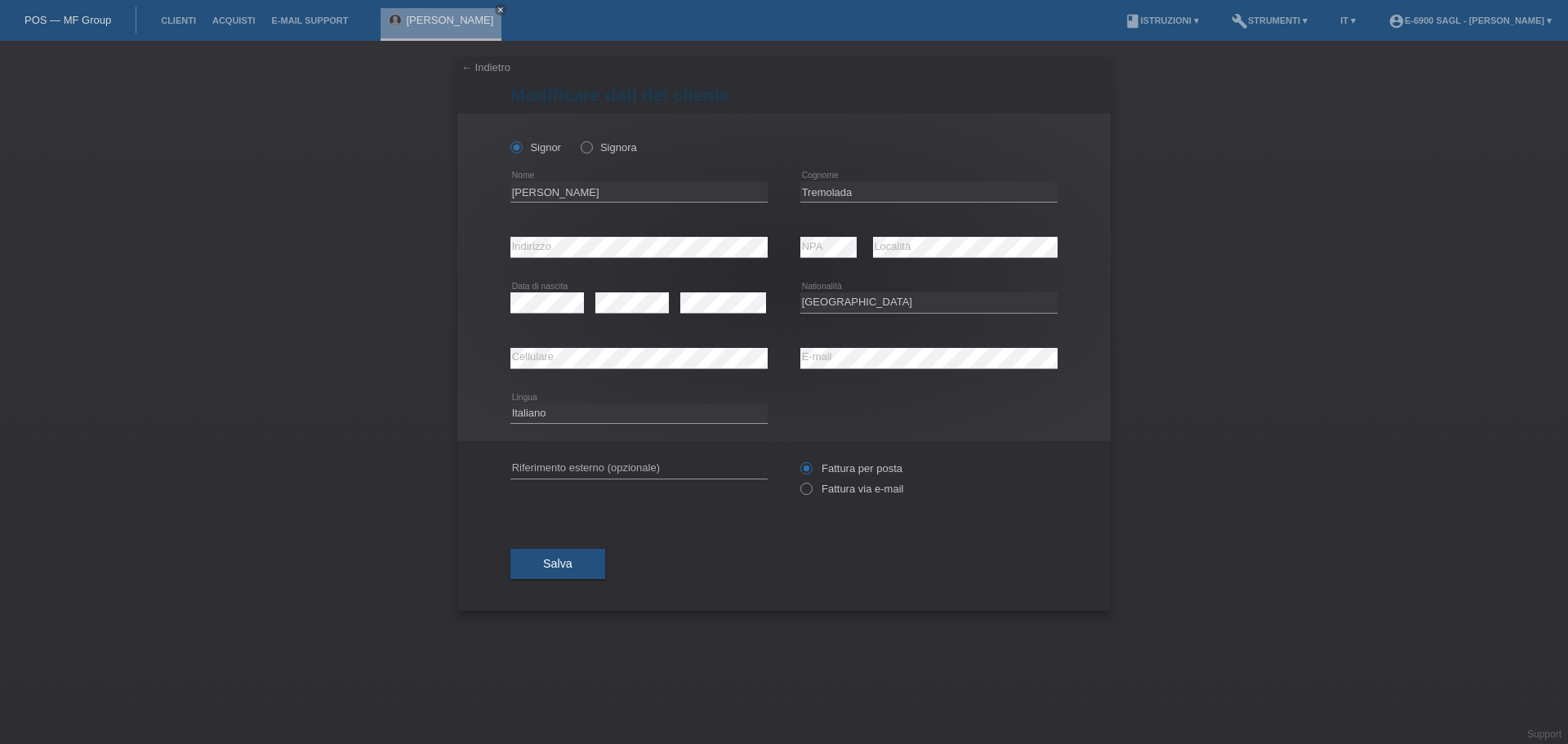
select select "CH"
click at [622, 190] on input "[PERSON_NAME]" at bounding box center [639, 191] width 258 height 21
click at [455, 232] on div "← Indietro Modificare dati del cliente Signor Signora Walter NPA" at bounding box center [784, 393] width 1568 height 704
click at [565, 562] on span "Salva" at bounding box center [558, 563] width 29 height 13
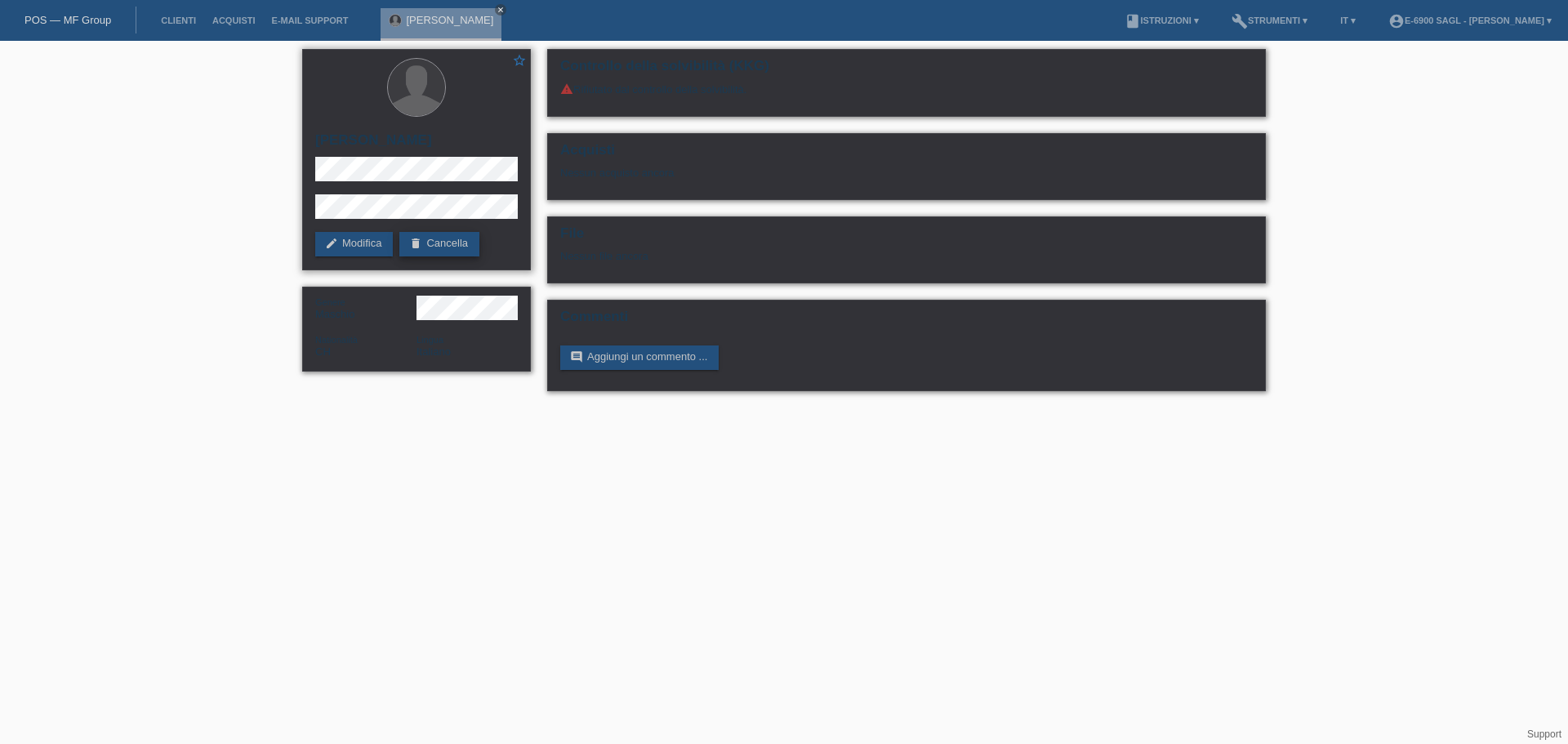
click at [443, 248] on link "delete Cancella" at bounding box center [440, 244] width 80 height 25
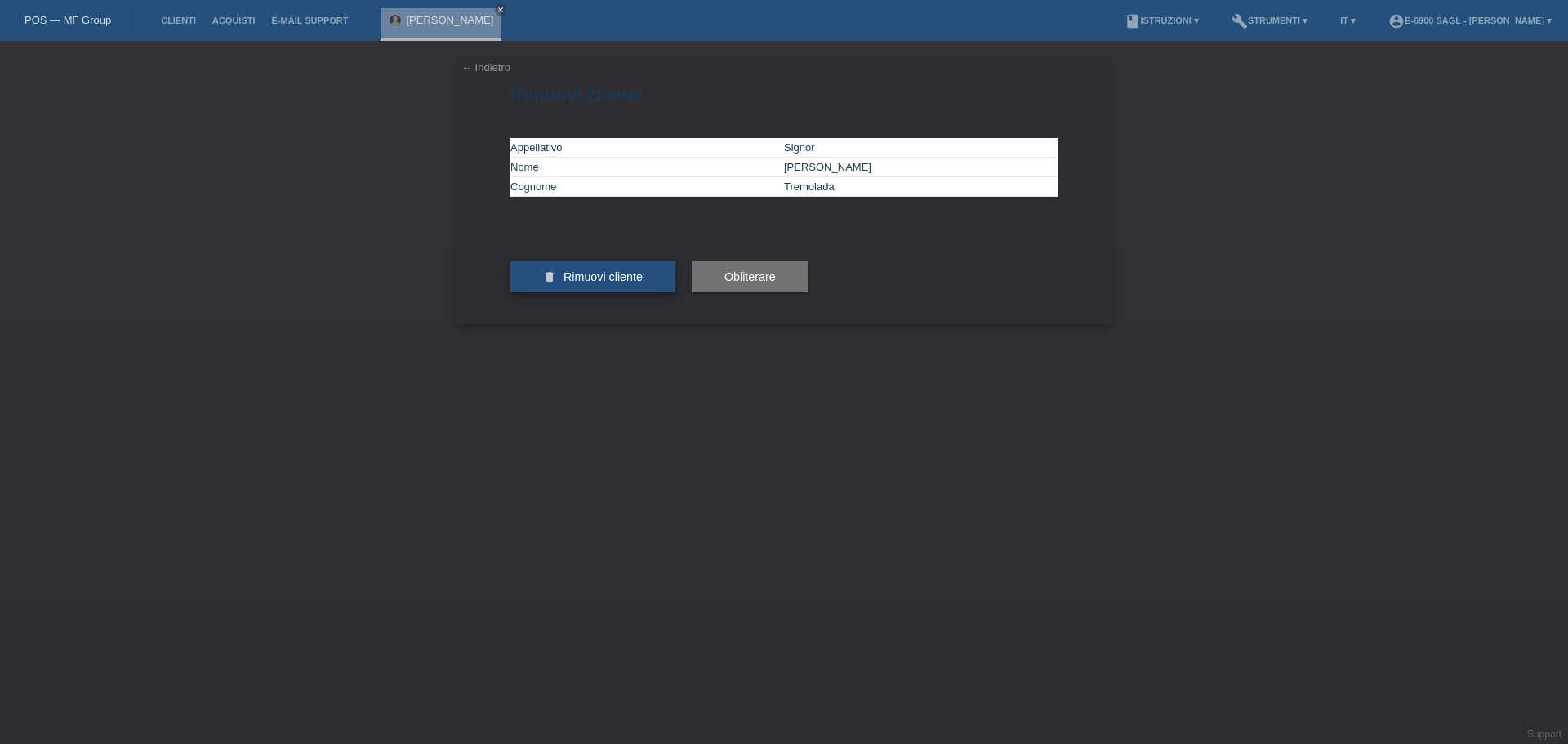
click at [614, 292] on button "delete Rimuovi cliente" at bounding box center [593, 277] width 165 height 31
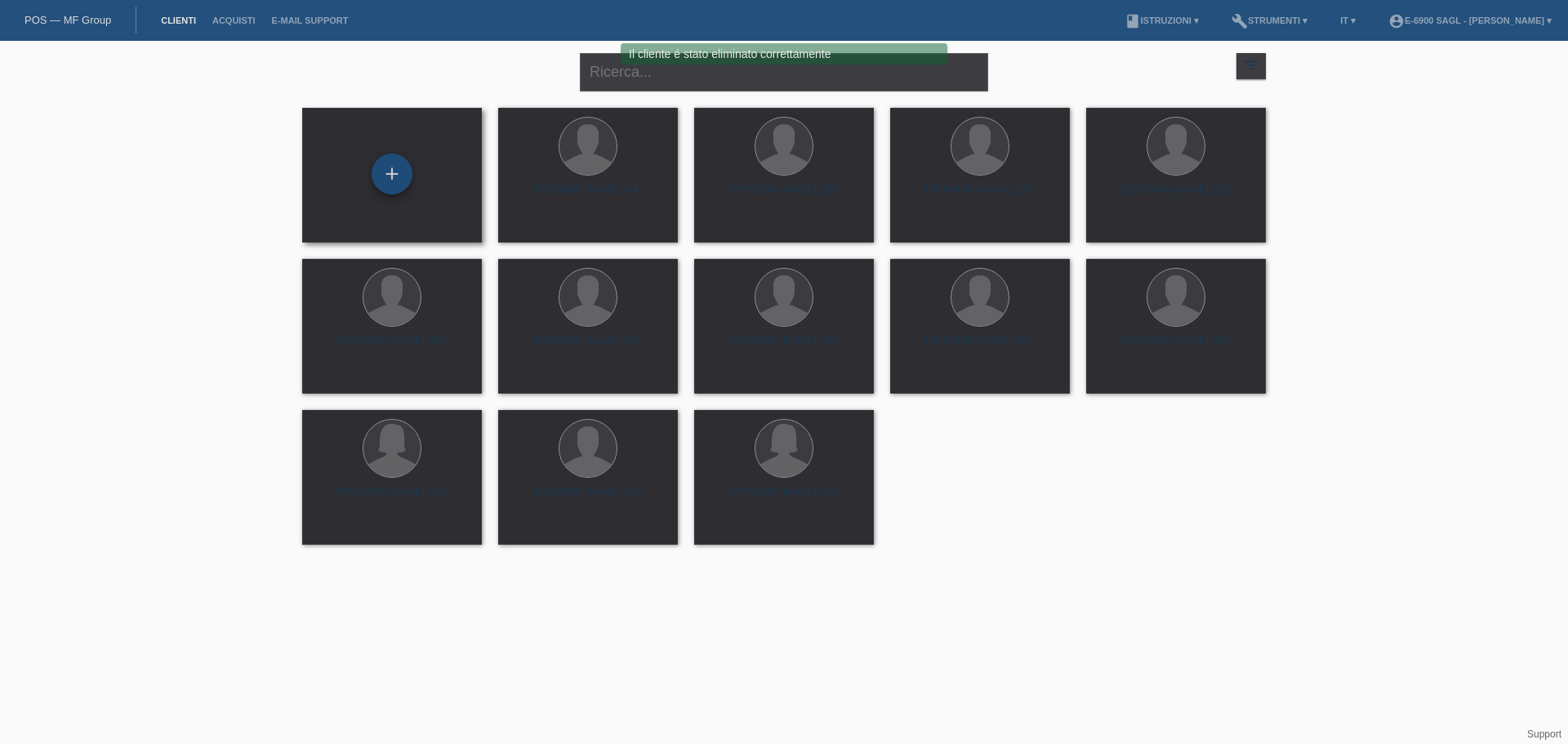
click at [380, 174] on div "+" at bounding box center [392, 174] width 41 height 41
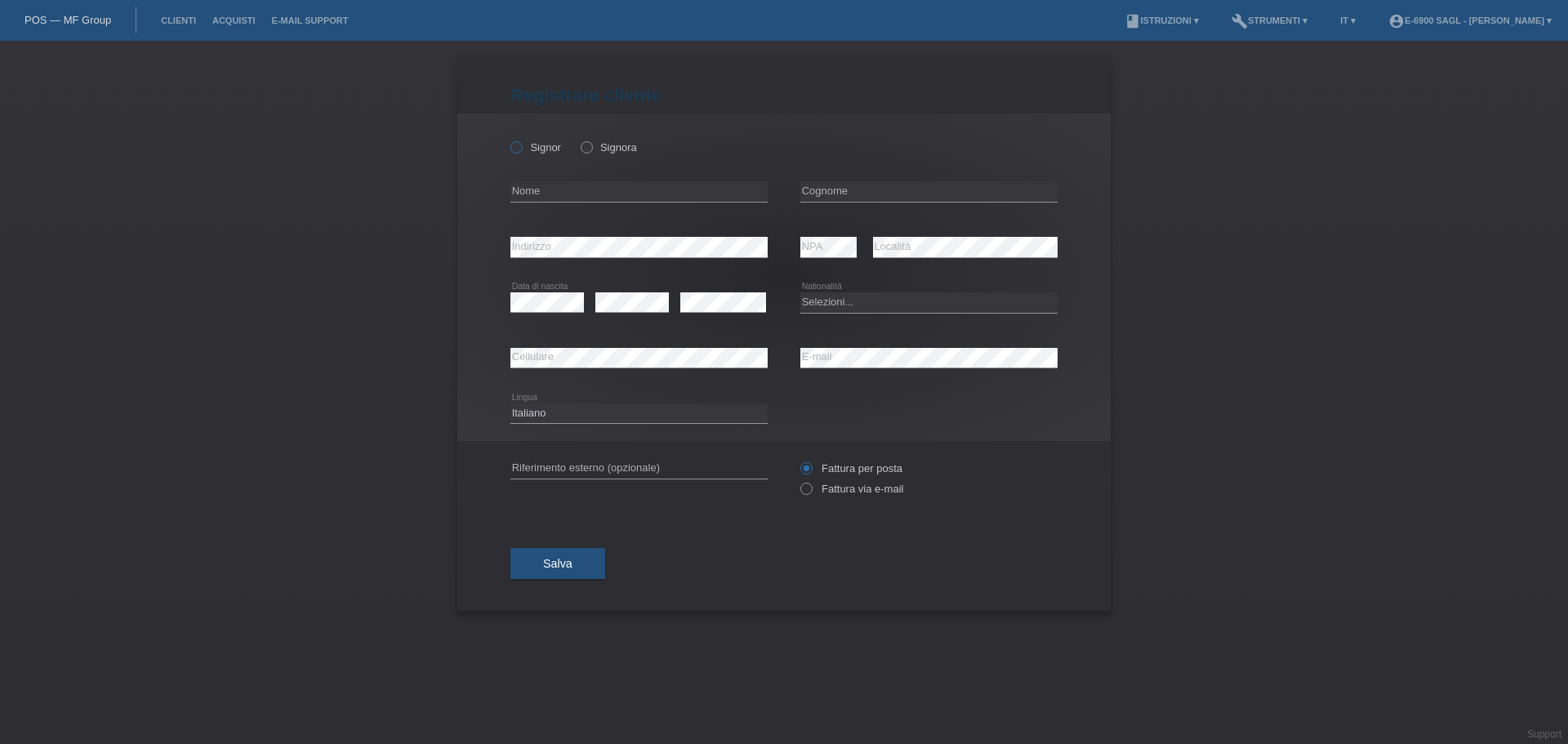
drag, startPoint x: 557, startPoint y: 140, endPoint x: 530, endPoint y: 143, distance: 27.2
click at [552, 140] on div "Signor Signora" at bounding box center [639, 147] width 258 height 33
click at [527, 145] on label "Signor" at bounding box center [536, 147] width 51 height 13
click at [521, 145] on input "Signor" at bounding box center [515, 146] width 11 height 11
radio input "true"
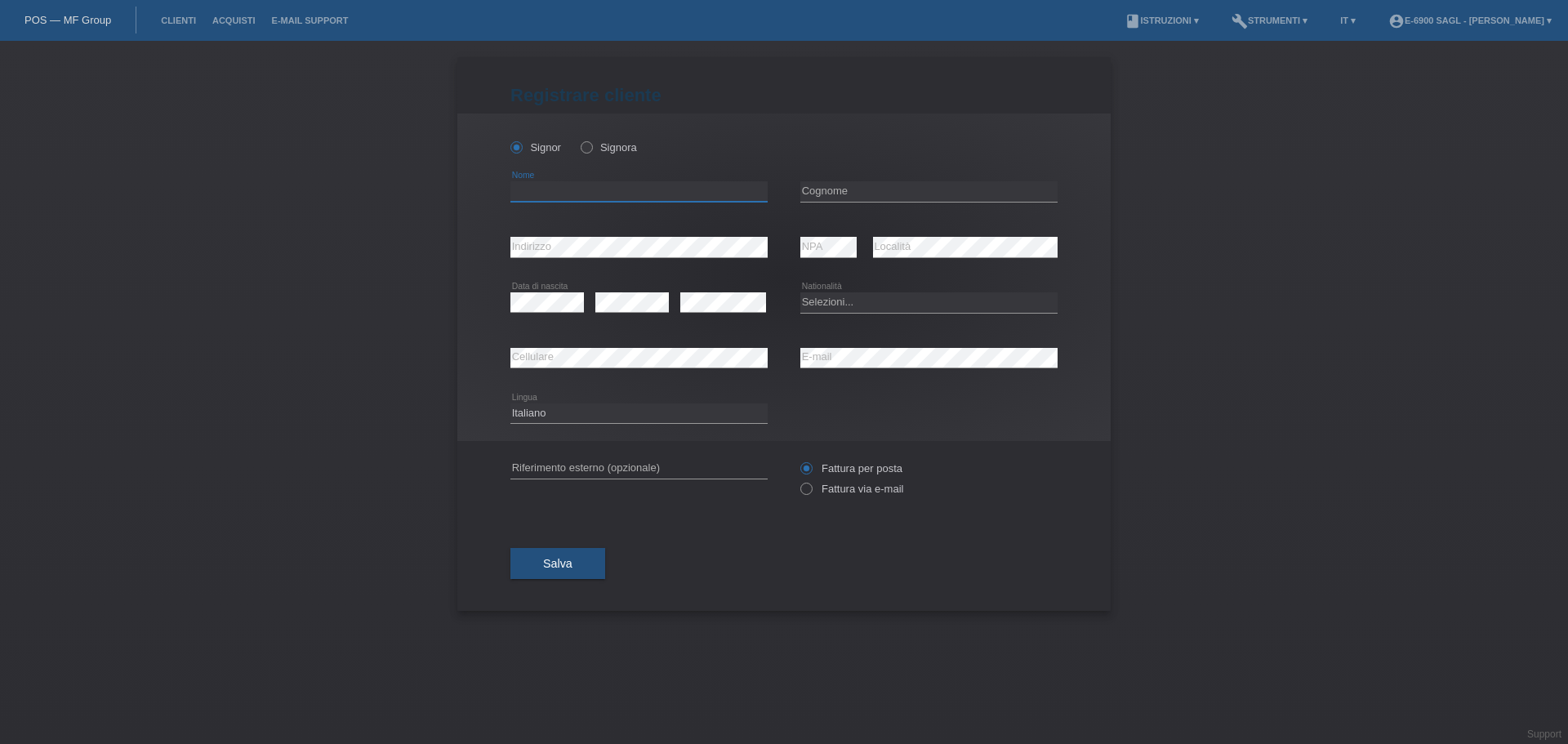
click at [552, 198] on input "text" at bounding box center [639, 191] width 258 height 21
type input "Motors"
type input "Emove"
select select "CH"
click at [542, 189] on input "Motors" at bounding box center [639, 191] width 258 height 21
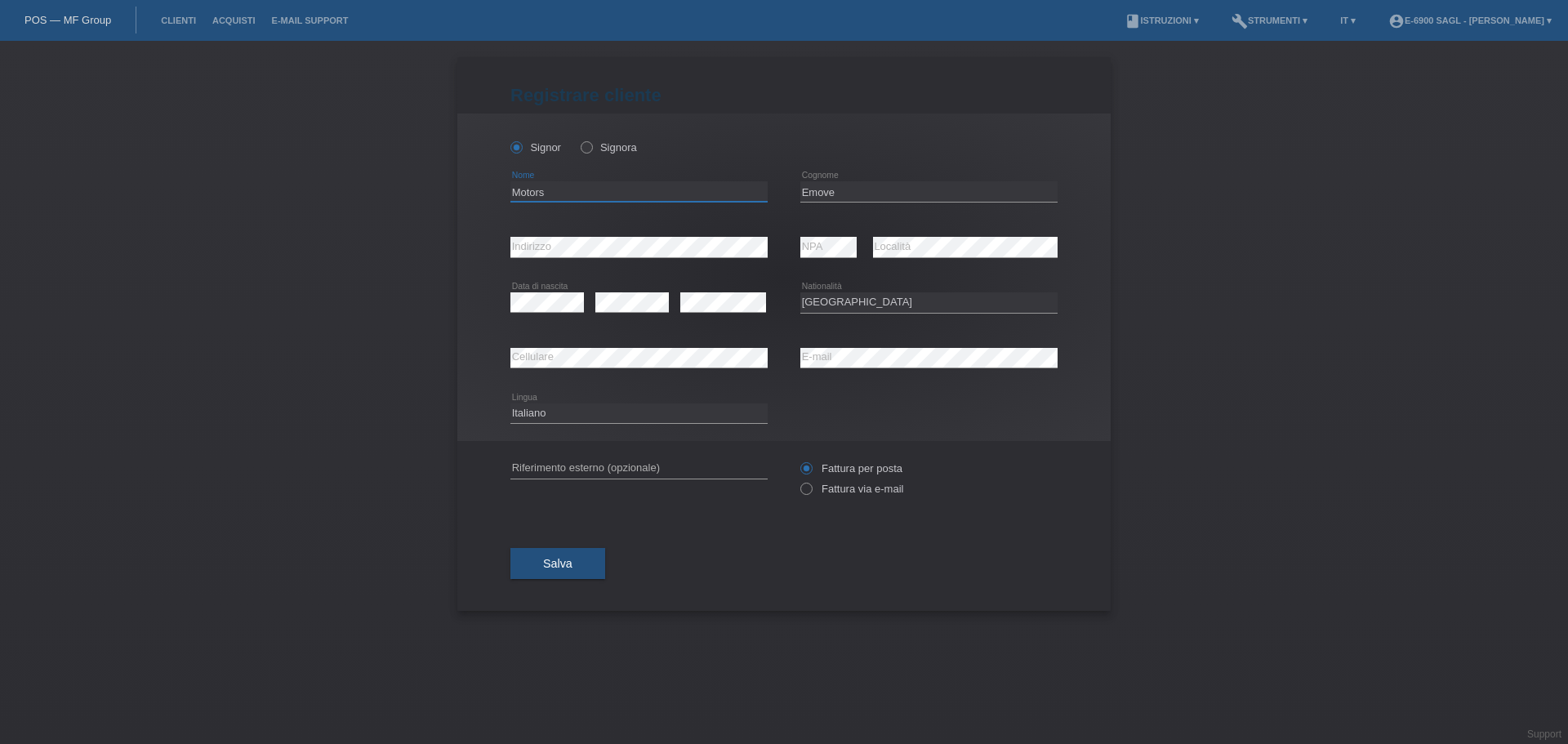
click at [542, 189] on input "Motors" at bounding box center [639, 191] width 258 height 21
type input "Walter"
click at [770, 387] on div "Deutsch Français Italiano English error Lingua" at bounding box center [784, 414] width 547 height 56
click at [591, 567] on button "Salva" at bounding box center [558, 564] width 95 height 31
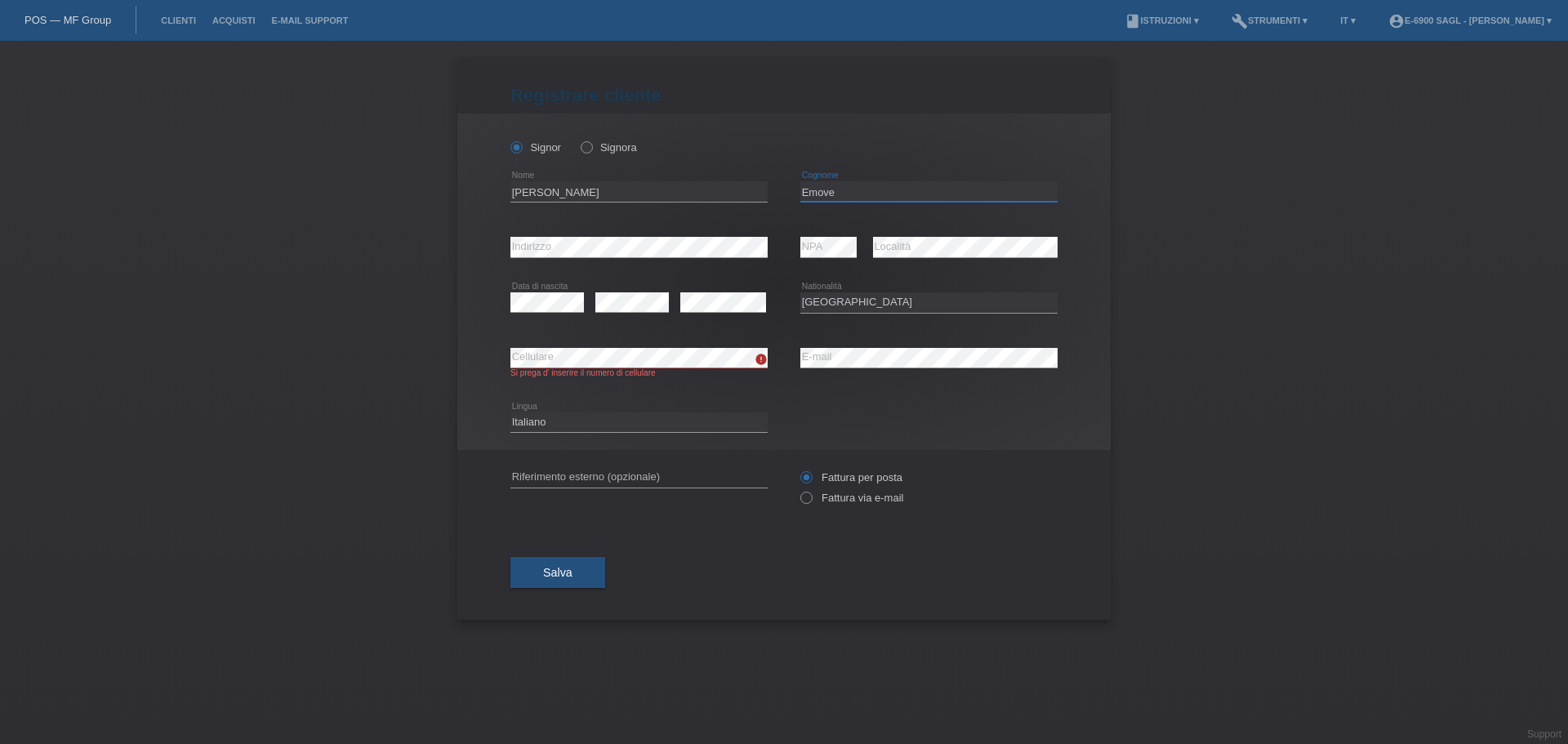
click at [867, 190] on input "Emove" at bounding box center [929, 191] width 258 height 21
click at [657, 199] on input "Walter" at bounding box center [639, 191] width 258 height 21
click at [828, 195] on input "Emove" at bounding box center [929, 191] width 258 height 21
type input "Tremolada"
click at [819, 277] on div "Selezioni... Svizzera Austria Germania Liechtenstein ------------ Afghanistan A…" at bounding box center [929, 303] width 258 height 56
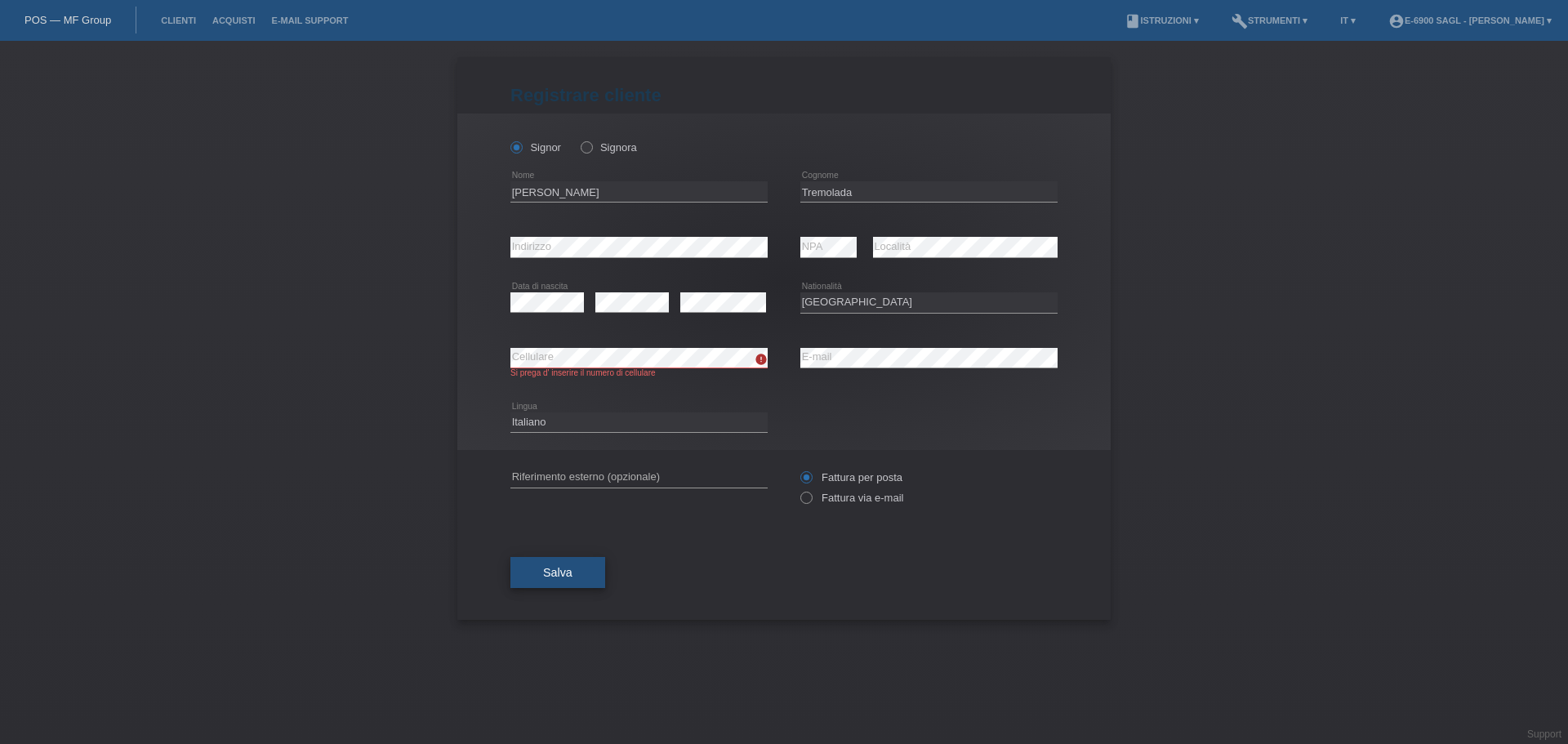
click at [557, 577] on span "Salva" at bounding box center [558, 572] width 29 height 13
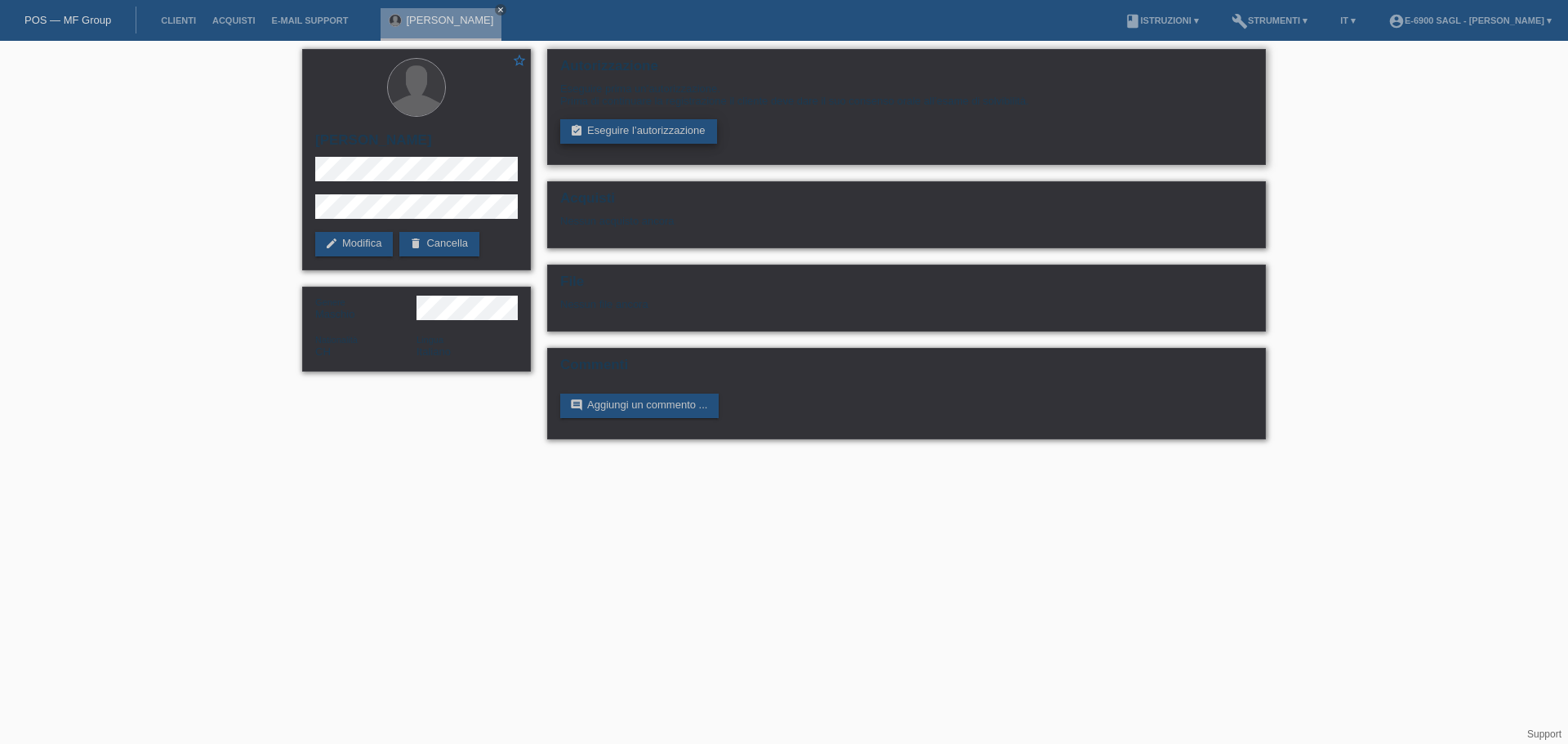
click at [622, 125] on link "assignment_turned_in Eseguire l’autorizzazione" at bounding box center [639, 131] width 157 height 25
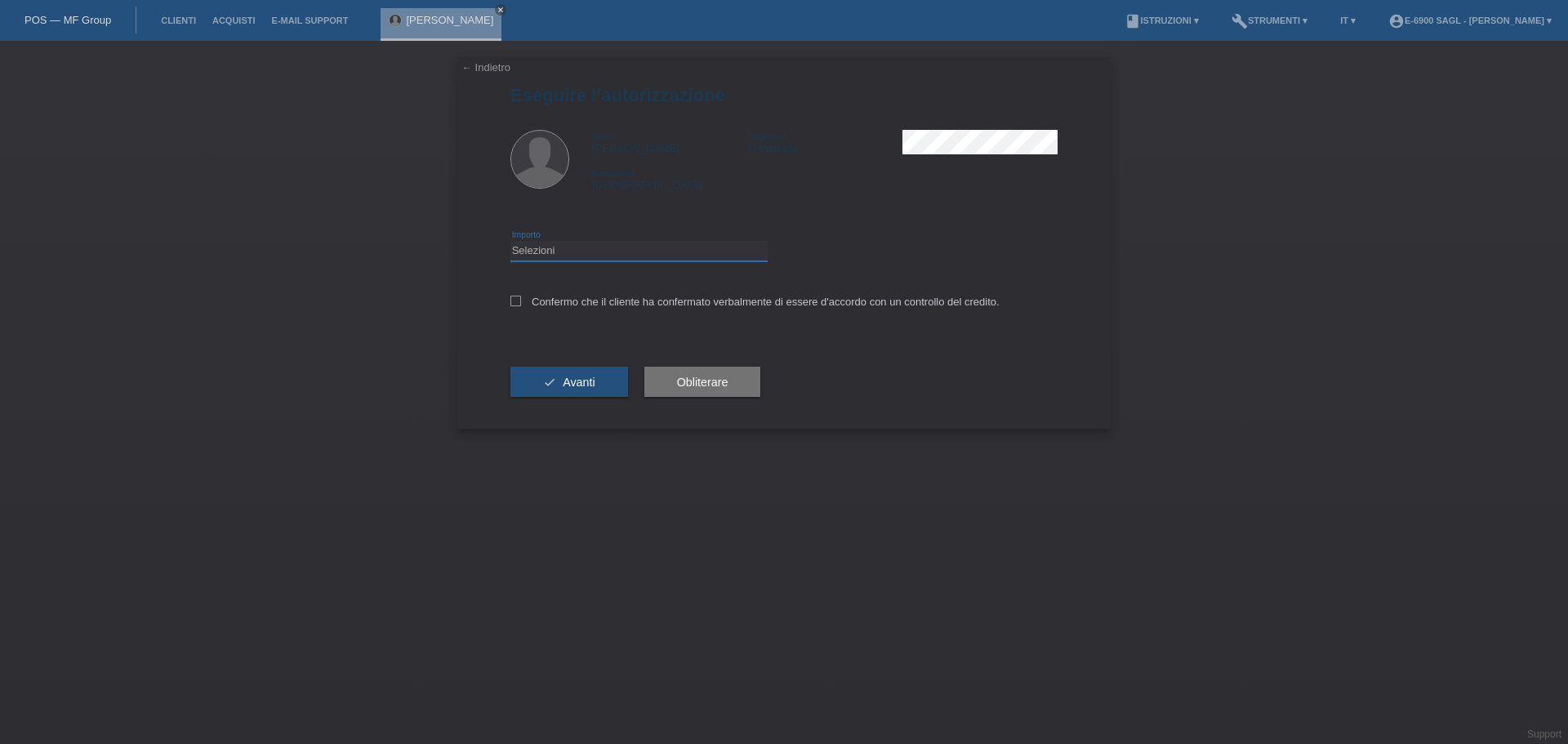
click at [623, 250] on select "Selezioni CHF 1.00 - CHF 499.00 CHF 500.00 - CHF 1'999.00 CHF 2'000.00 - CHF 6'…" at bounding box center [639, 251] width 258 height 20
select select "3"
click at [511, 241] on select "Selezioni CHF 1.00 - CHF 499.00 CHF 500.00 - CHF 1'999.00 CHF 2'000.00 - CHF 6'…" at bounding box center [639, 251] width 258 height 20
click at [570, 297] on label "Confermo che il cliente ha confermato verbalmente di essere d'accordo con un co…" at bounding box center [755, 302] width 489 height 13
click at [521, 297] on input "Confermo che il cliente ha confermato verbalmente di essere d'accordo con un co…" at bounding box center [515, 301] width 11 height 11
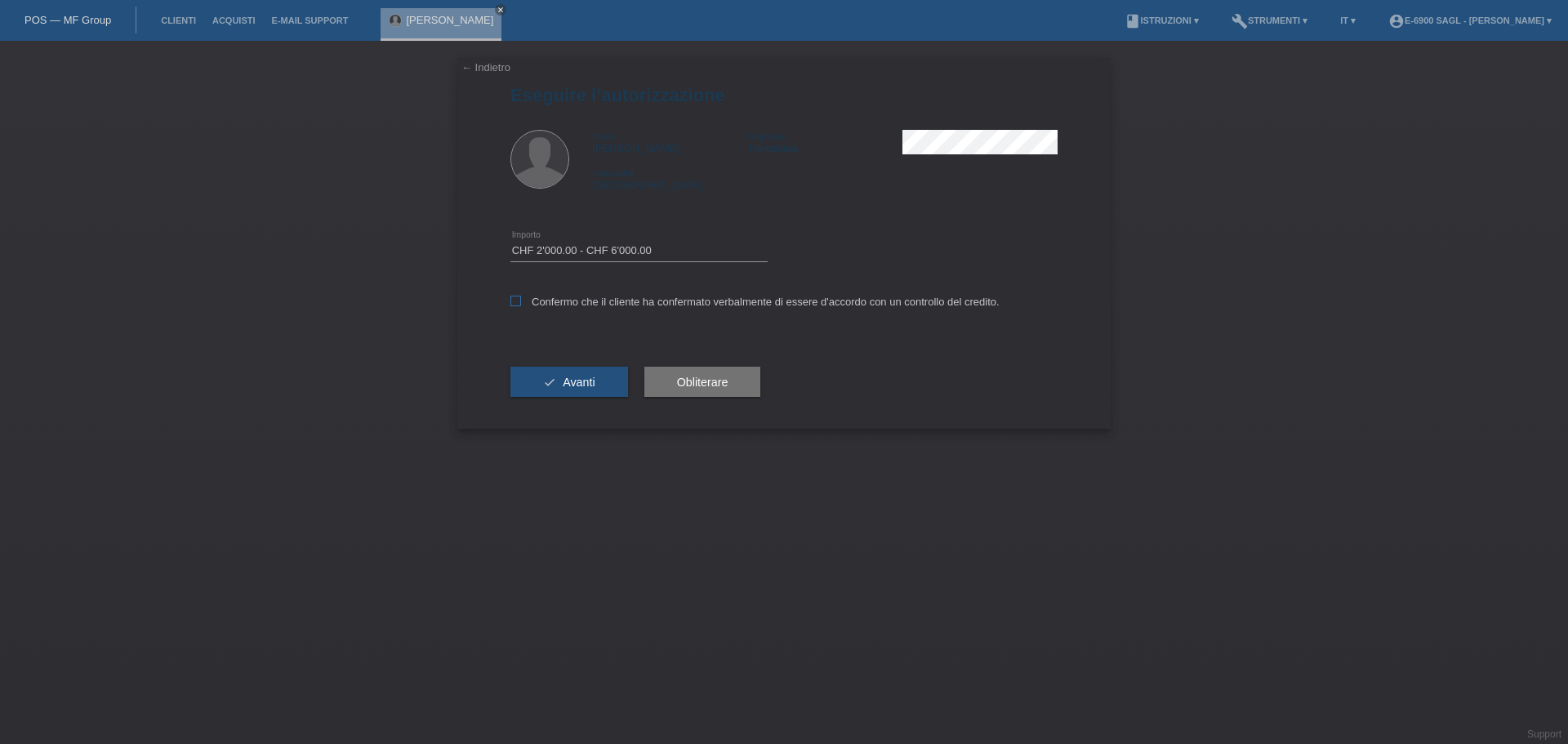
checkbox input "true"
click at [592, 398] on div "check Avanti" at bounding box center [569, 382] width 118 height 95
click at [591, 381] on span "Avanti" at bounding box center [578, 381] width 32 height 13
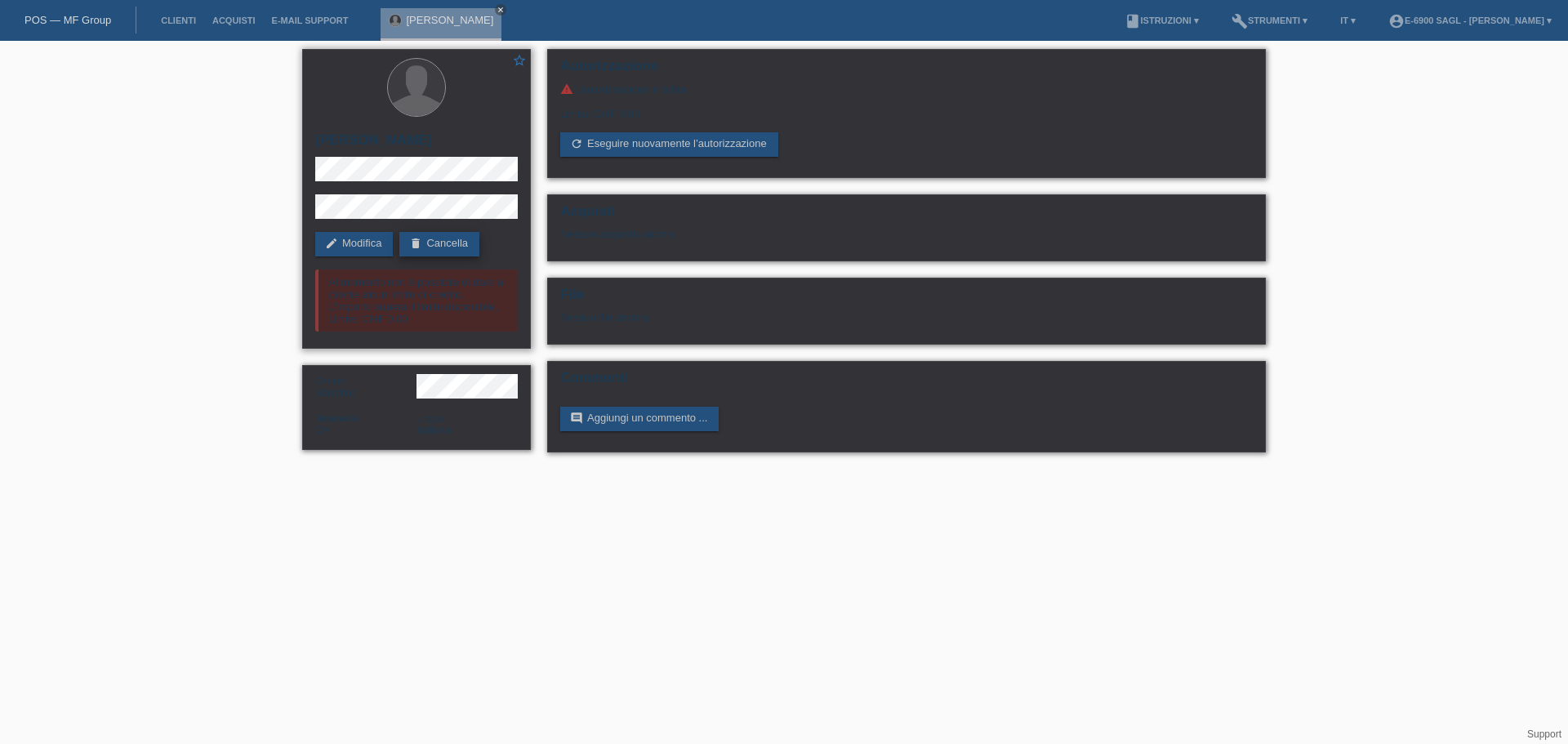
click at [449, 243] on link "delete Cancella" at bounding box center [440, 244] width 80 height 25
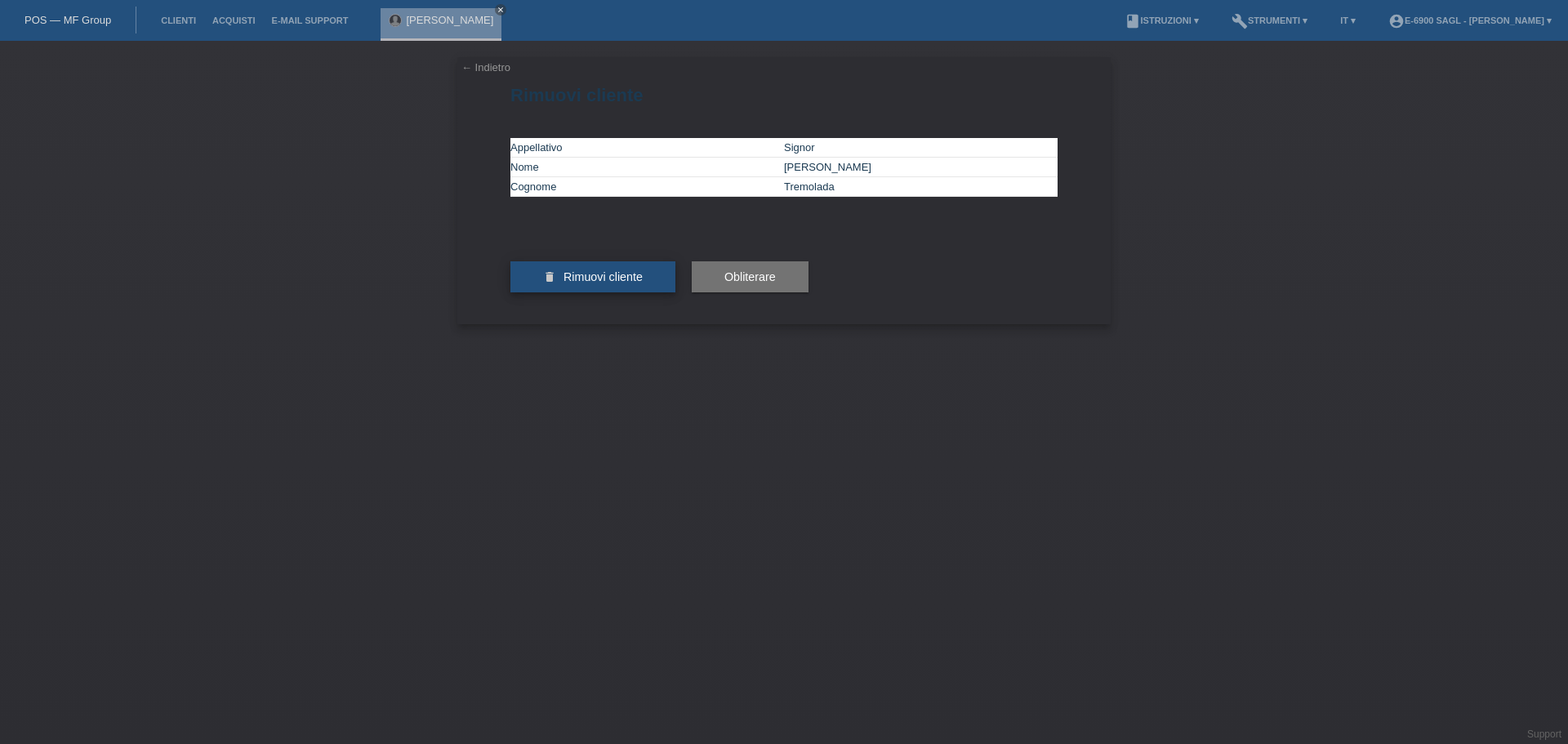
click at [578, 292] on button "delete Rimuovi cliente" at bounding box center [593, 277] width 165 height 31
